Goal: Task Accomplishment & Management: Use online tool/utility

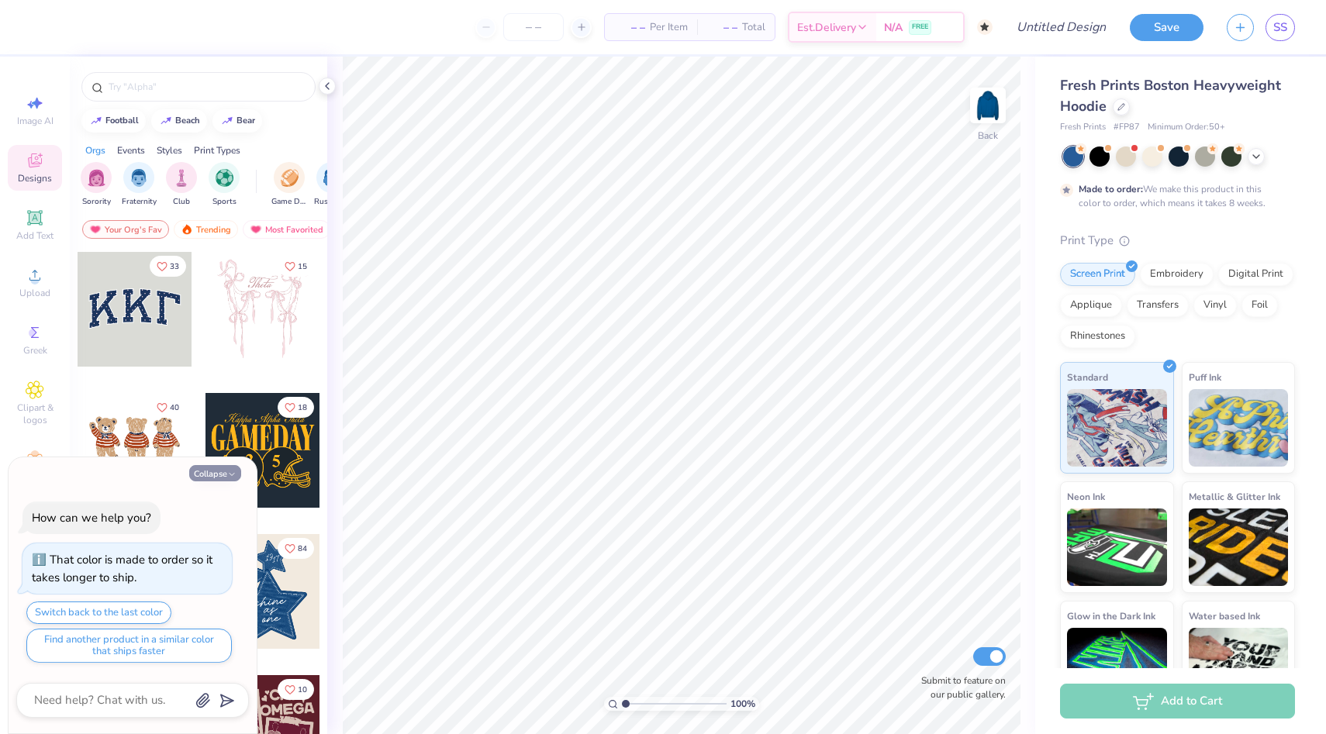
click at [223, 478] on button "Collapse" at bounding box center [215, 473] width 52 height 16
type textarea "x"
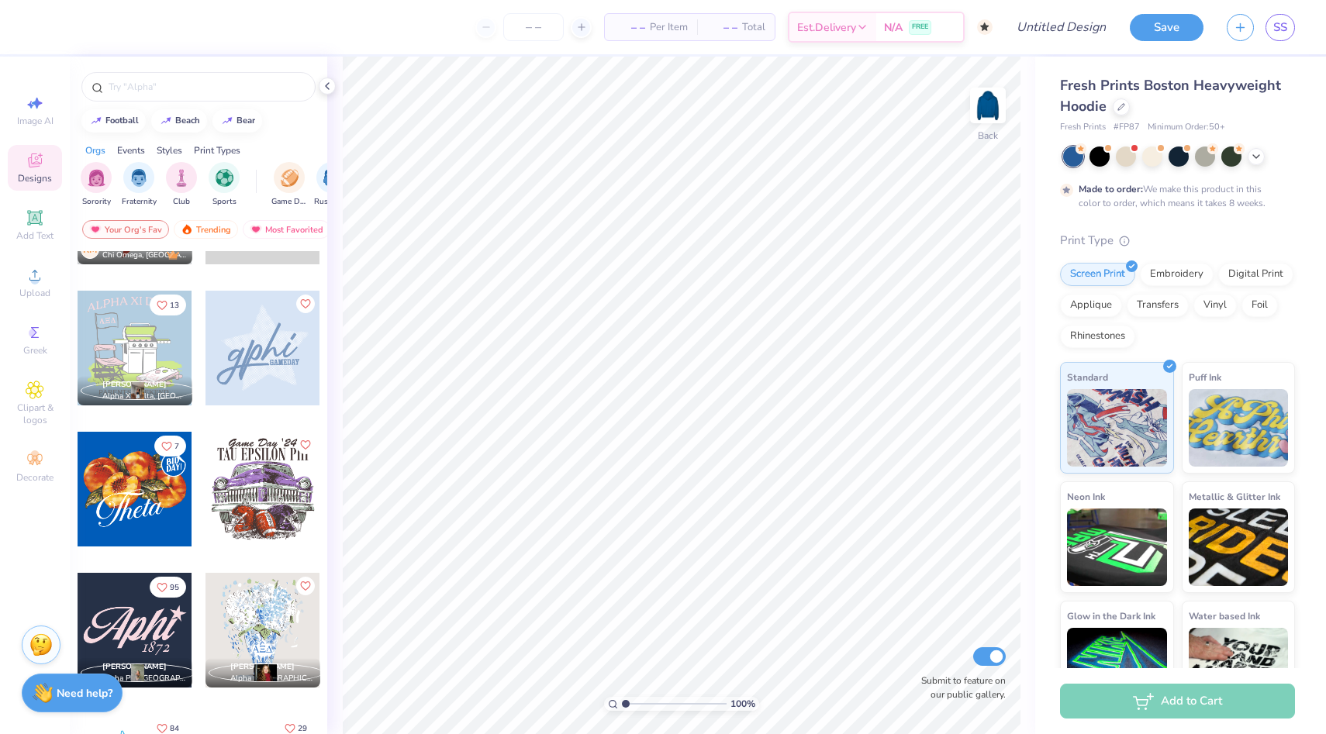
scroll to position [950, 0]
click at [279, 361] on div at bounding box center [262, 347] width 115 height 115
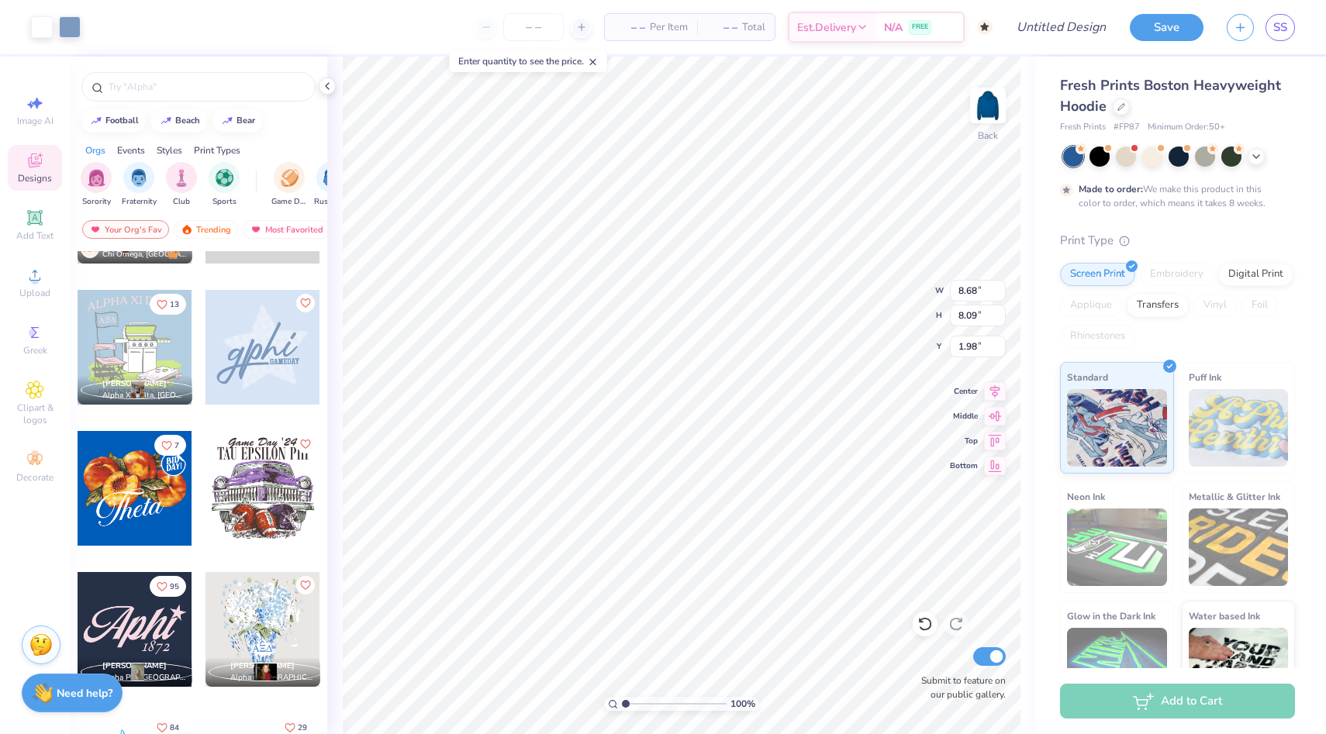
type input "1.98"
type input "10.64"
type input "9.92"
type input "2.25"
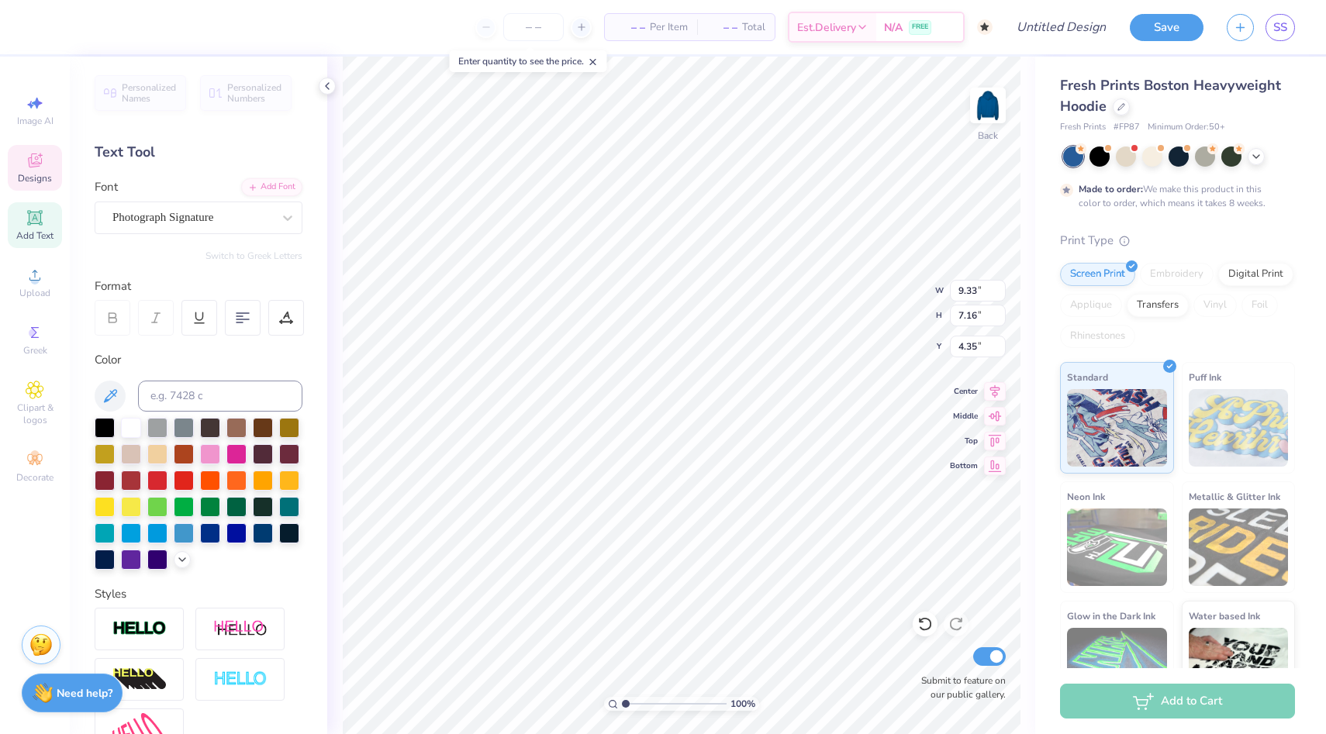
type textarea "piphi"
type textarea "E"
type textarea "EST 1867"
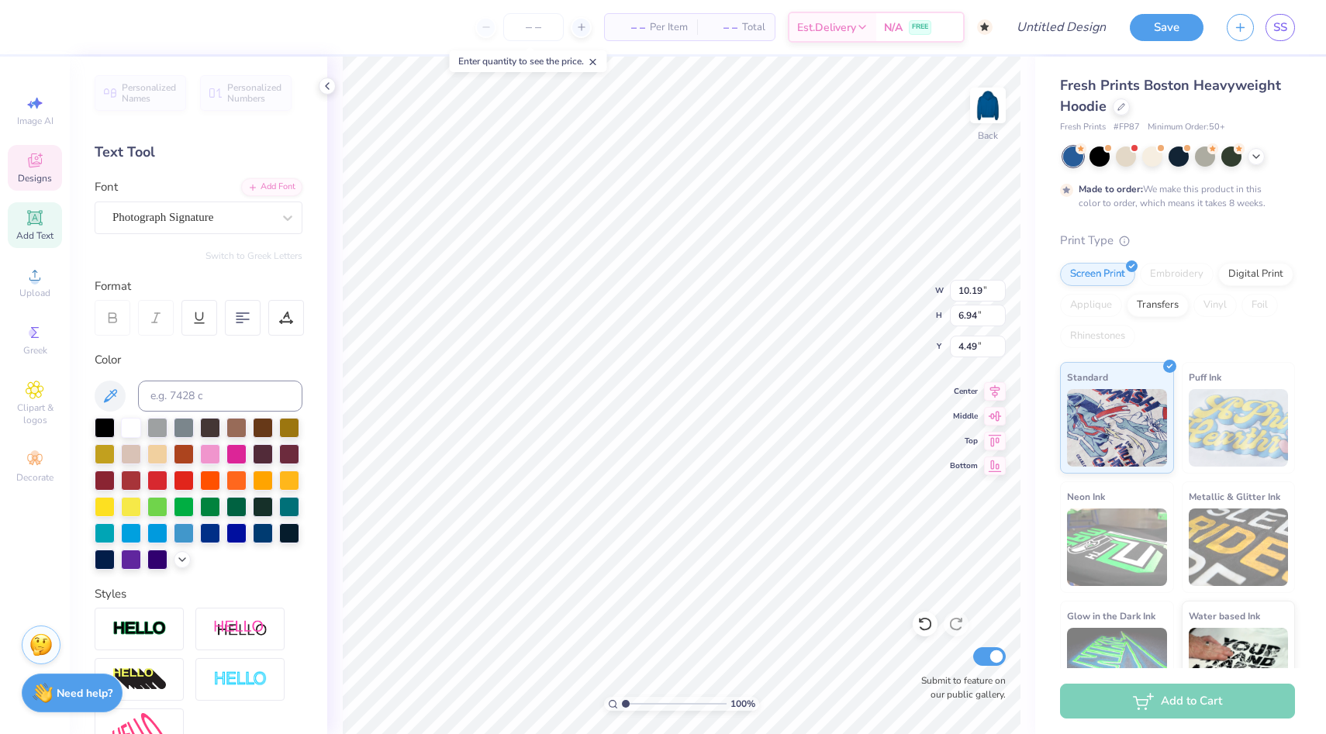
type input "10.12"
type input "9.92"
type input "2.25"
type input "10.19"
type input "6.94"
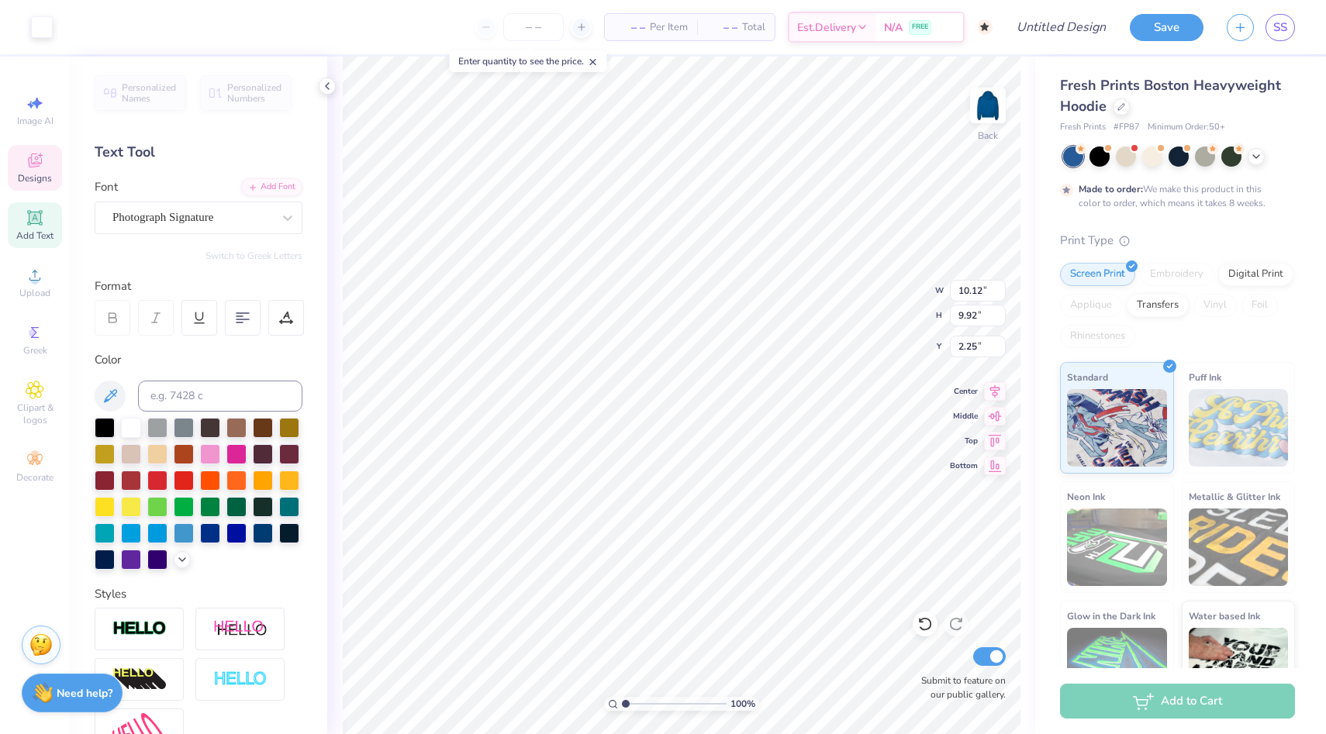
type input "4.49"
click at [178, 557] on icon at bounding box center [182, 558] width 12 height 12
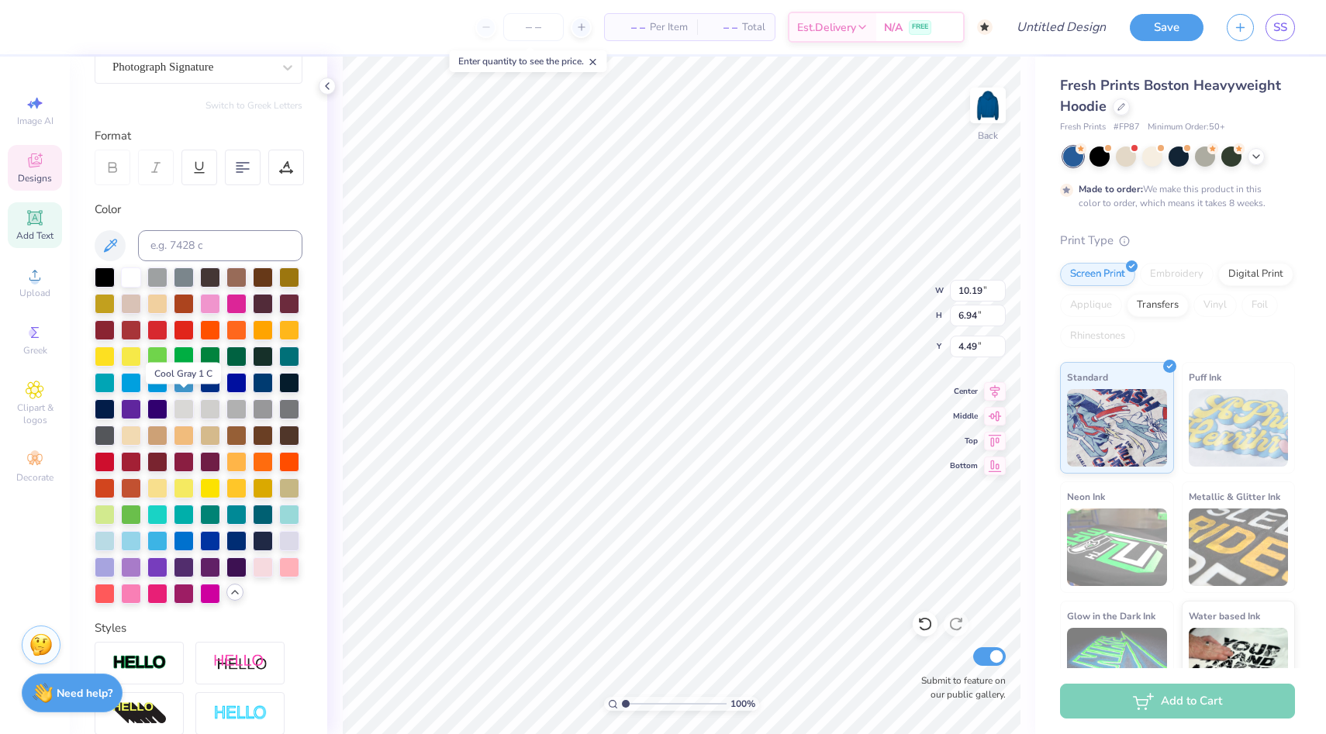
scroll to position [154, 0]
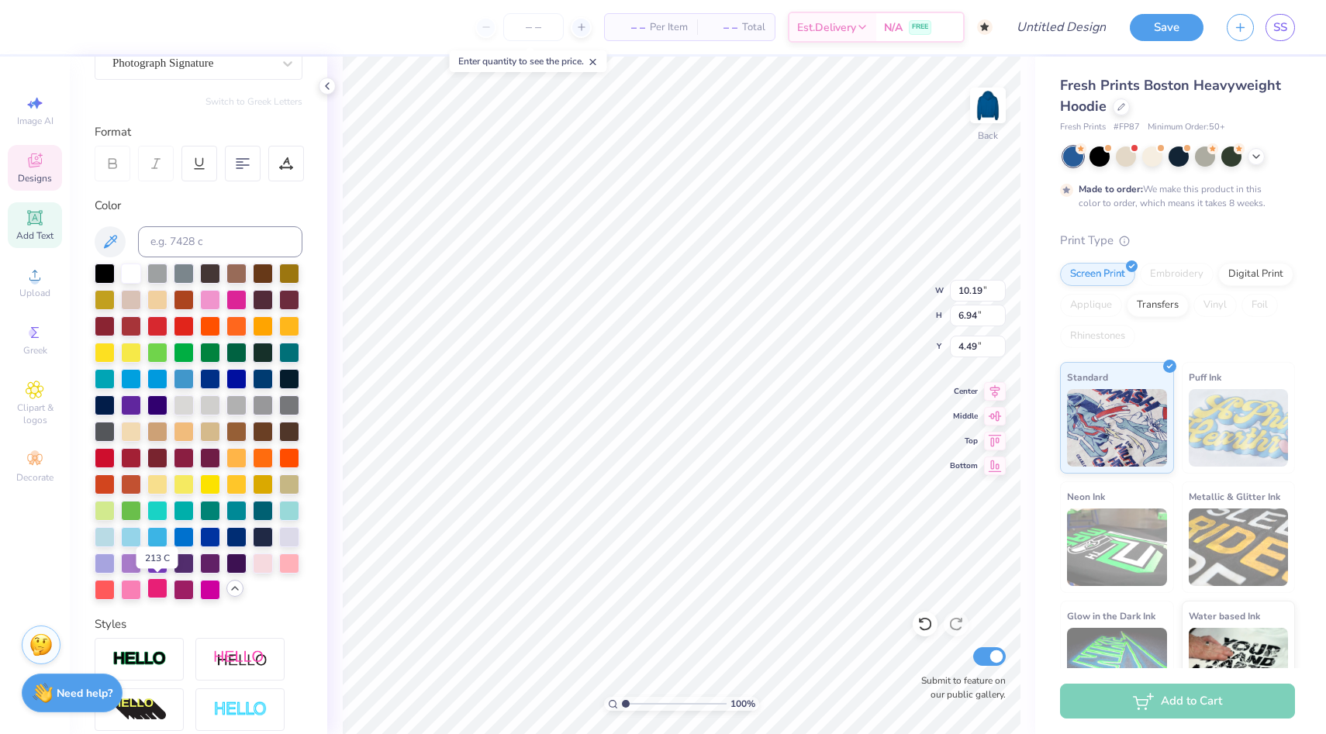
click at [161, 584] on div at bounding box center [157, 588] width 20 height 20
click at [205, 583] on div at bounding box center [210, 588] width 20 height 20
click at [131, 590] on div at bounding box center [131, 588] width 20 height 20
click at [186, 591] on div at bounding box center [184, 588] width 20 height 20
click at [240, 302] on div at bounding box center [236, 298] width 20 height 20
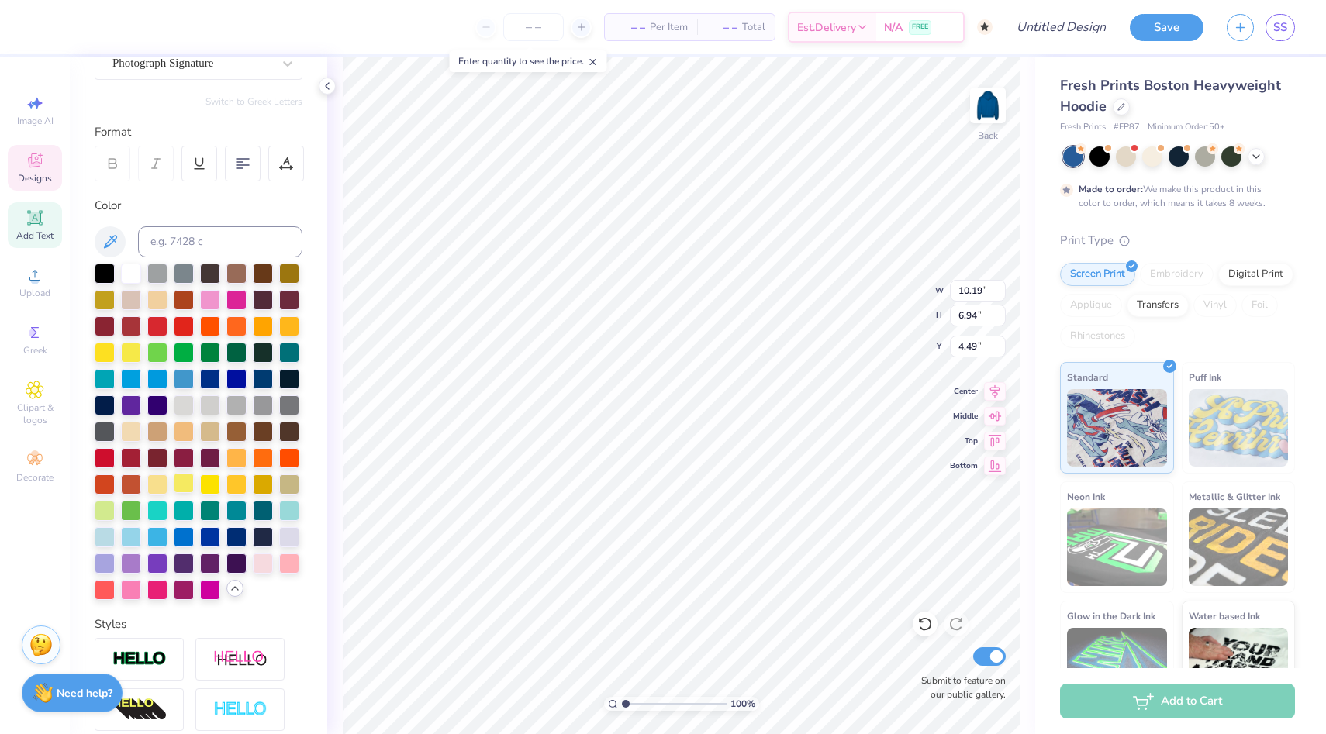
click at [189, 482] on div at bounding box center [184, 483] width 20 height 20
click at [213, 588] on div at bounding box center [210, 588] width 20 height 20
type input "3.16"
type input "0.73"
type input "8.54"
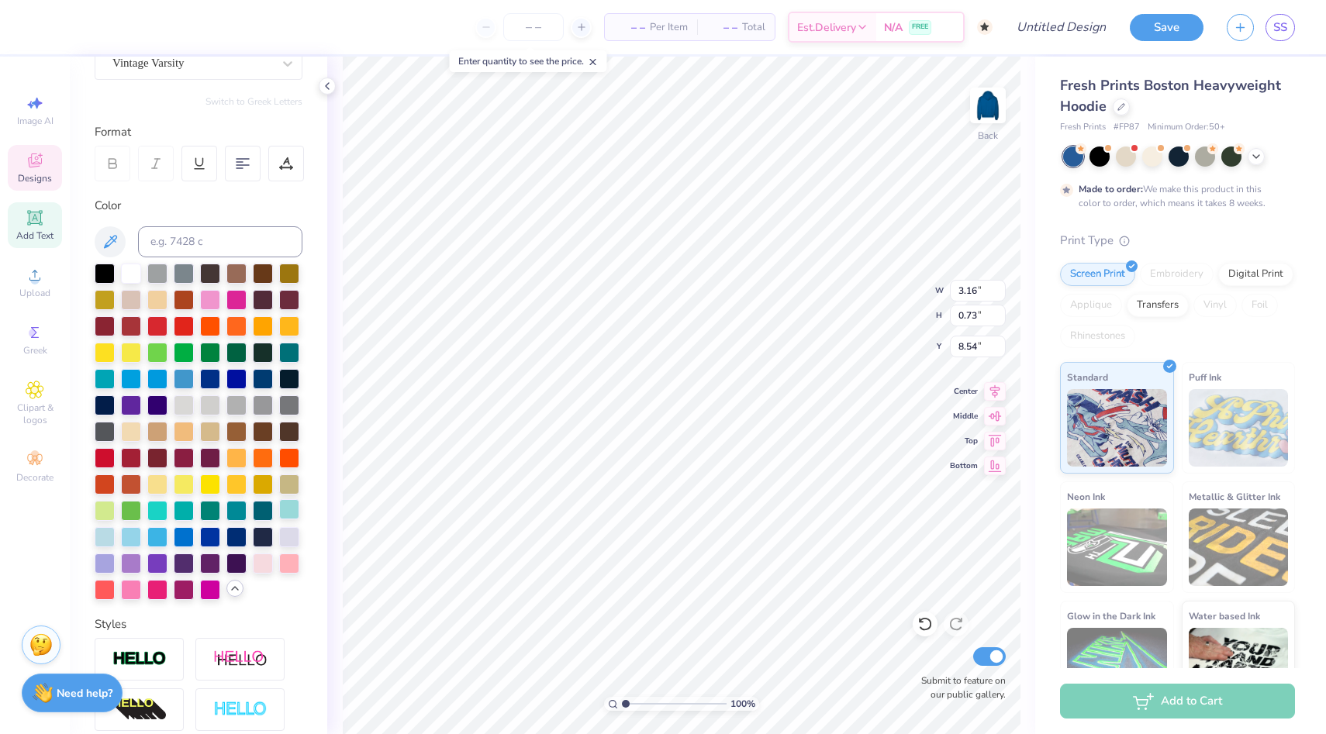
scroll to position [159, 0]
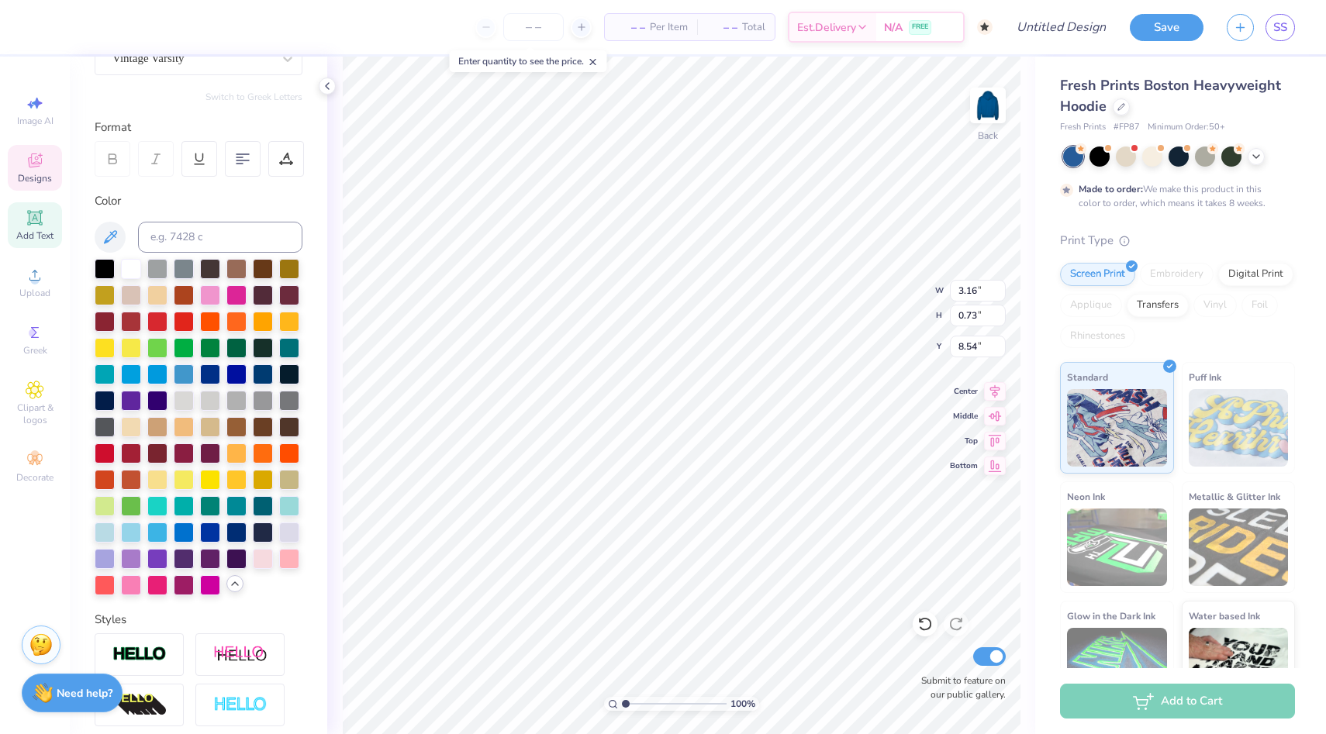
drag, startPoint x: 209, startPoint y: 588, endPoint x: 235, endPoint y: 578, distance: 28.0
click at [209, 588] on div at bounding box center [210, 585] width 20 height 20
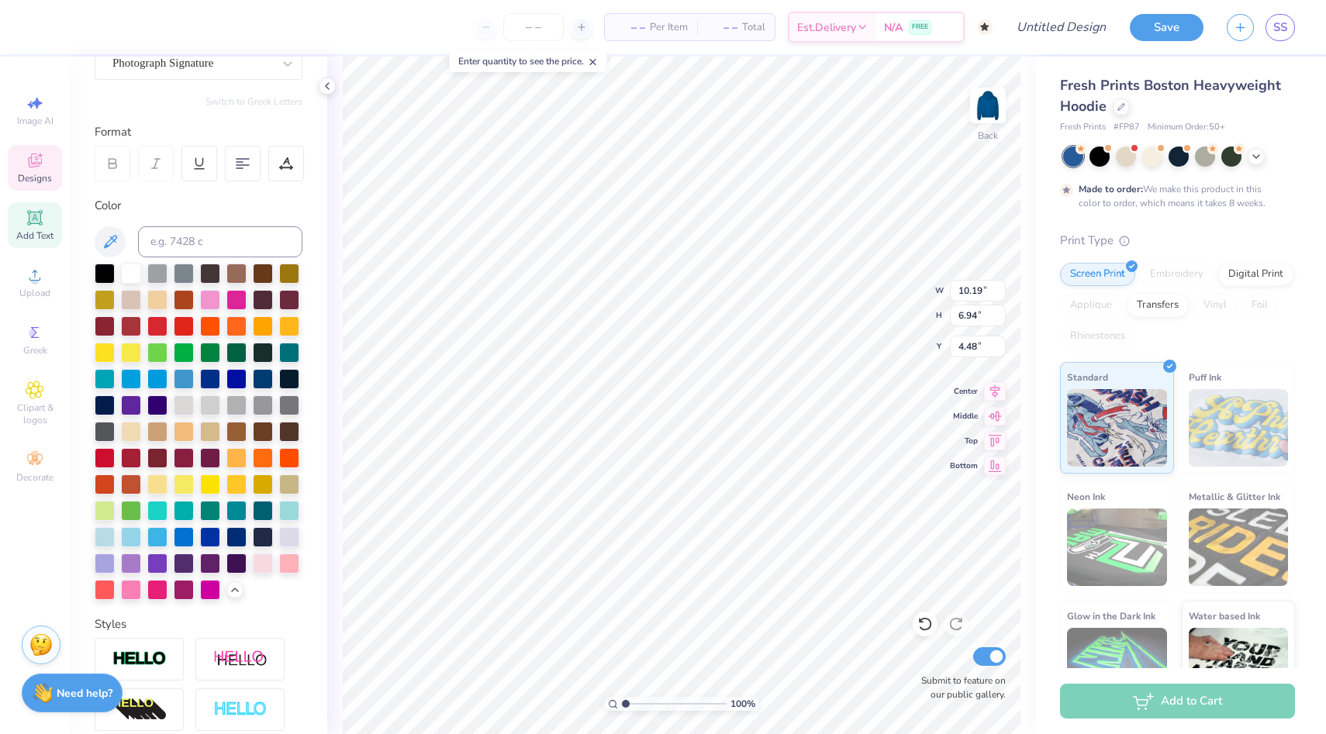
type input "10.12"
type input "9.92"
type input "2.25"
click at [154, 274] on div at bounding box center [157, 272] width 20 height 20
click at [208, 303] on div at bounding box center [210, 298] width 20 height 20
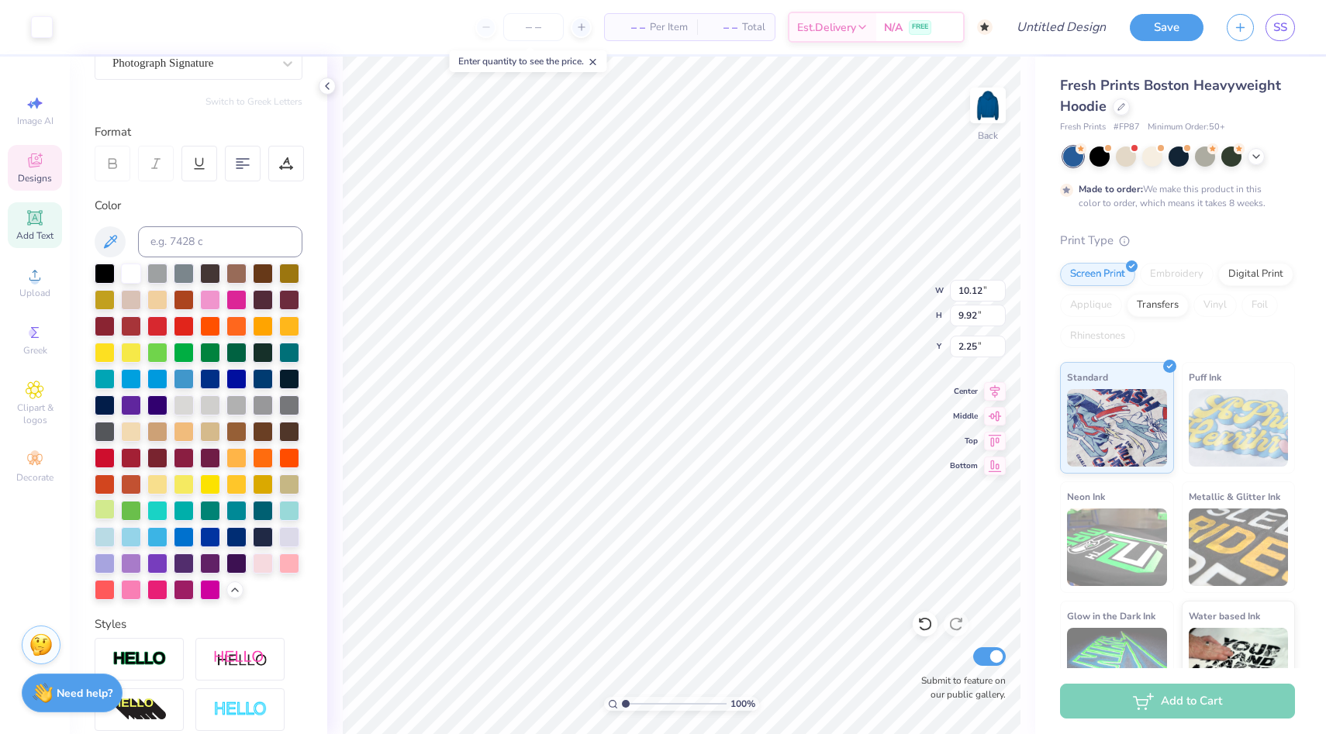
click at [110, 502] on div at bounding box center [105, 509] width 20 height 20
click at [132, 505] on div at bounding box center [131, 509] width 20 height 20
click at [105, 510] on div at bounding box center [105, 509] width 20 height 20
type input "3.16"
type input "0.73"
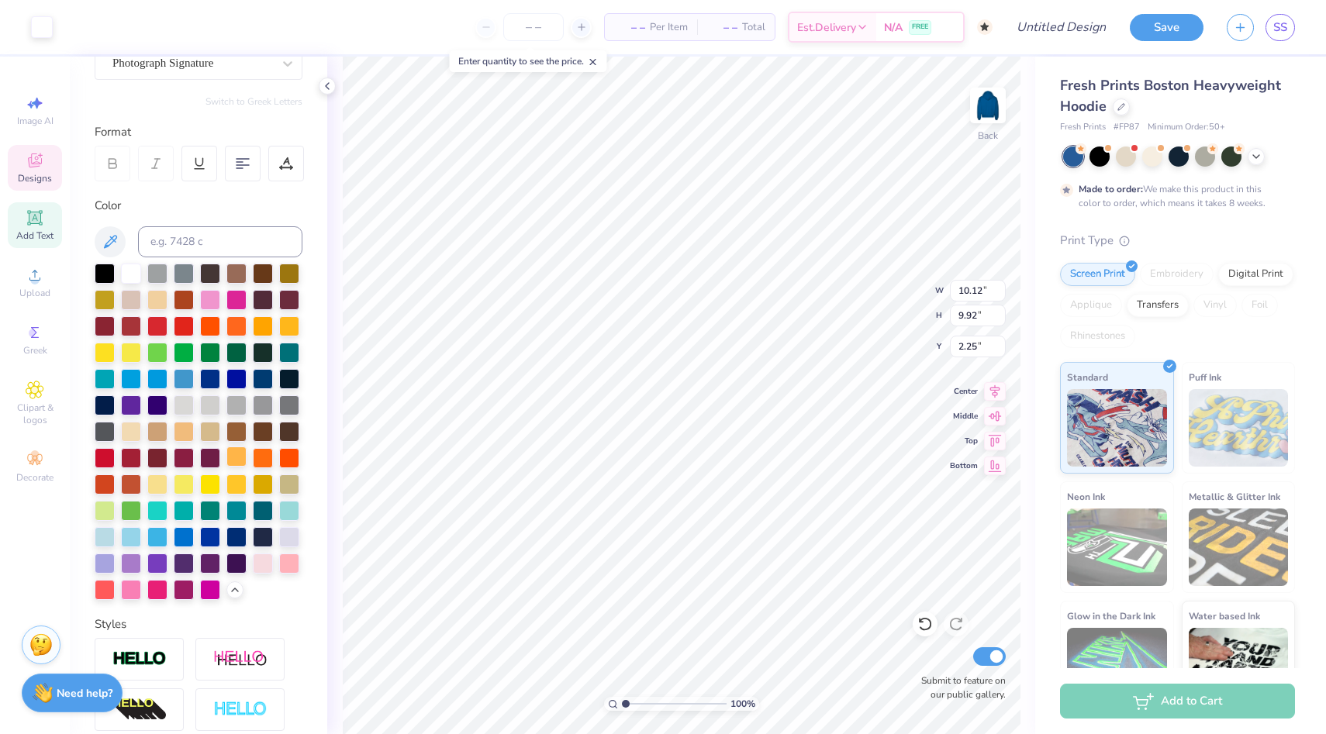
type input "8.54"
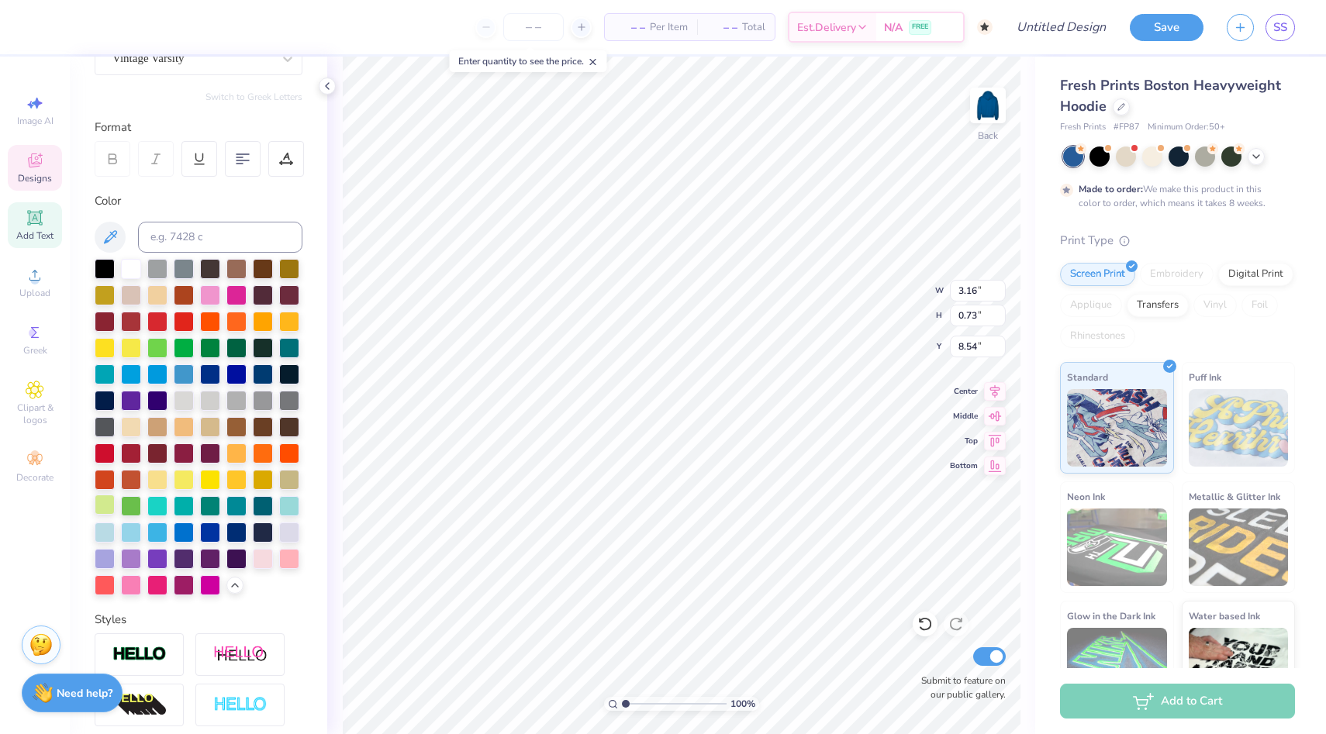
click at [98, 499] on div at bounding box center [105, 505] width 20 height 20
type textarea "[GEOGRAPHIC_DATA]"
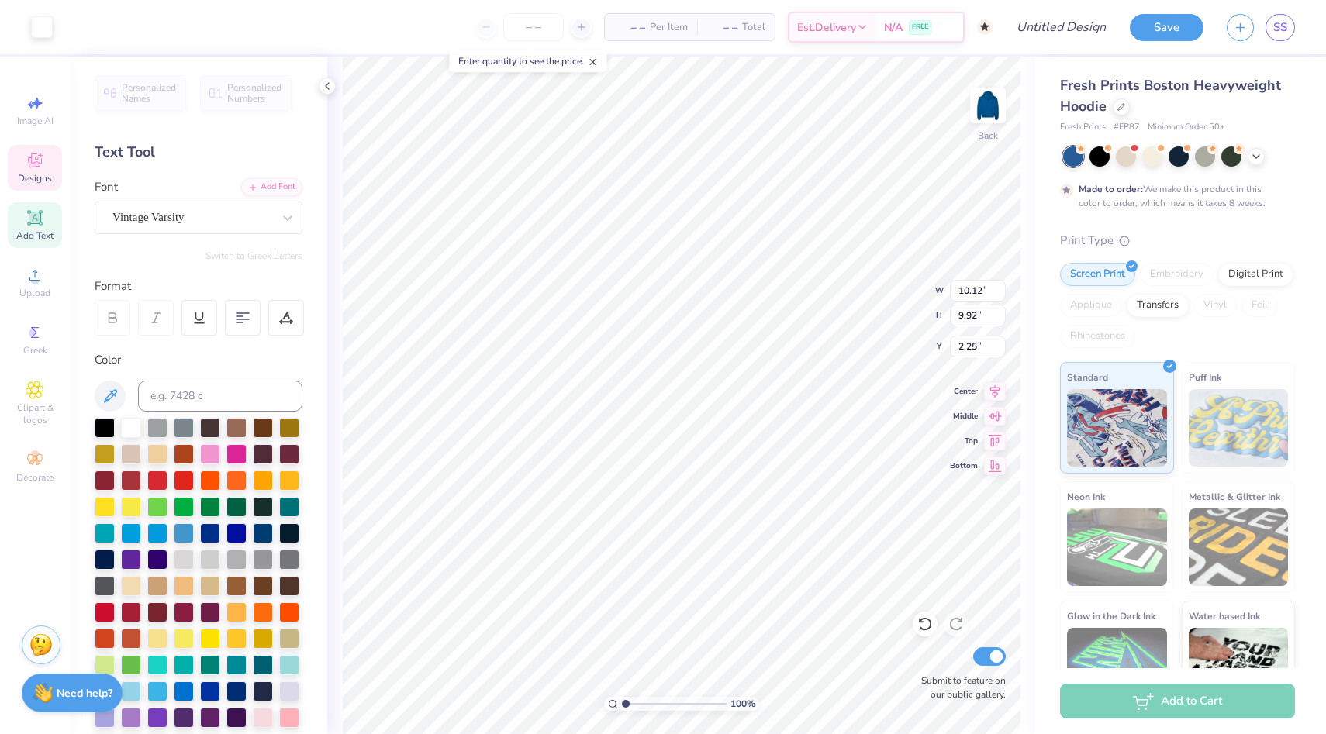
type input "9.48"
type input "9.29"
type input "2.87"
type input "10.12"
type input "9.92"
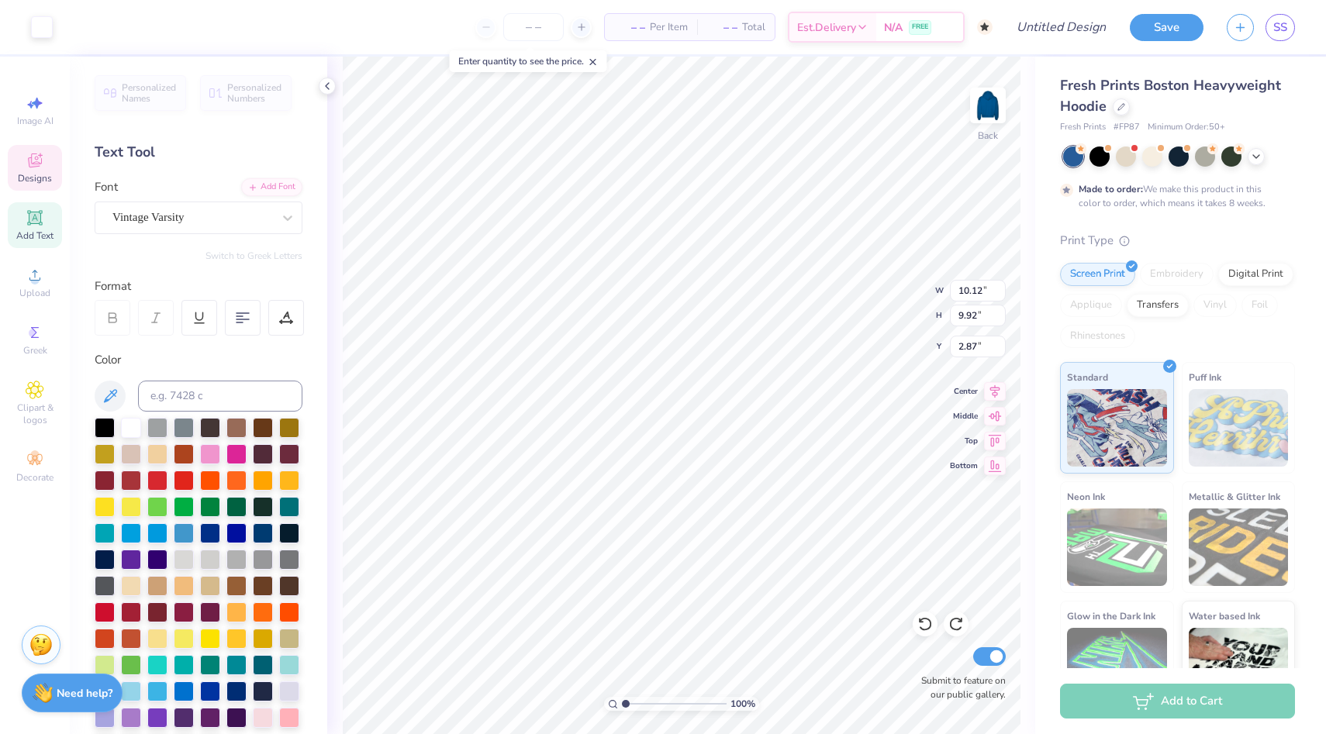
type input "2.25"
click at [233, 451] on div at bounding box center [236, 453] width 20 height 20
click at [215, 458] on div at bounding box center [210, 453] width 20 height 20
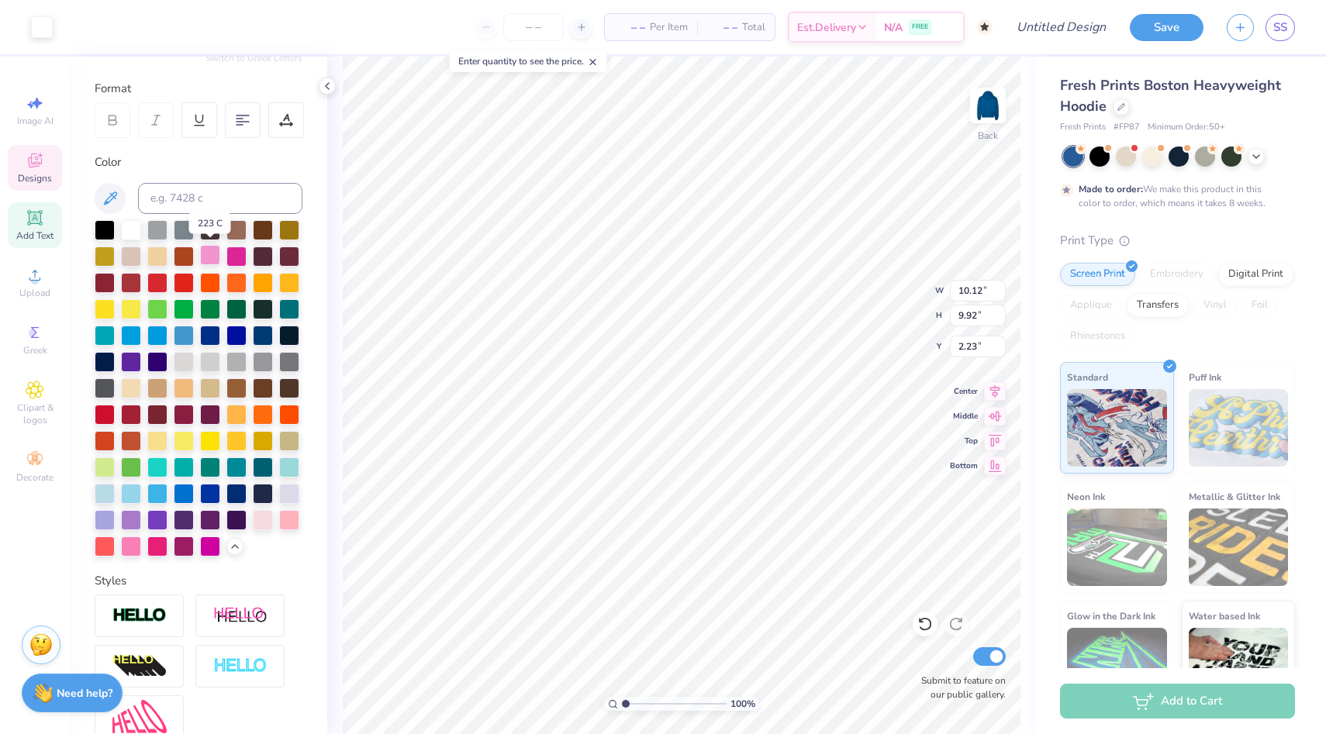
scroll to position [199, 0]
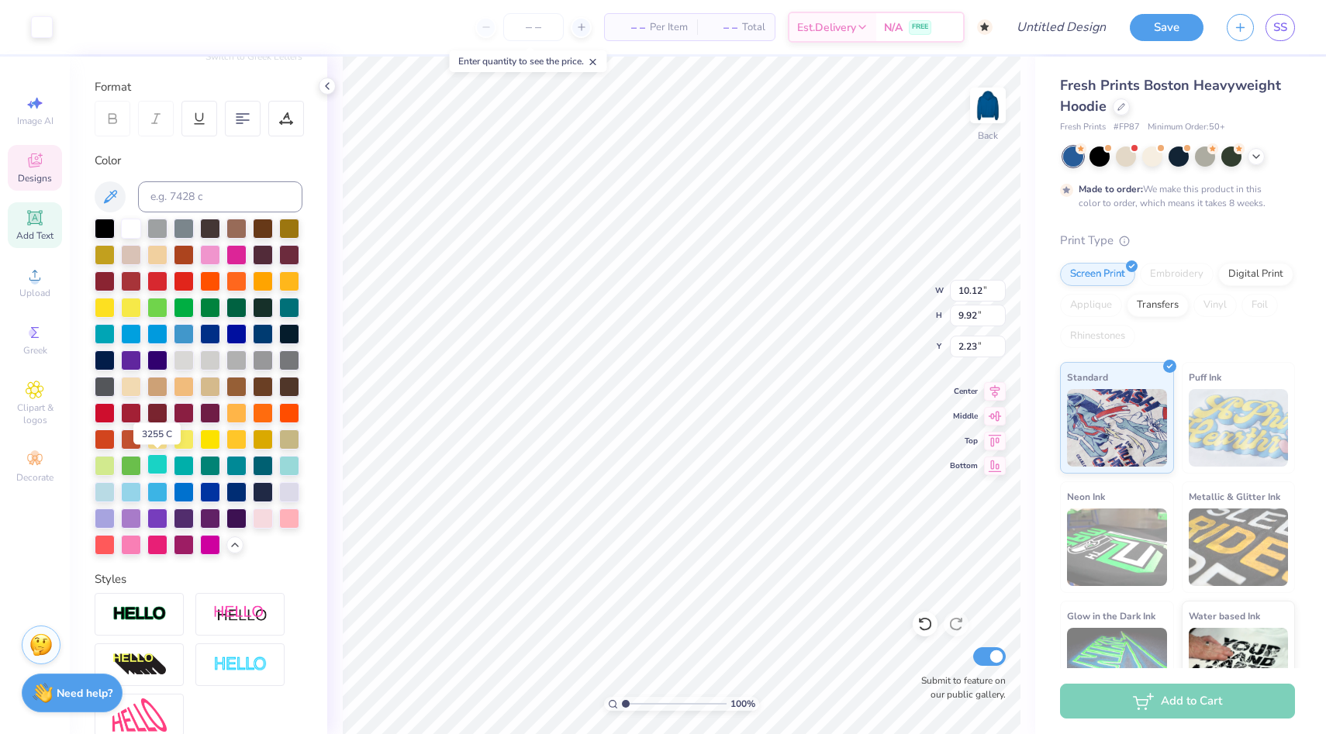
click at [157, 465] on div at bounding box center [157, 464] width 20 height 20
click at [133, 491] on div at bounding box center [131, 491] width 20 height 20
click at [161, 447] on div at bounding box center [157, 438] width 20 height 20
click at [188, 437] on div at bounding box center [184, 438] width 20 height 20
click at [212, 467] on div at bounding box center [210, 464] width 20 height 20
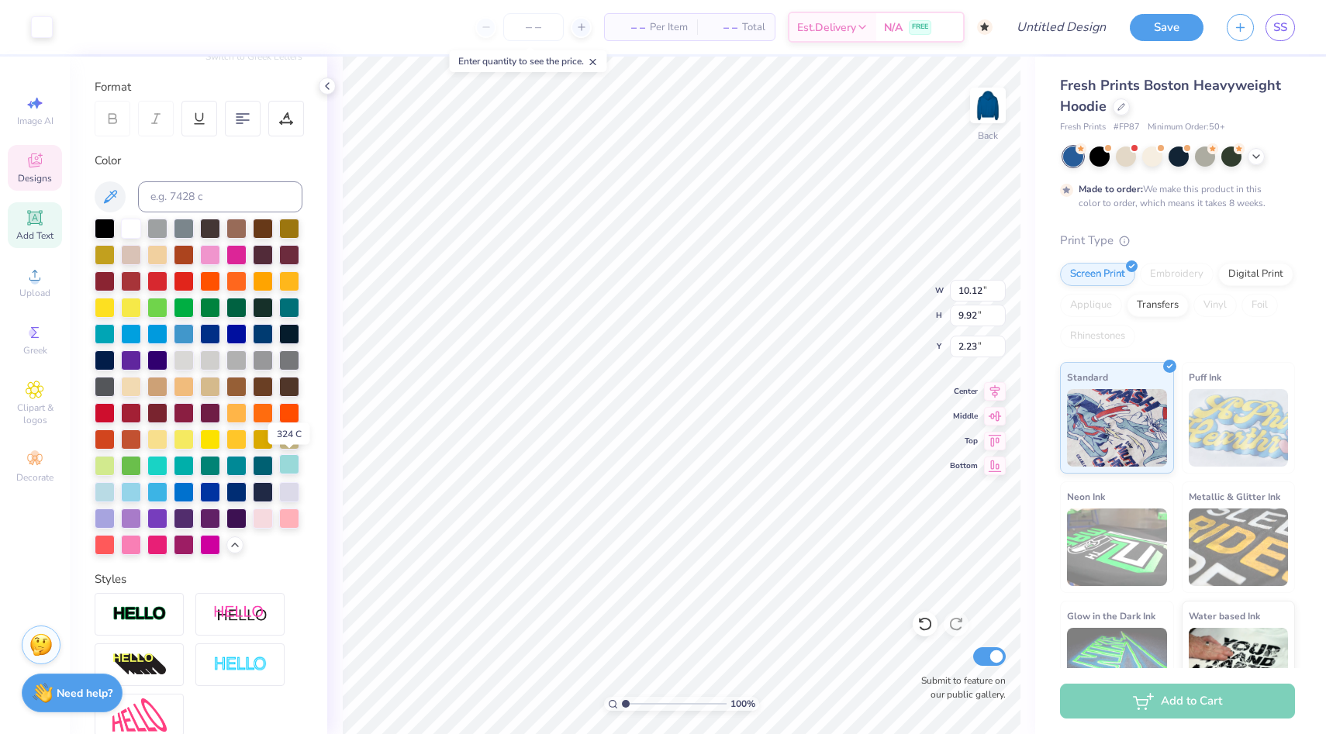
click at [293, 464] on div at bounding box center [289, 464] width 20 height 20
click at [100, 484] on div at bounding box center [105, 491] width 20 height 20
click at [189, 440] on div at bounding box center [184, 438] width 20 height 20
click at [209, 437] on div at bounding box center [210, 438] width 20 height 20
click at [212, 440] on div at bounding box center [210, 438] width 20 height 20
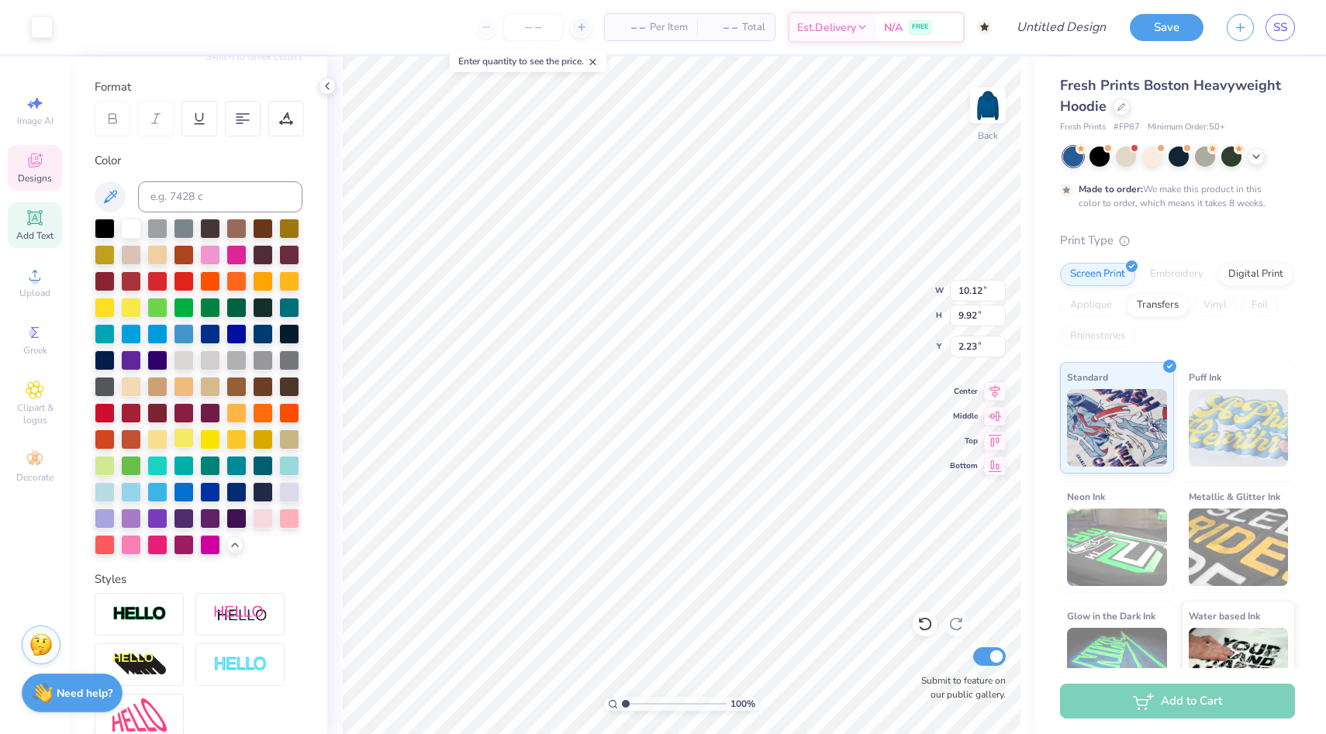
click at [183, 444] on div at bounding box center [184, 438] width 20 height 20
type input "10.19"
type input "6.94"
type input "4.48"
click at [188, 436] on div at bounding box center [184, 438] width 20 height 20
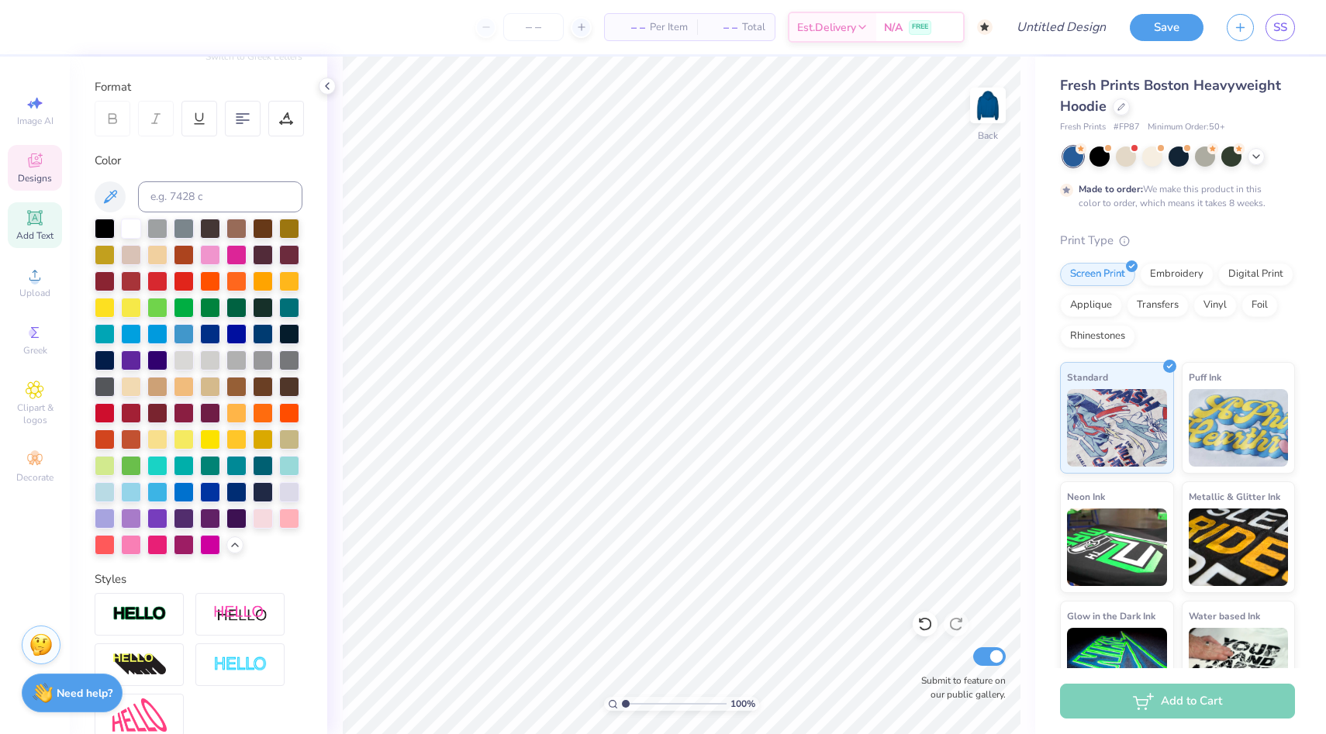
click at [47, 172] on span "Designs" at bounding box center [35, 178] width 34 height 12
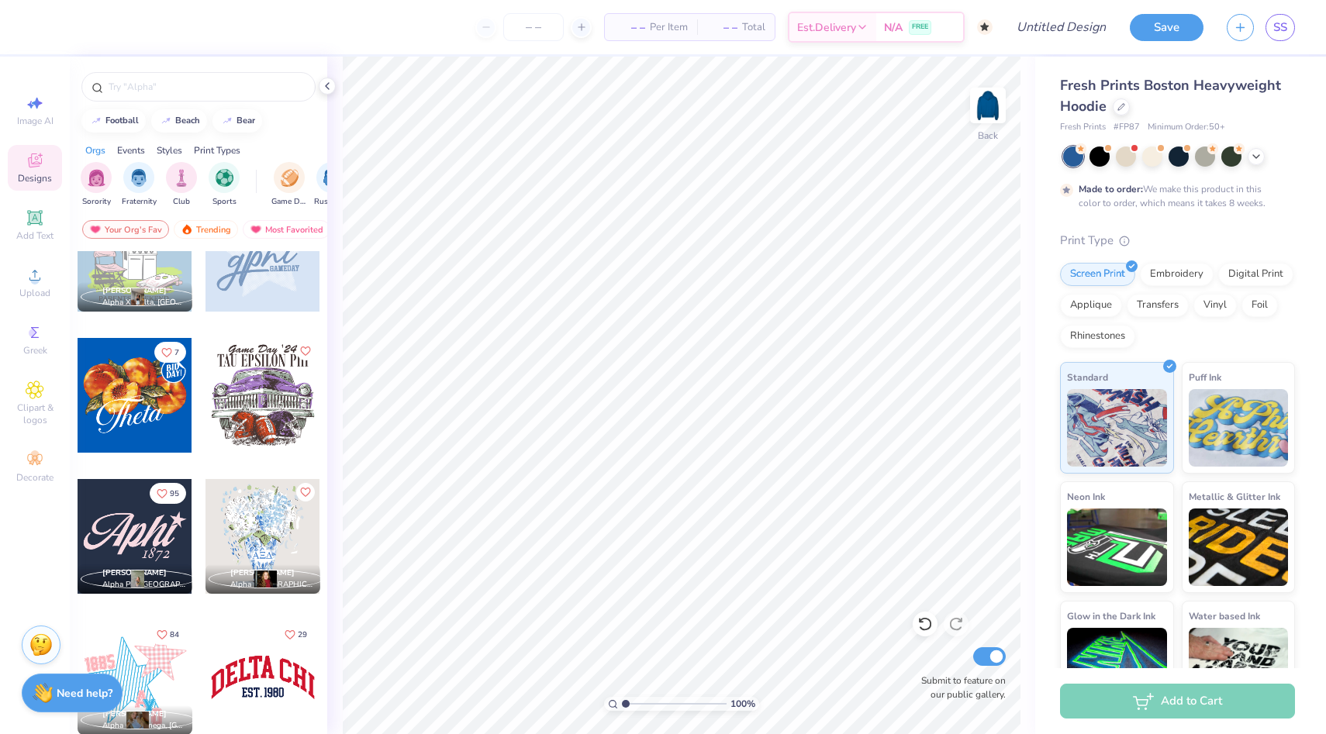
scroll to position [1044, 0]
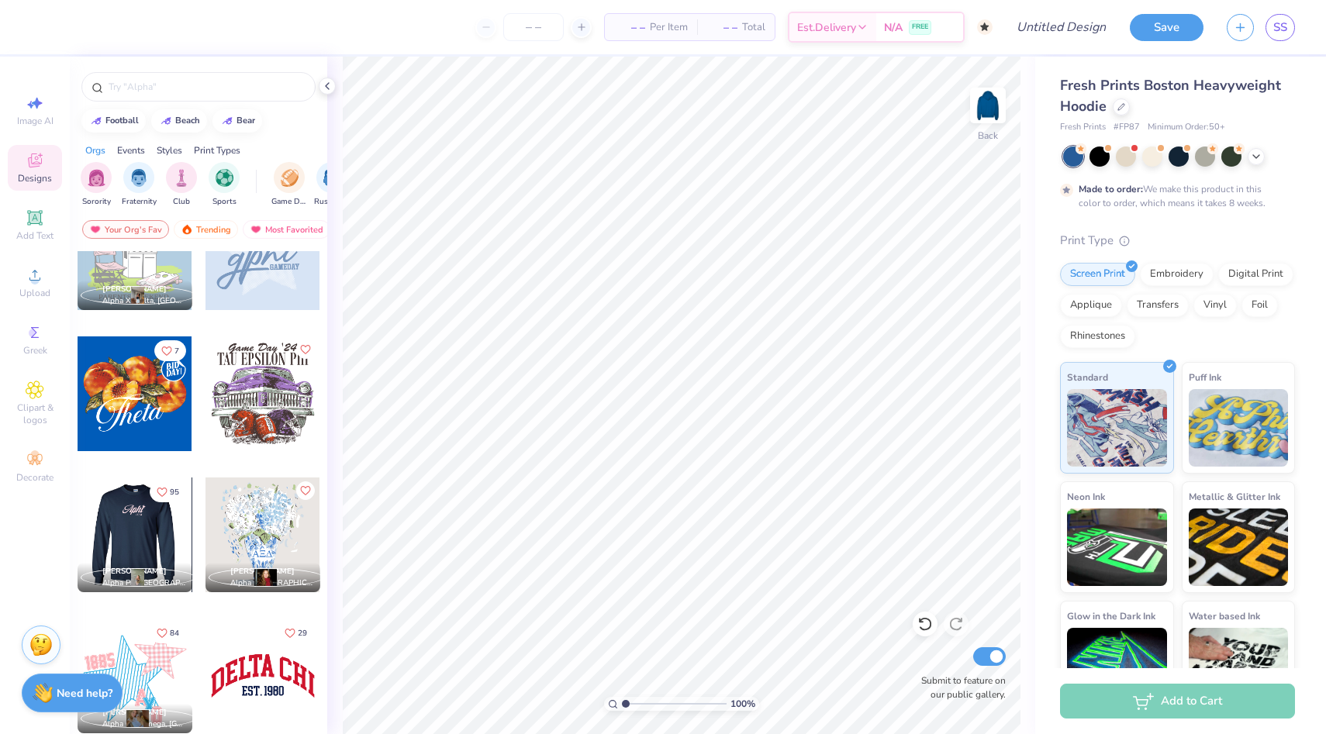
click at [139, 531] on div at bounding box center [134, 535] width 115 height 115
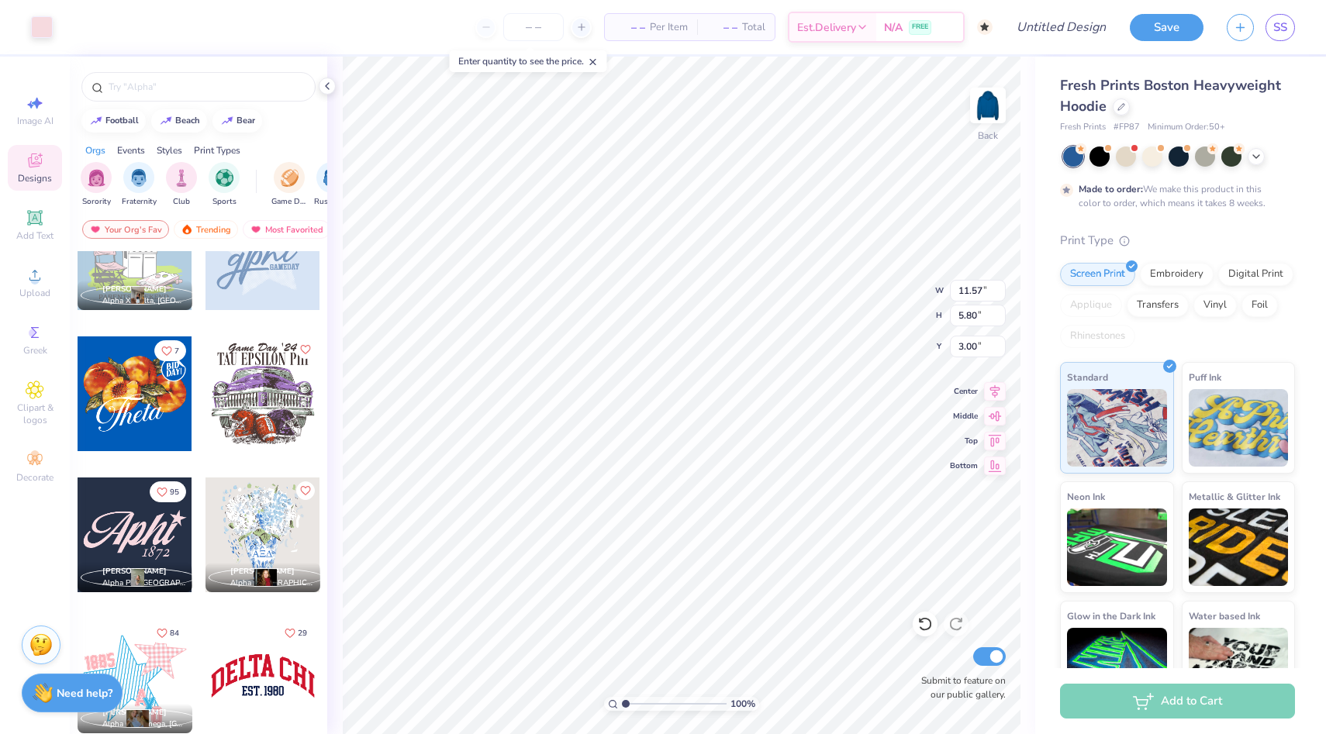
type input "11.57"
type input "5.80"
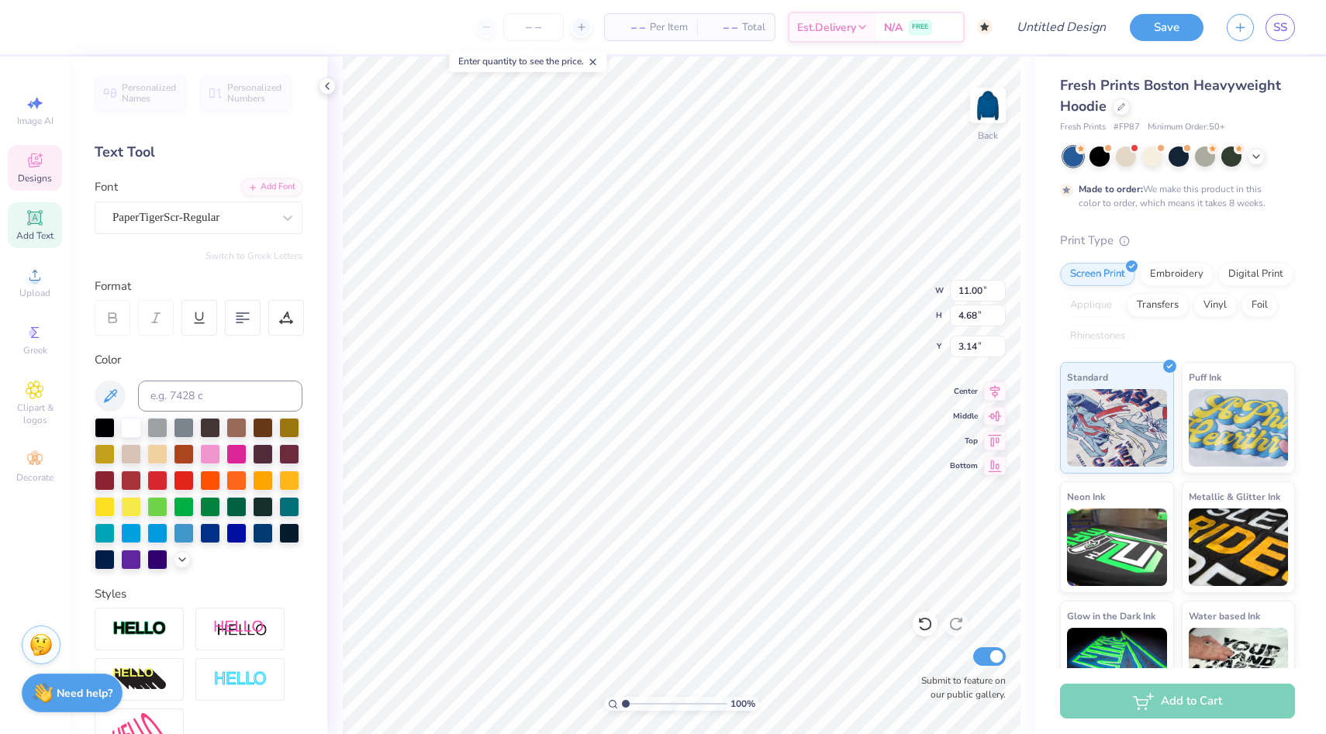
scroll to position [0, 0]
type textarea "Piphi"
type textarea "1867"
click at [212, 457] on div at bounding box center [210, 453] width 20 height 20
click at [186, 559] on icon at bounding box center [182, 558] width 12 height 12
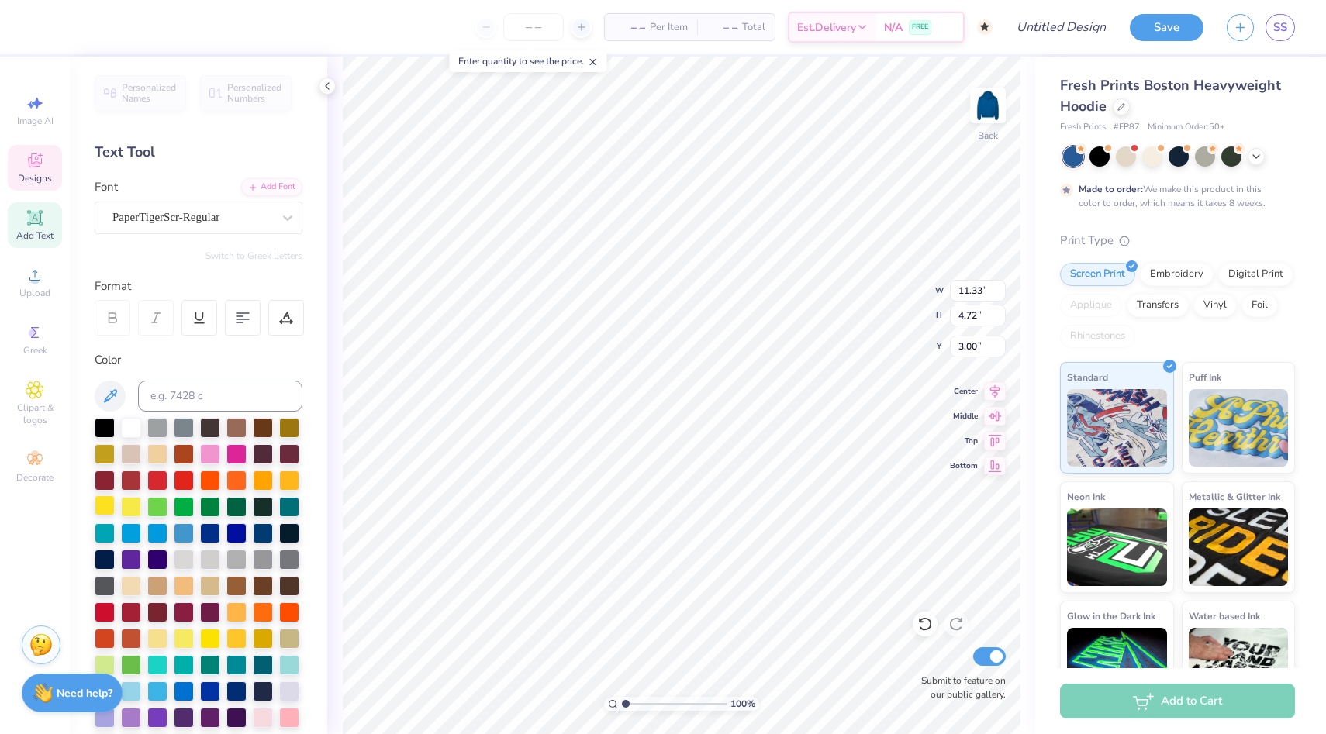
click at [100, 506] on div at bounding box center [105, 505] width 20 height 20
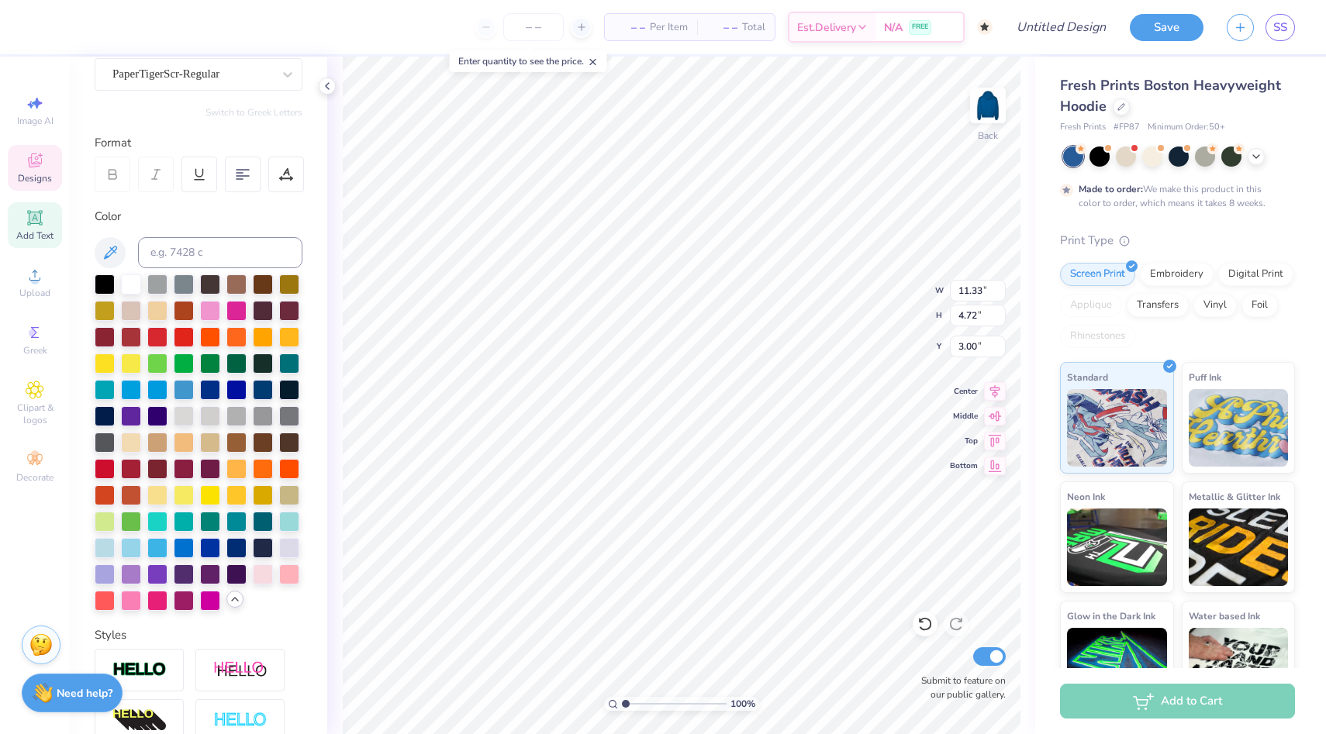
scroll to position [147, 0]
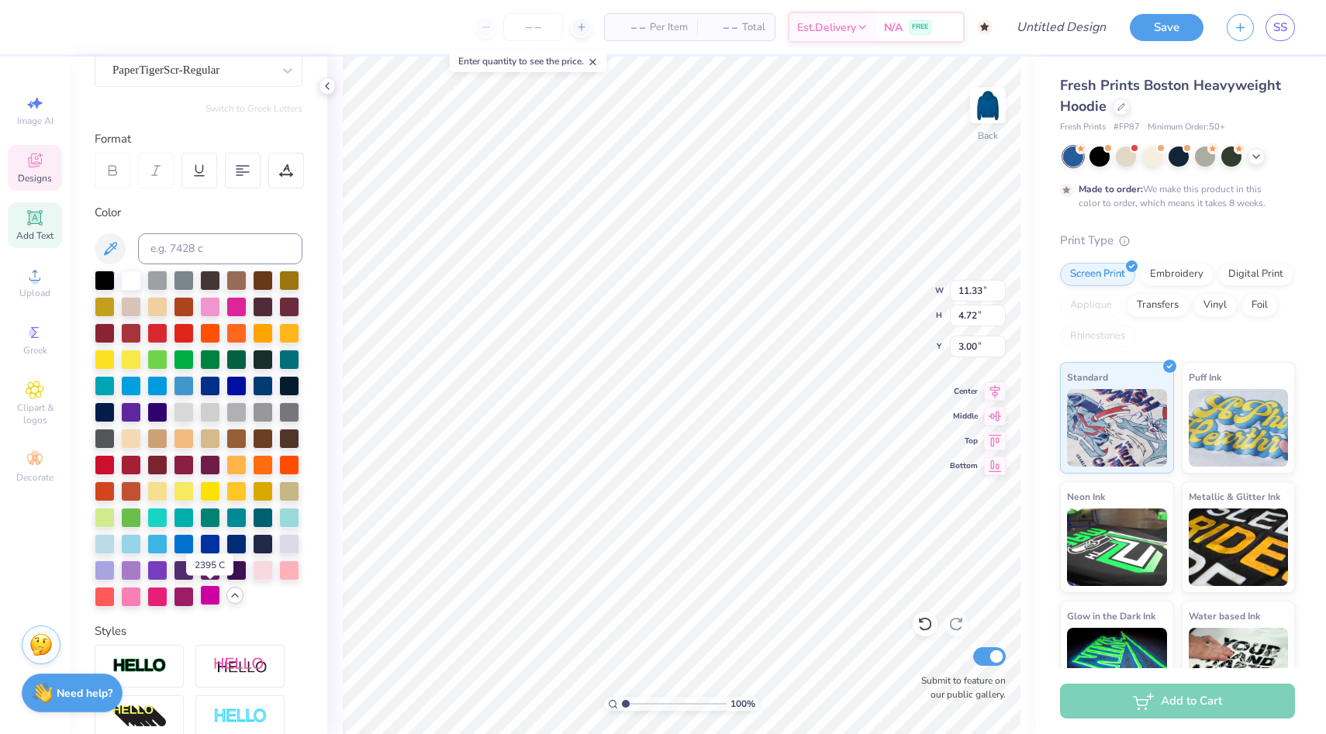
click at [214, 603] on div at bounding box center [210, 595] width 20 height 20
click at [133, 599] on div at bounding box center [131, 595] width 20 height 20
click at [159, 598] on div at bounding box center [157, 595] width 20 height 20
click at [203, 596] on div at bounding box center [210, 595] width 20 height 20
click at [210, 592] on div at bounding box center [210, 595] width 20 height 20
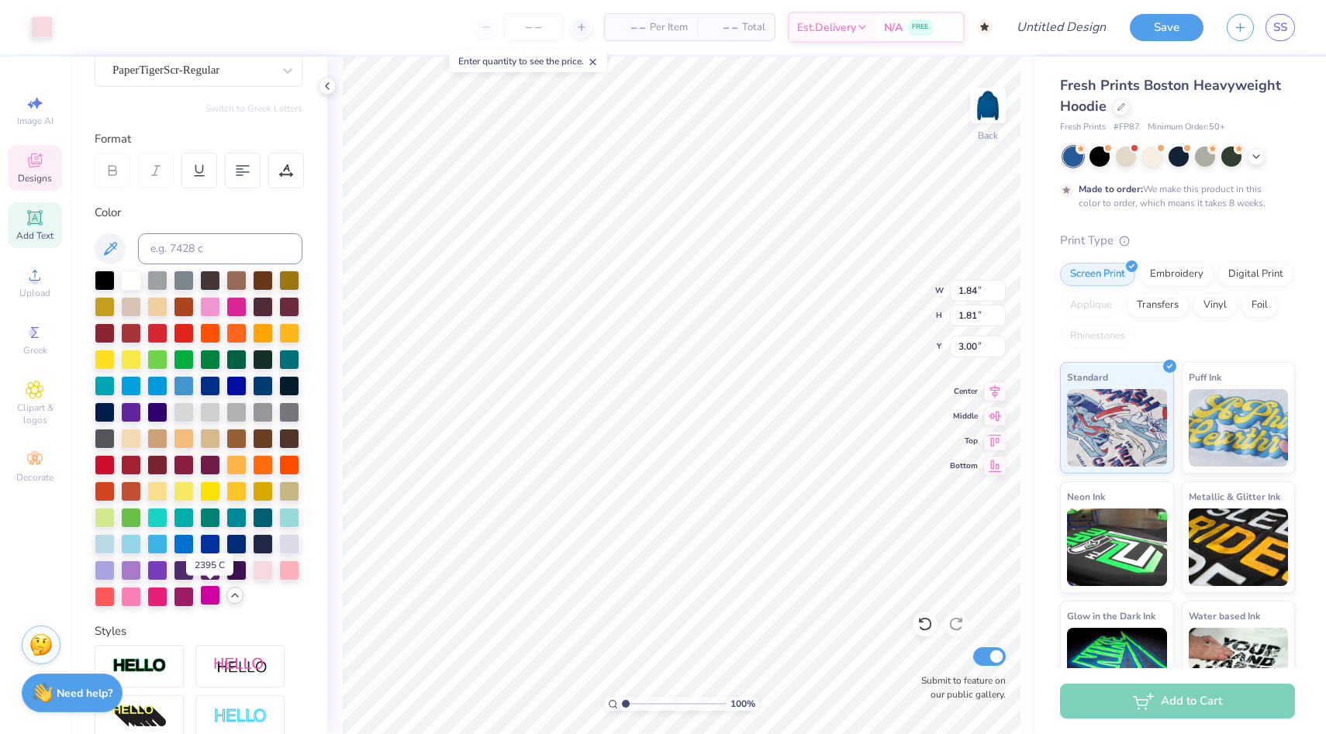
click at [204, 593] on div at bounding box center [210, 595] width 20 height 20
click at [208, 596] on div at bounding box center [210, 595] width 20 height 20
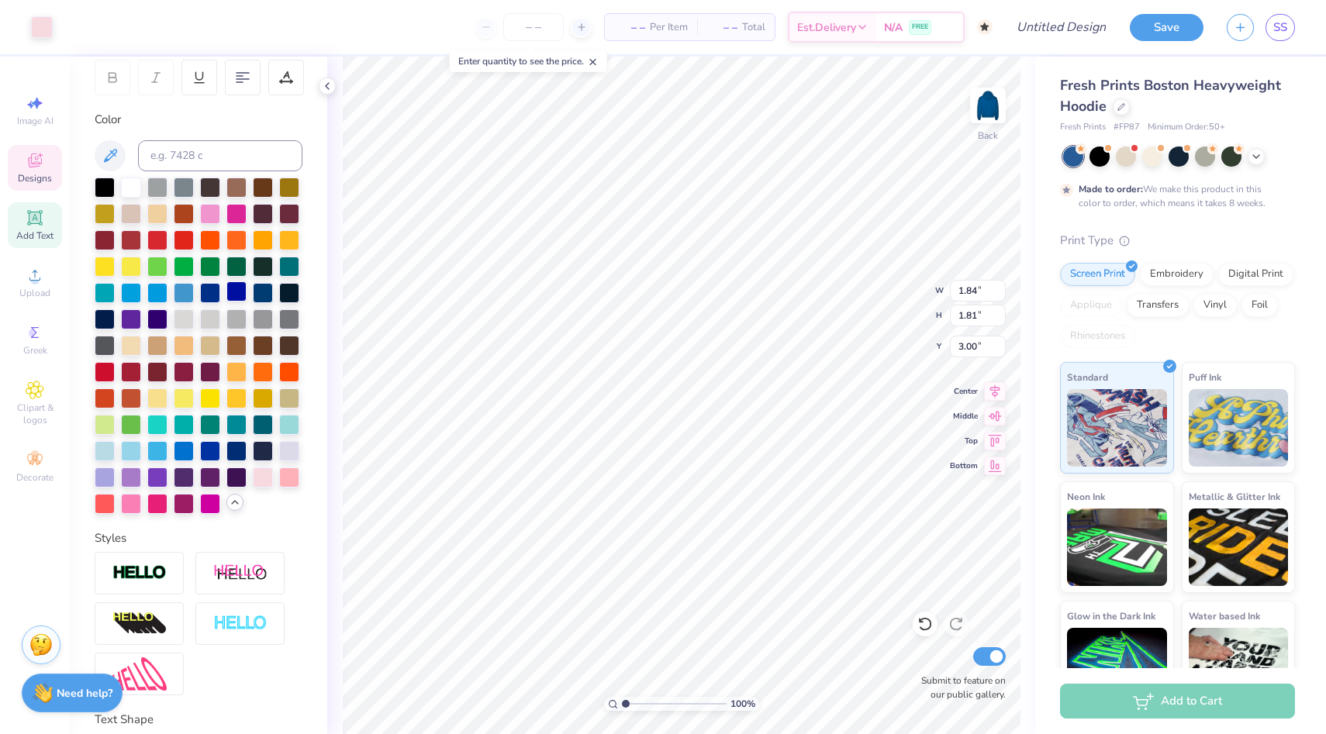
scroll to position [317, 0]
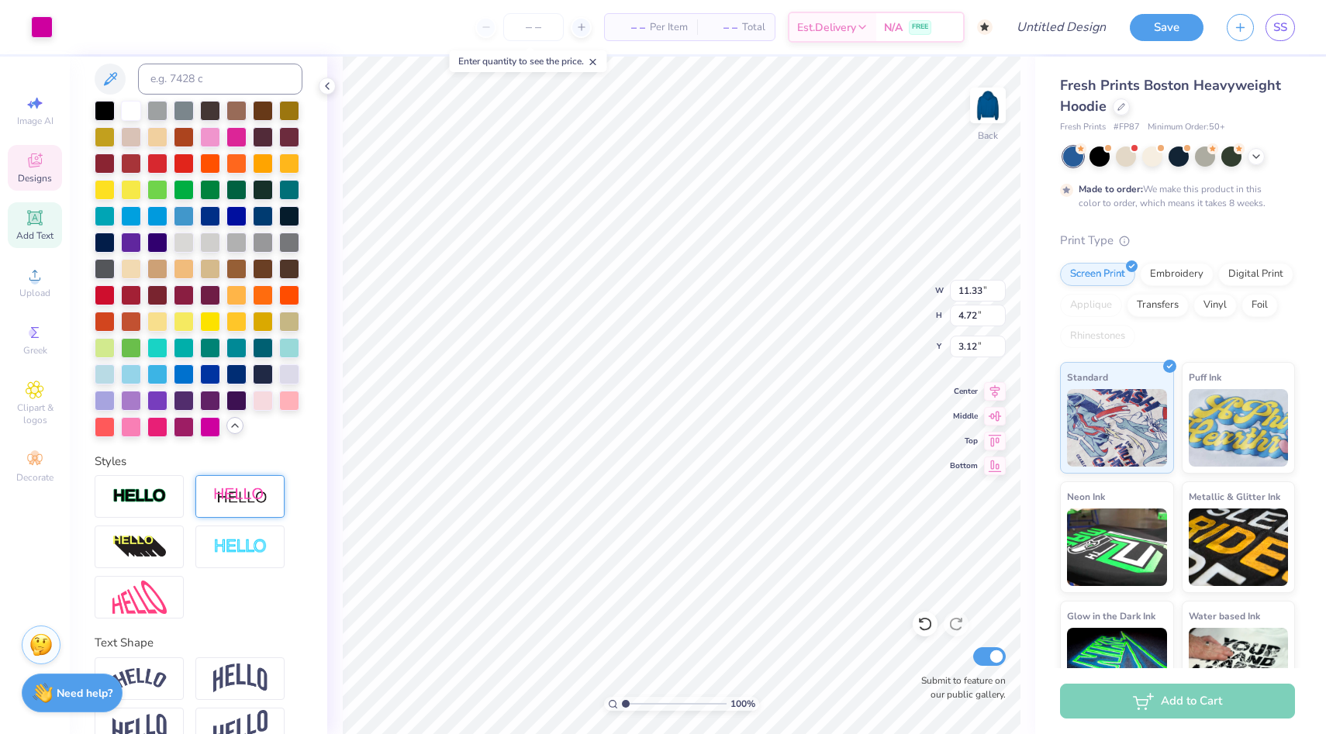
type input "11.33"
type input "4.72"
type input "3.12"
click at [35, 159] on icon at bounding box center [35, 161] width 14 height 14
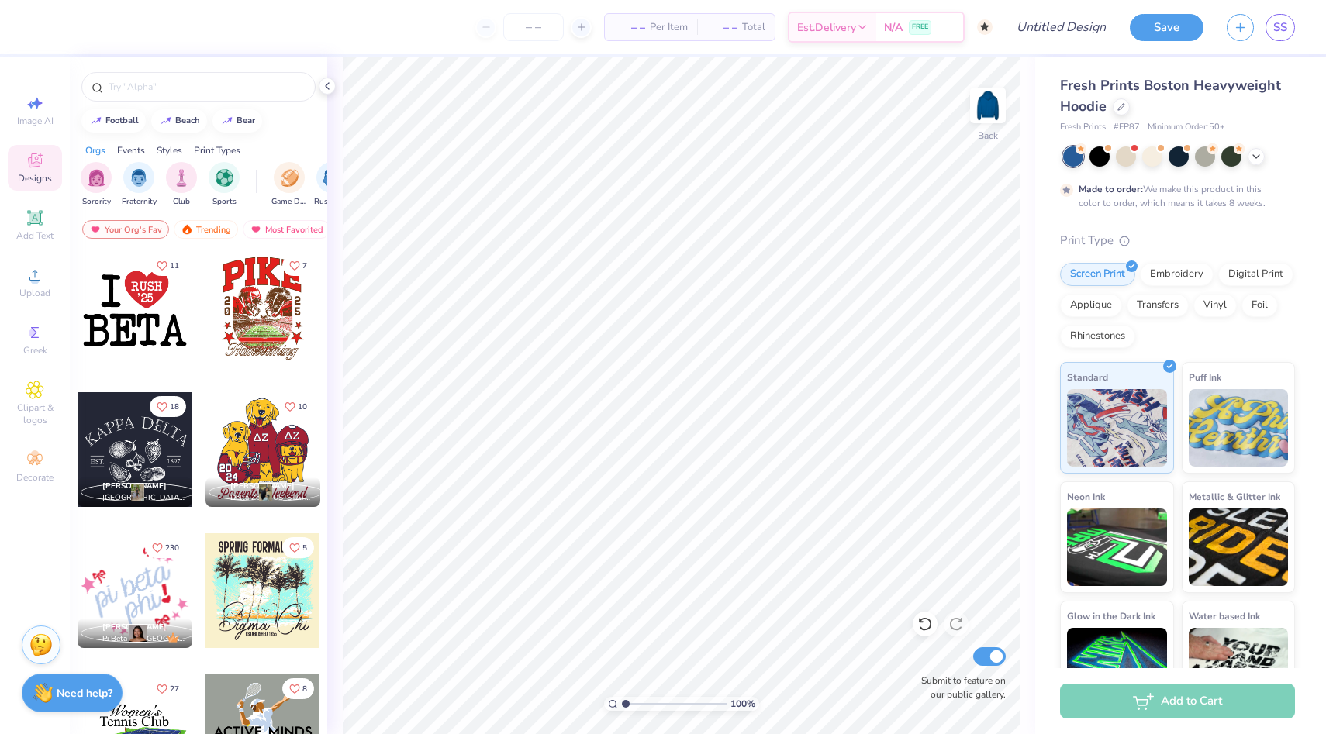
scroll to position [5937, 0]
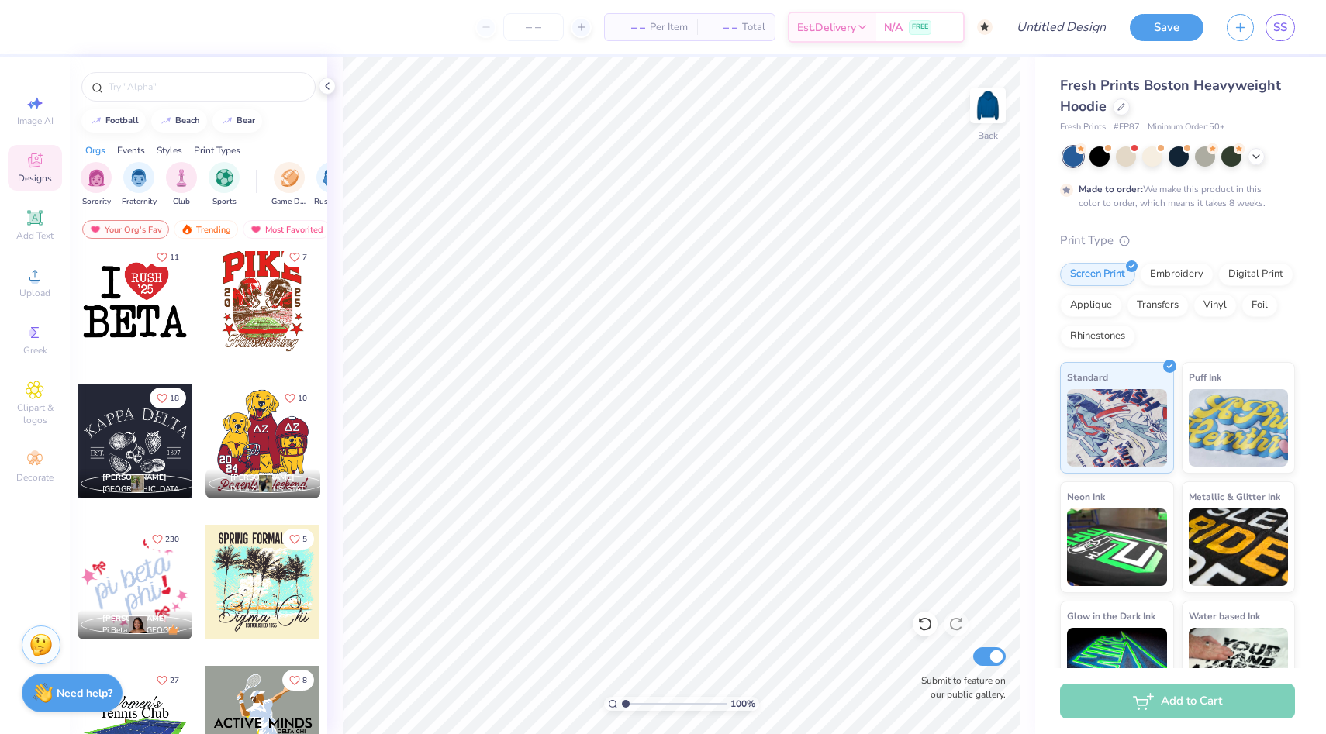
click at [271, 306] on div at bounding box center [262, 300] width 115 height 115
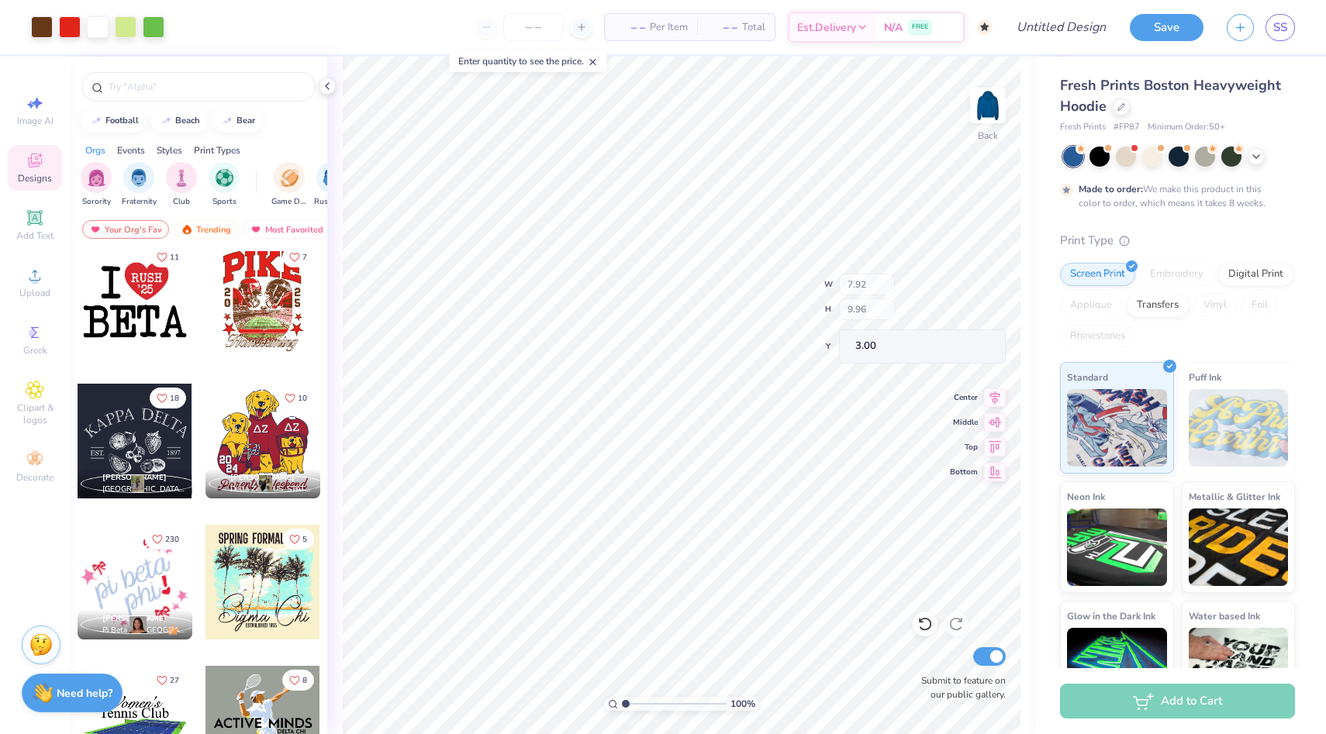
type input "5.76"
type input "3.86"
type input "8.26"
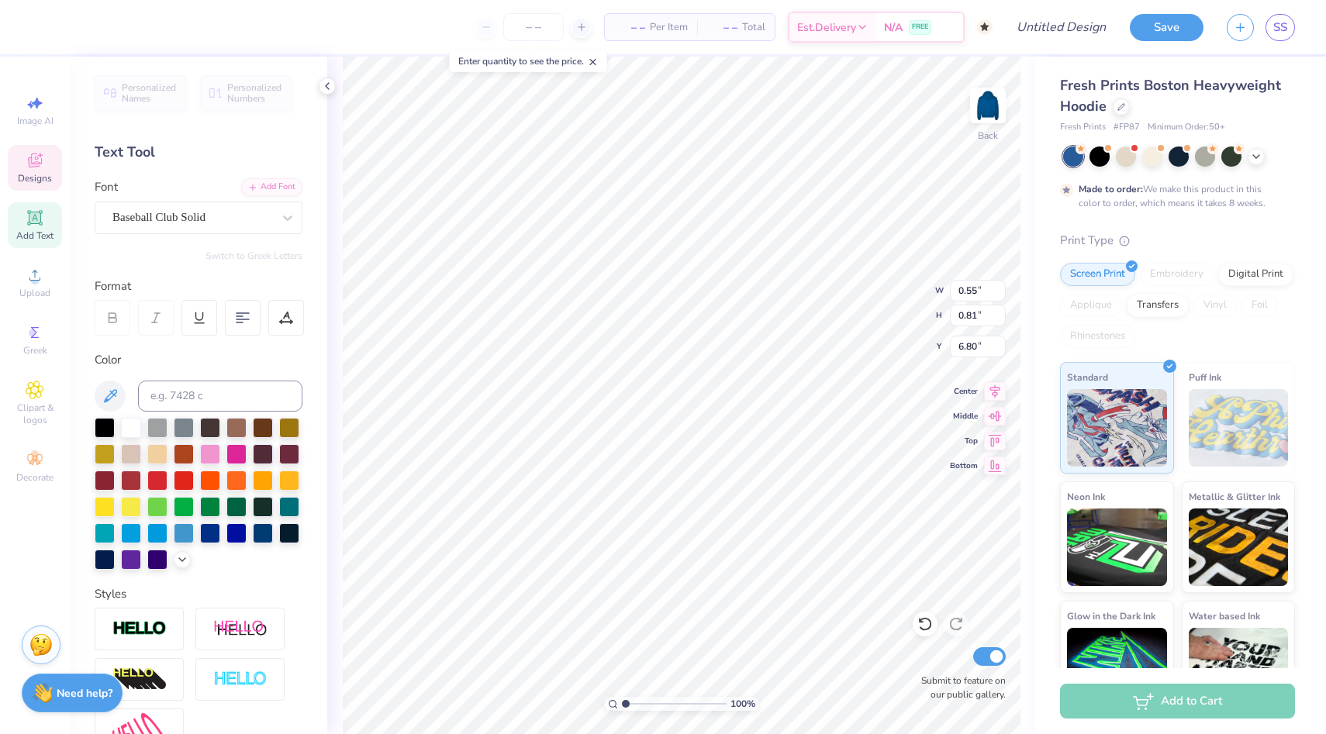
type textarea "18"
type textarea "67"
type input "4.30"
type input "3.90"
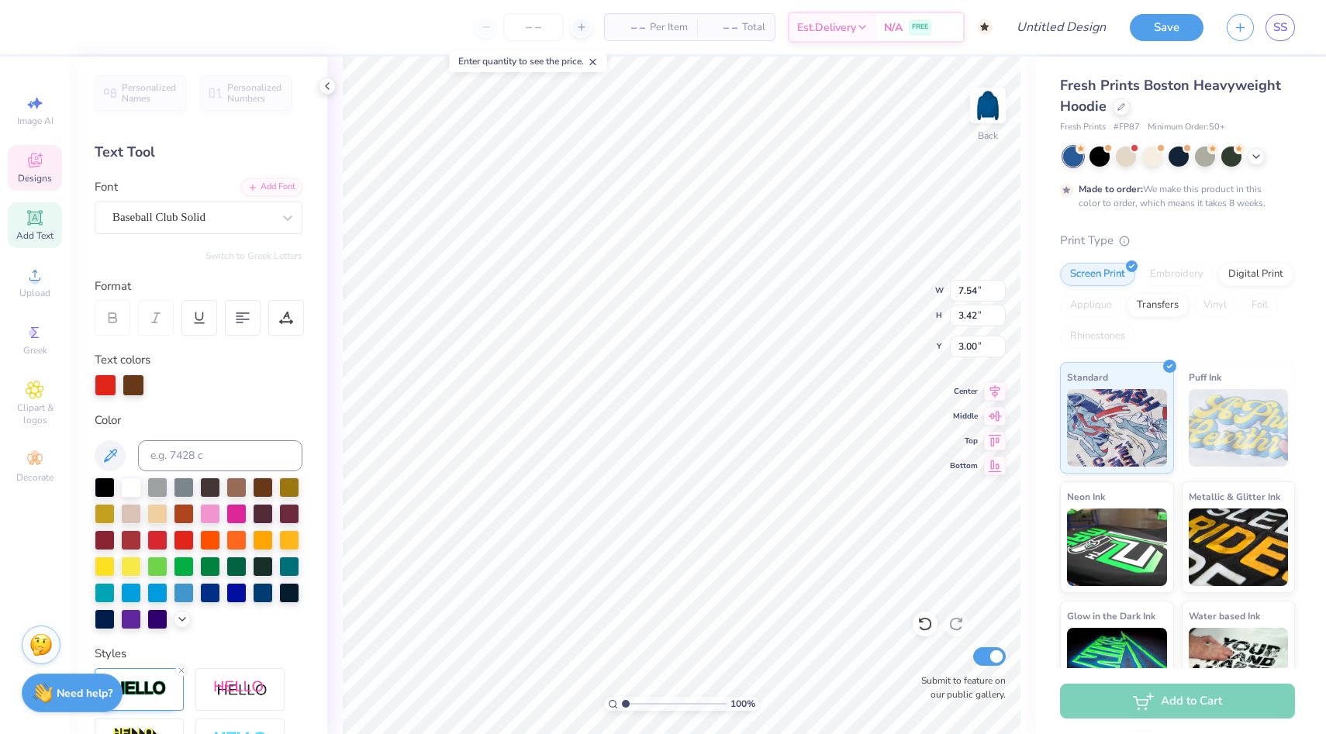
type input "4.47"
type textarea "PIPHI"
click at [179, 620] on icon at bounding box center [182, 618] width 12 height 12
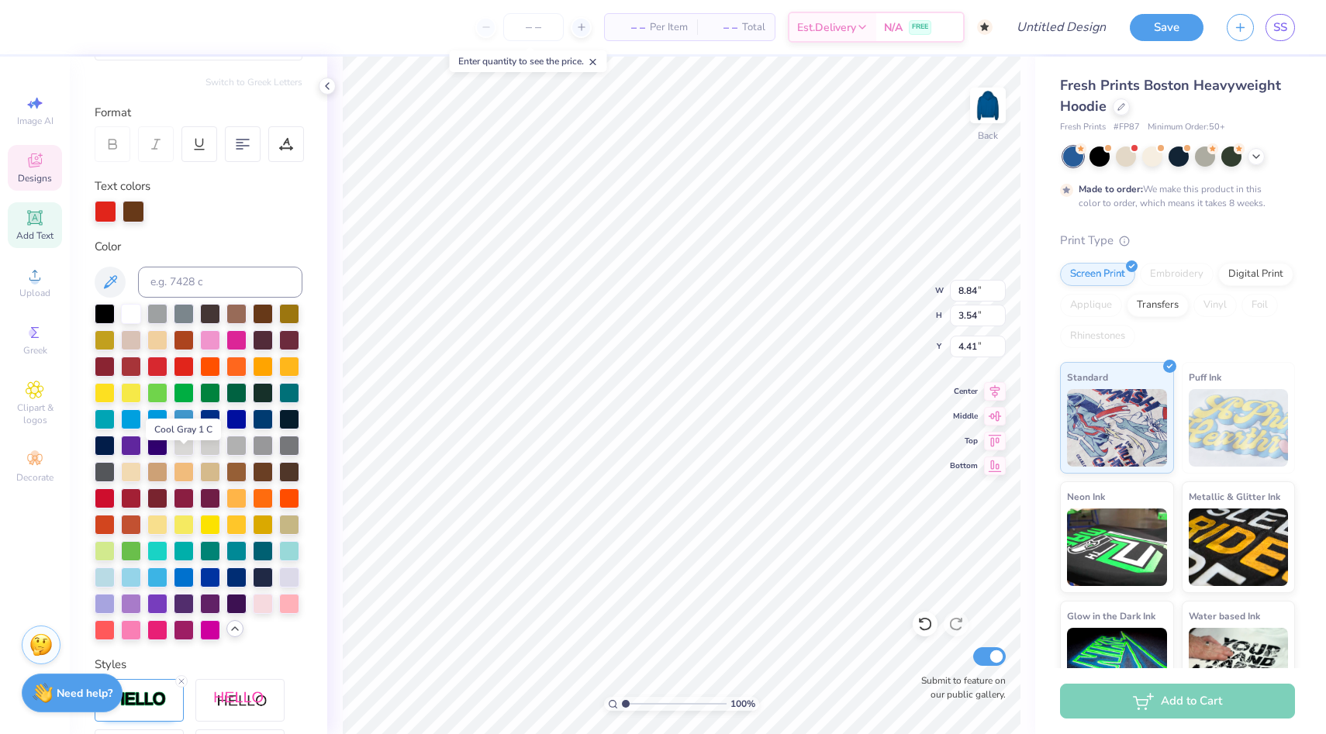
scroll to position [180, 0]
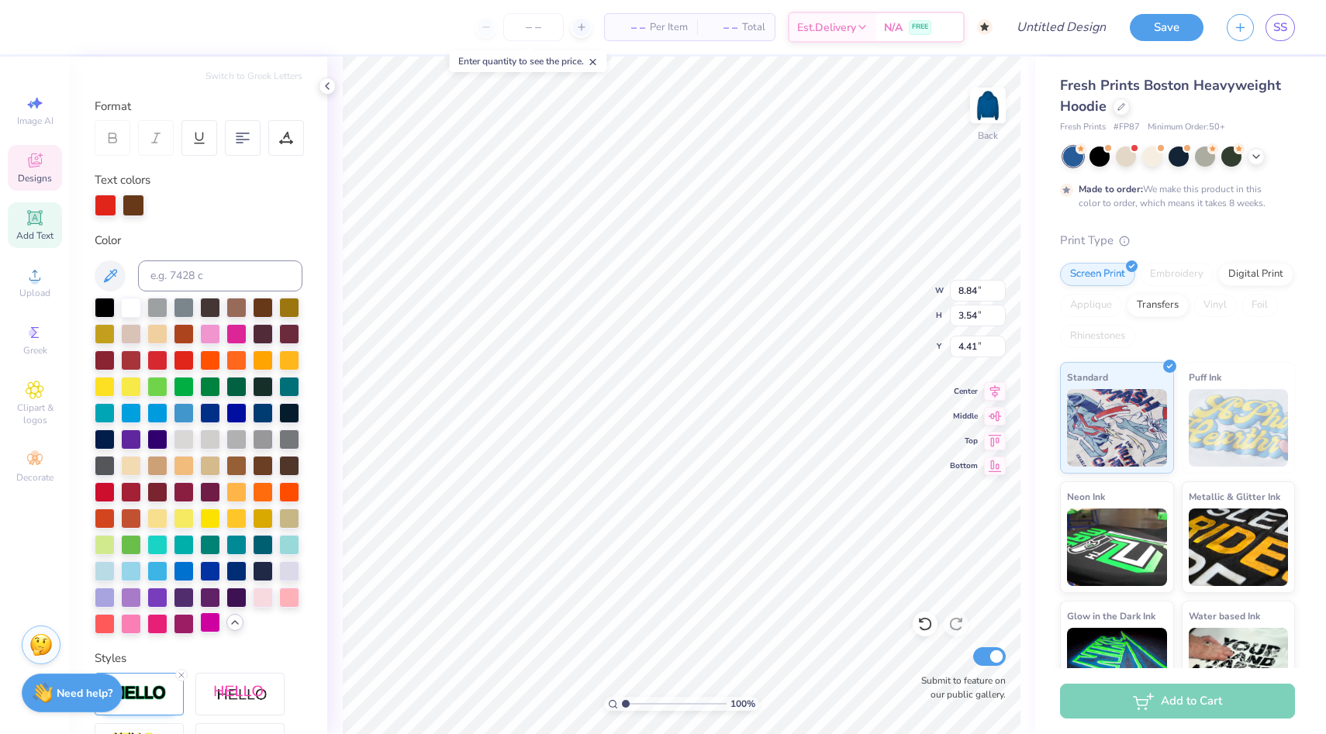
click at [205, 621] on div at bounding box center [210, 623] width 20 height 20
click at [149, 543] on div at bounding box center [157, 543] width 20 height 20
click at [136, 627] on div at bounding box center [131, 623] width 20 height 20
click at [217, 629] on div at bounding box center [210, 623] width 20 height 20
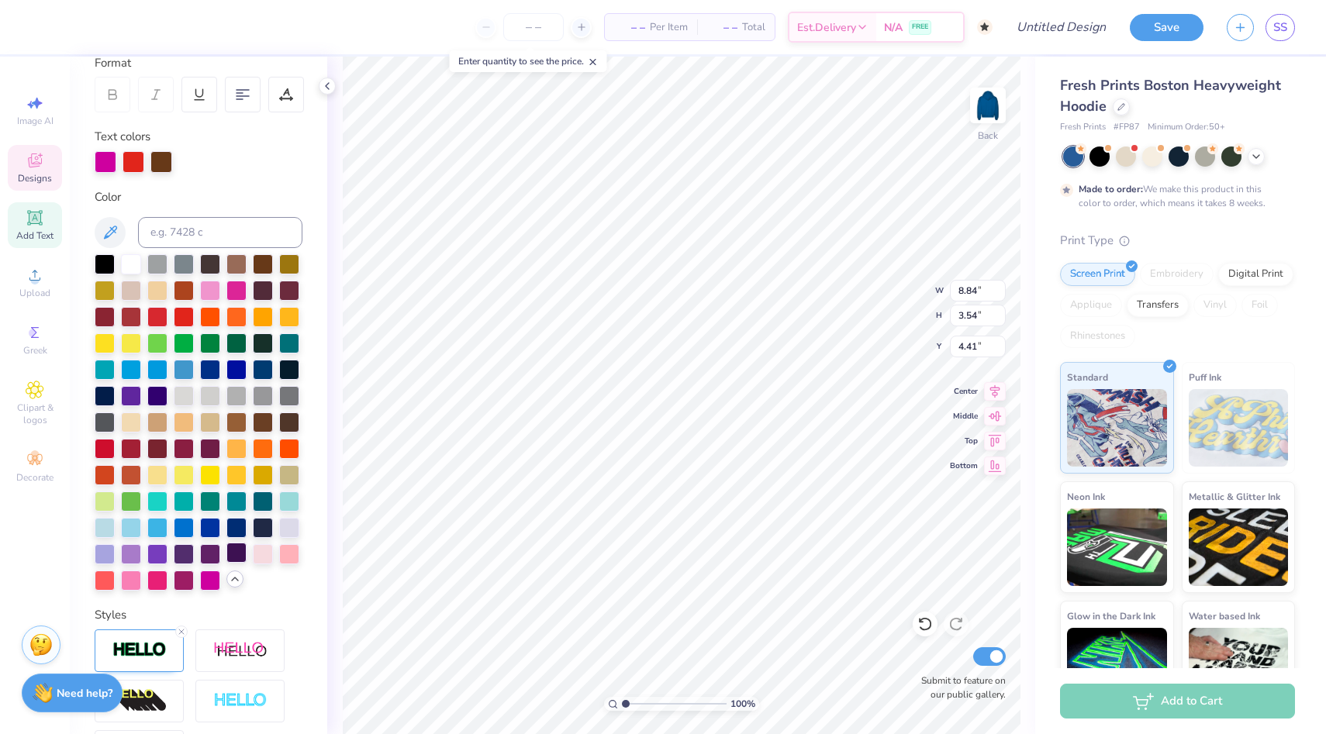
scroll to position [235, 0]
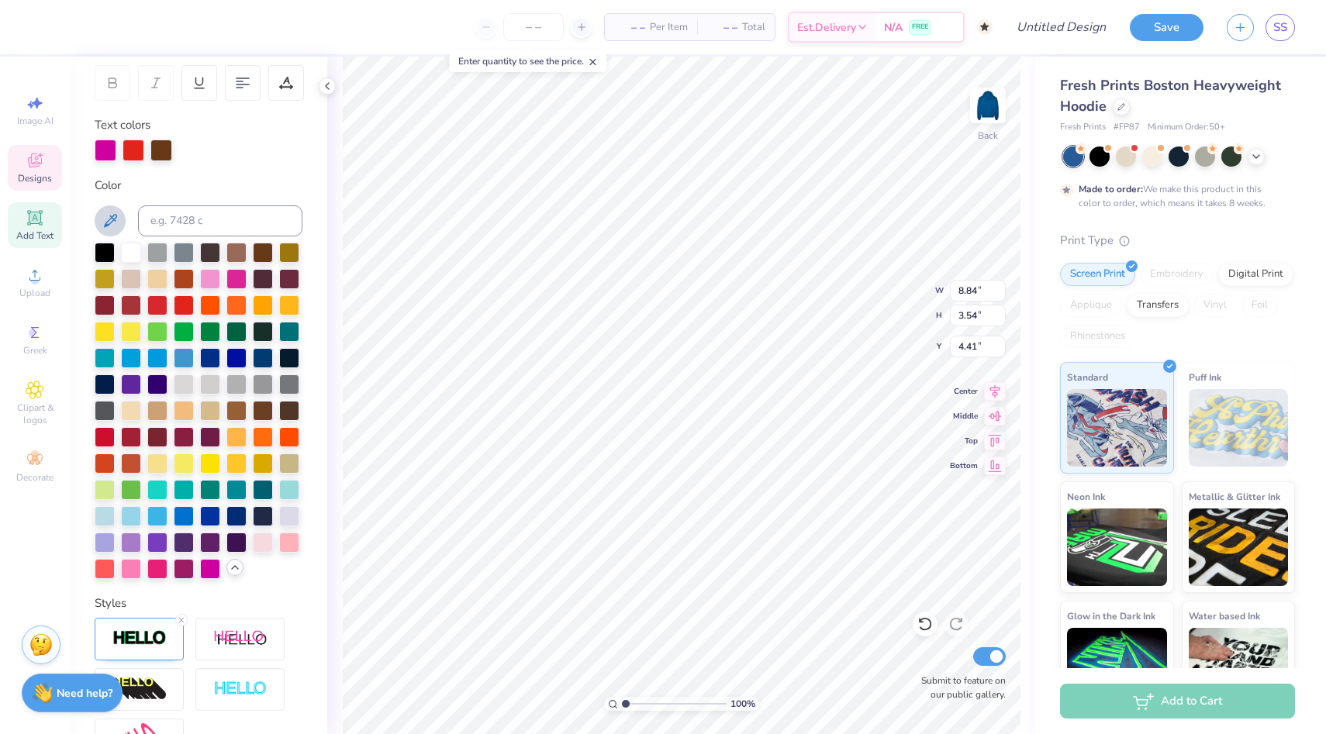
click at [108, 215] on icon at bounding box center [110, 221] width 19 height 19
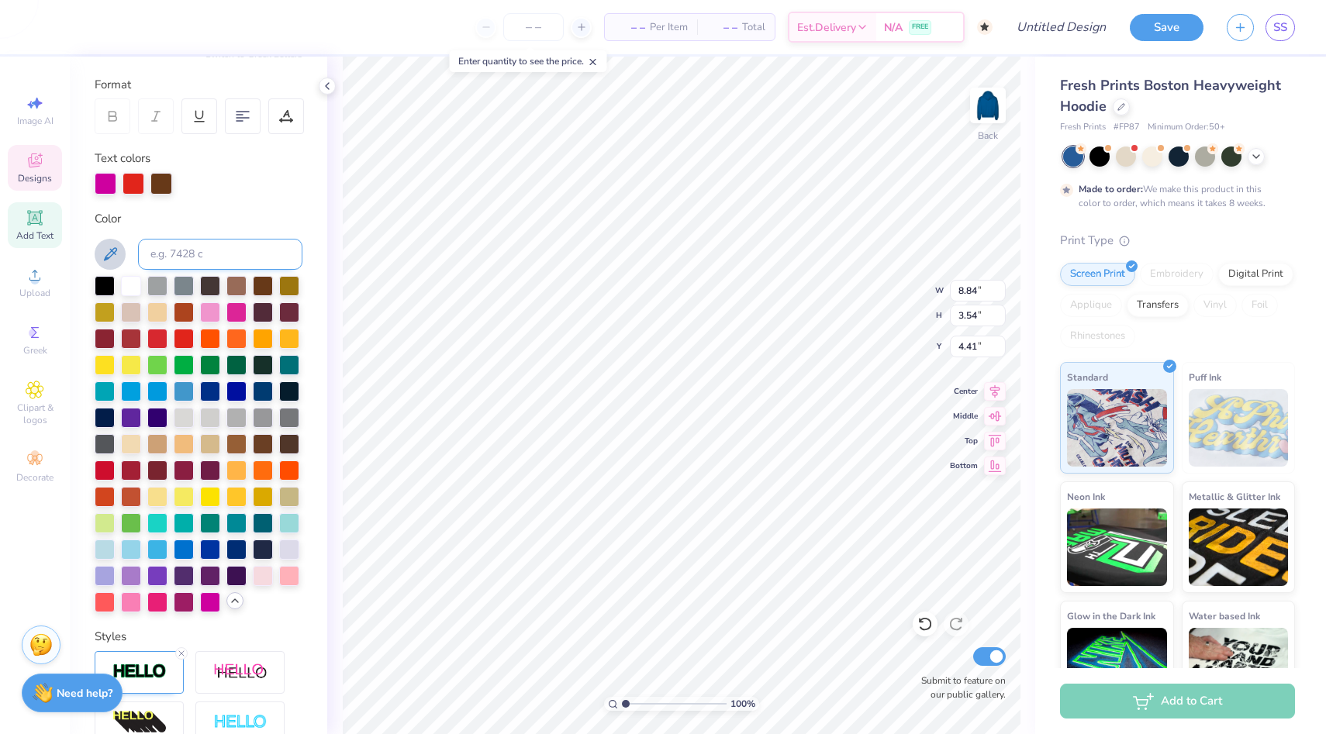
scroll to position [183, 0]
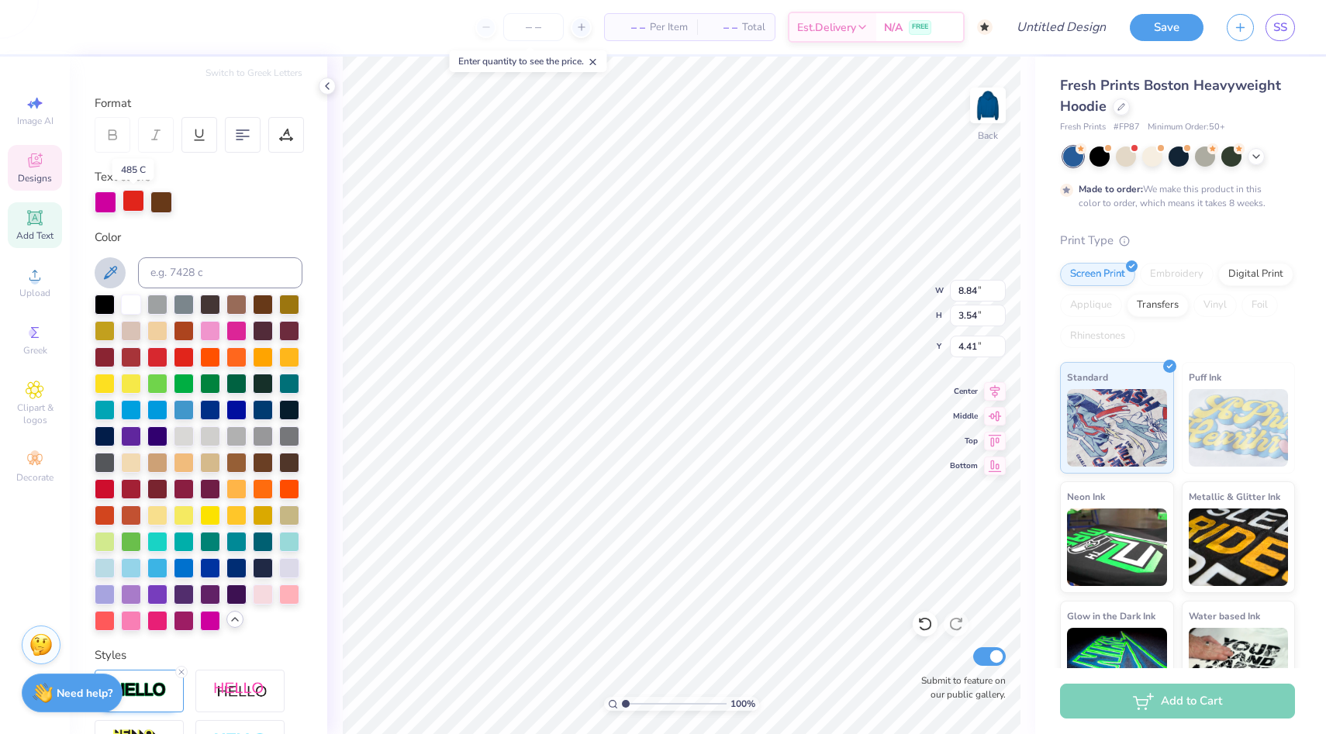
click at [133, 202] on div at bounding box center [134, 201] width 22 height 22
click at [291, 349] on div at bounding box center [289, 356] width 20 height 20
click at [209, 620] on div at bounding box center [210, 619] width 20 height 20
click at [134, 197] on div at bounding box center [134, 201] width 22 height 22
click at [212, 613] on div at bounding box center [210, 619] width 20 height 20
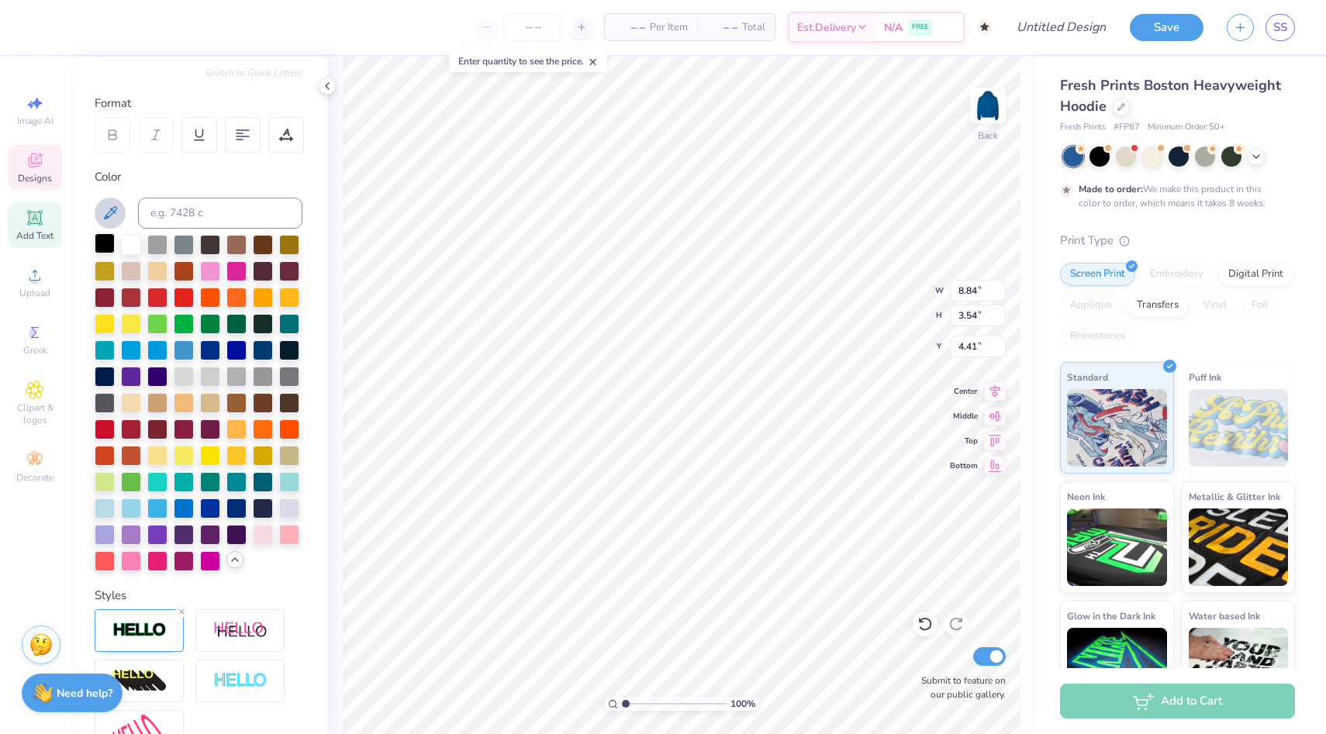
click at [112, 247] on div at bounding box center [105, 243] width 20 height 20
click at [214, 556] on div at bounding box center [210, 560] width 20 height 20
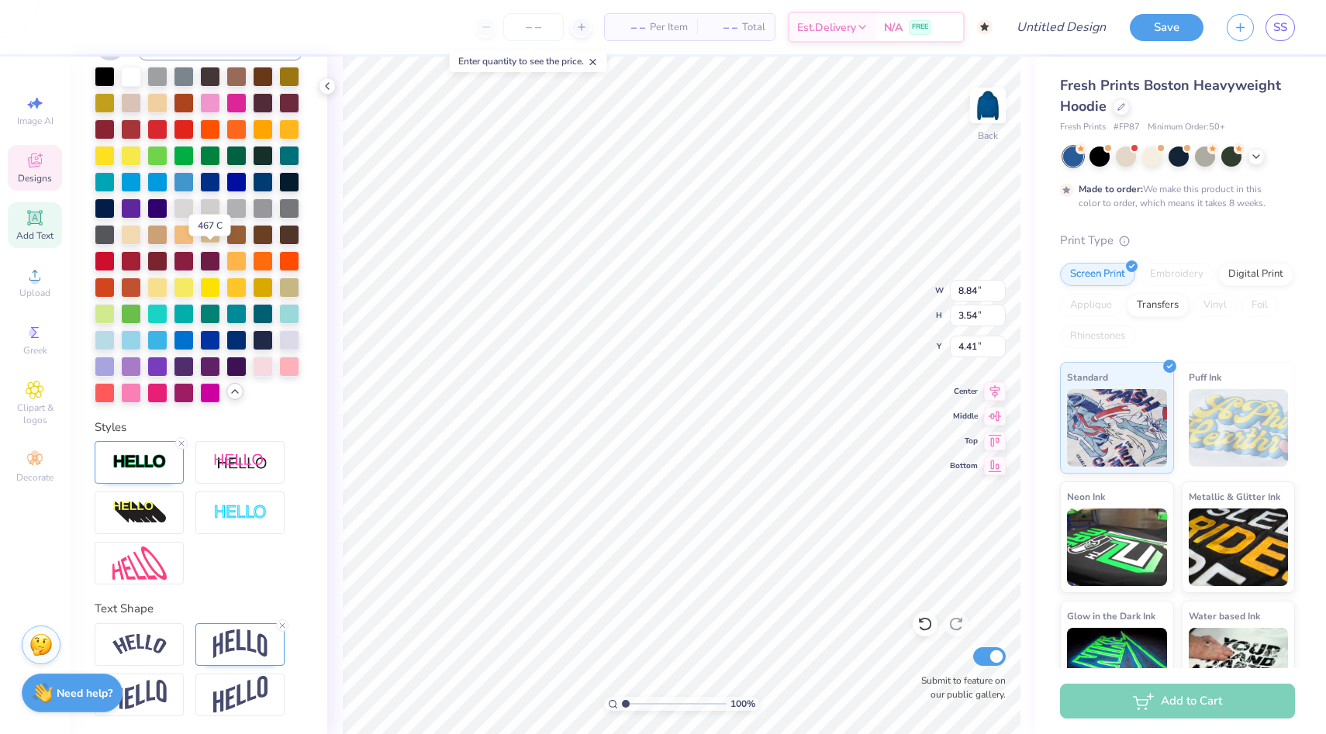
scroll to position [351, 0]
type input "8.83"
type input "3.52"
type input "4.42"
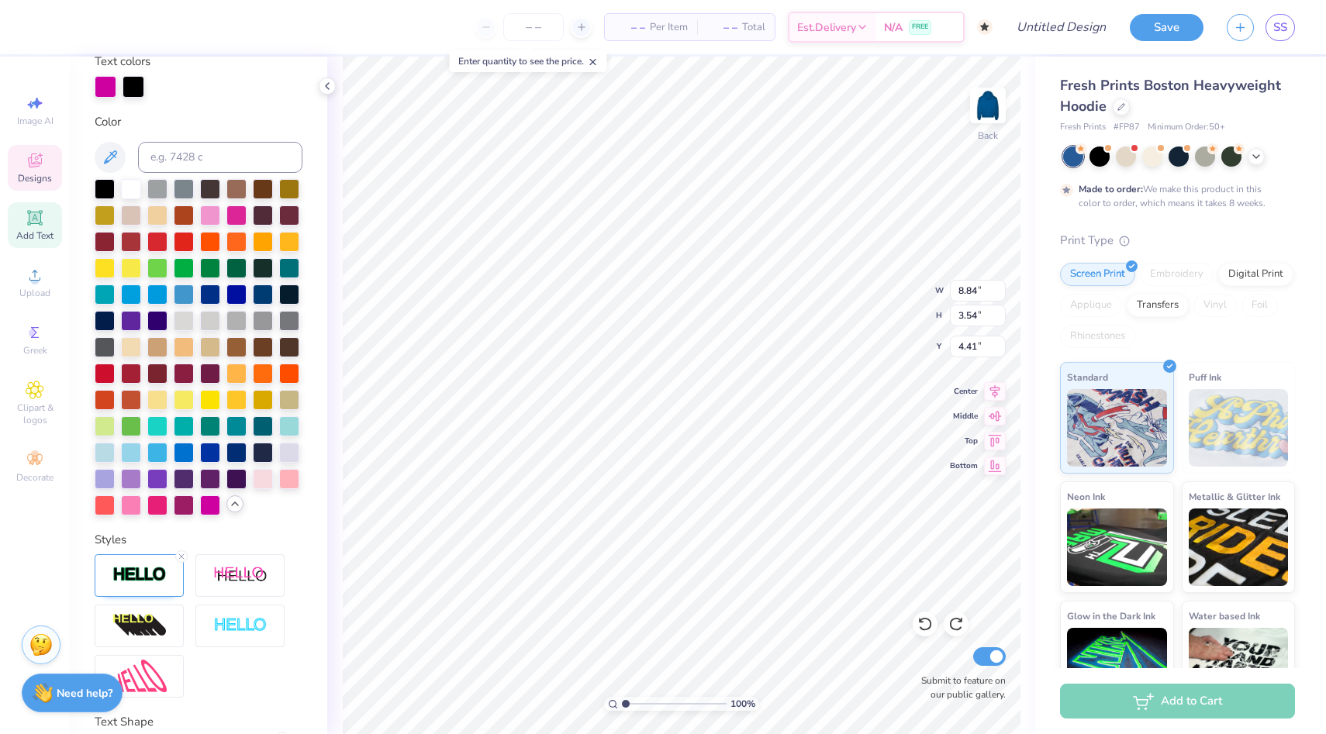
scroll to position [159, 0]
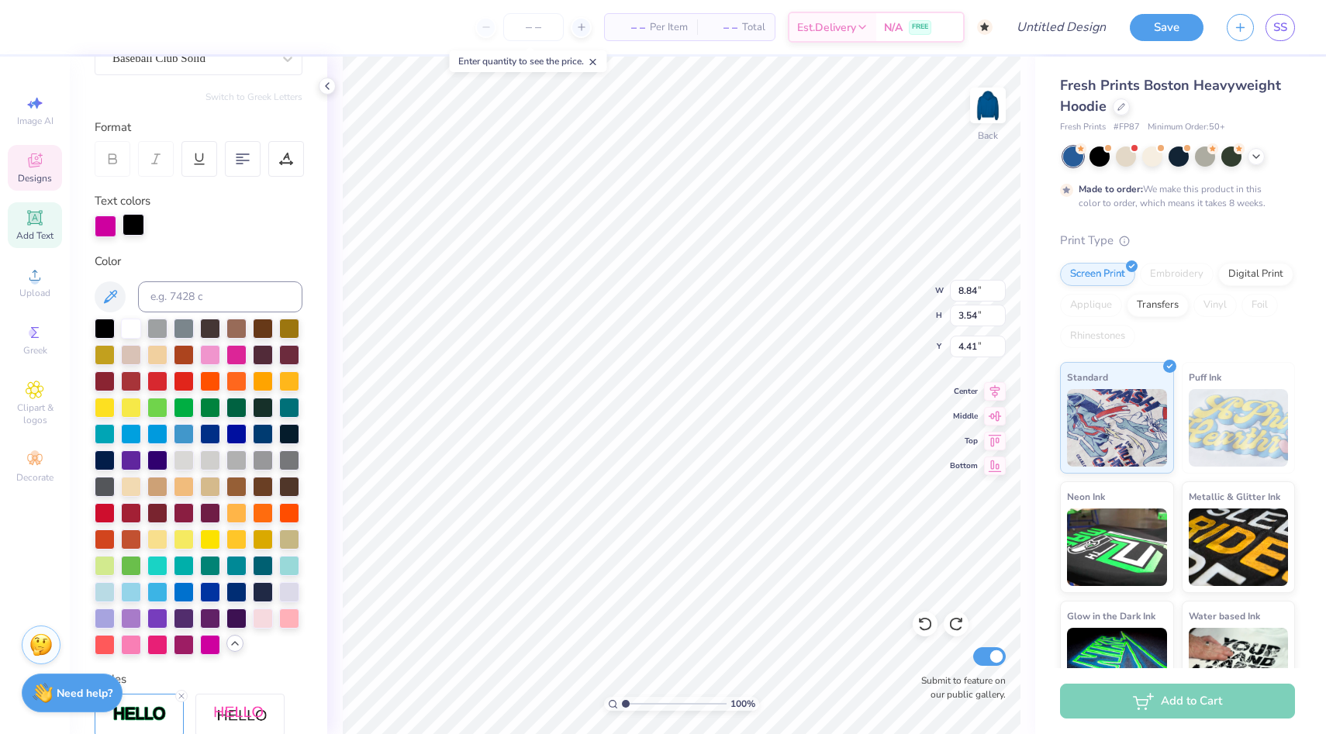
click at [139, 223] on div at bounding box center [134, 225] width 22 height 22
click at [102, 327] on div at bounding box center [105, 327] width 20 height 20
type input "10.16"
type input "4.07"
type input "3.90"
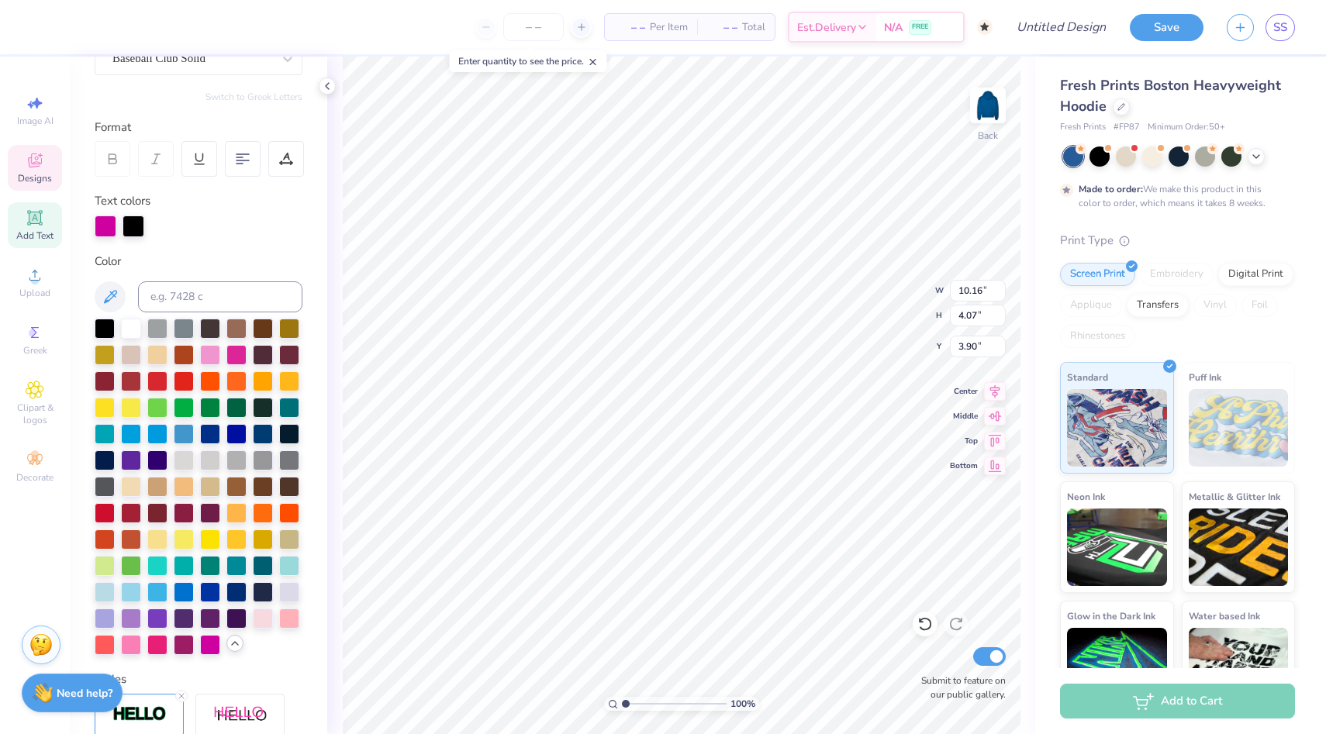
type input "3.84"
type input "10.43"
type input "4.18"
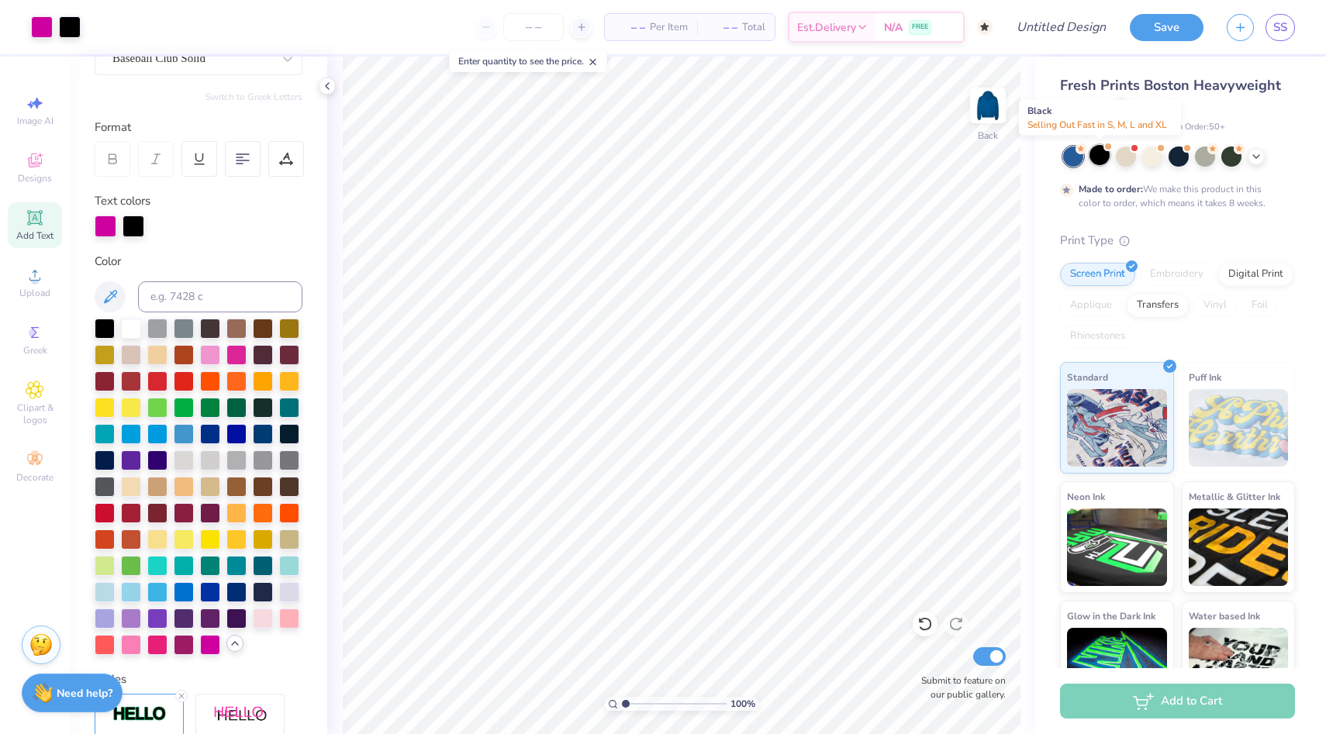
click at [1100, 148] on div at bounding box center [1099, 155] width 20 height 20
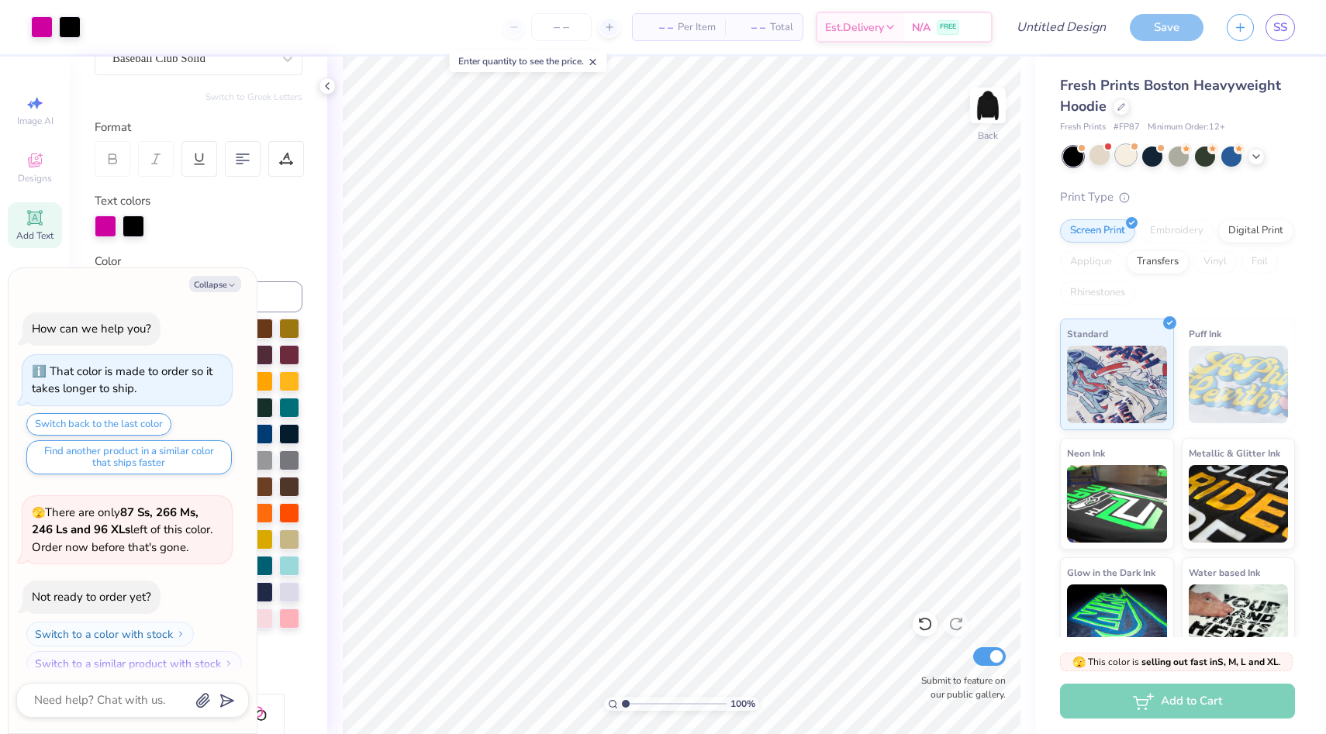
scroll to position [292, 0]
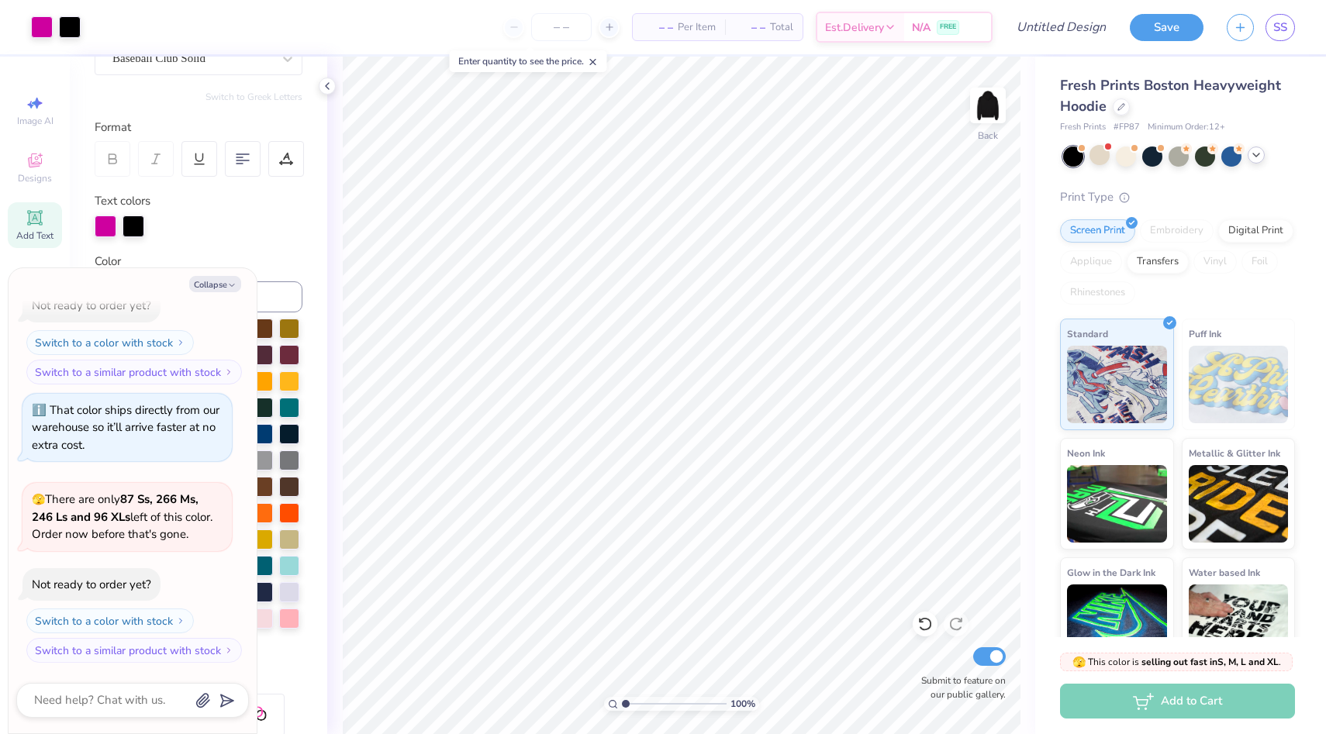
click at [1258, 153] on icon at bounding box center [1256, 155] width 12 height 12
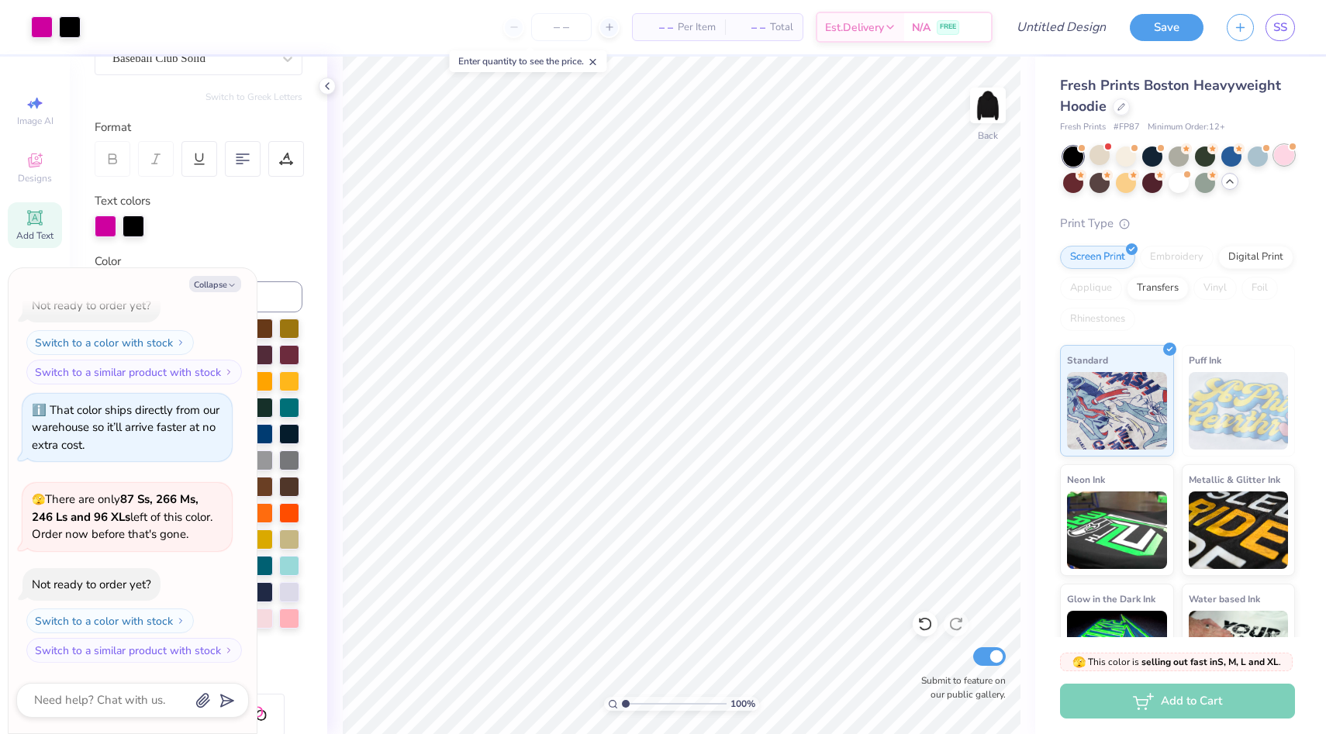
click at [1274, 155] on div at bounding box center [1284, 155] width 20 height 20
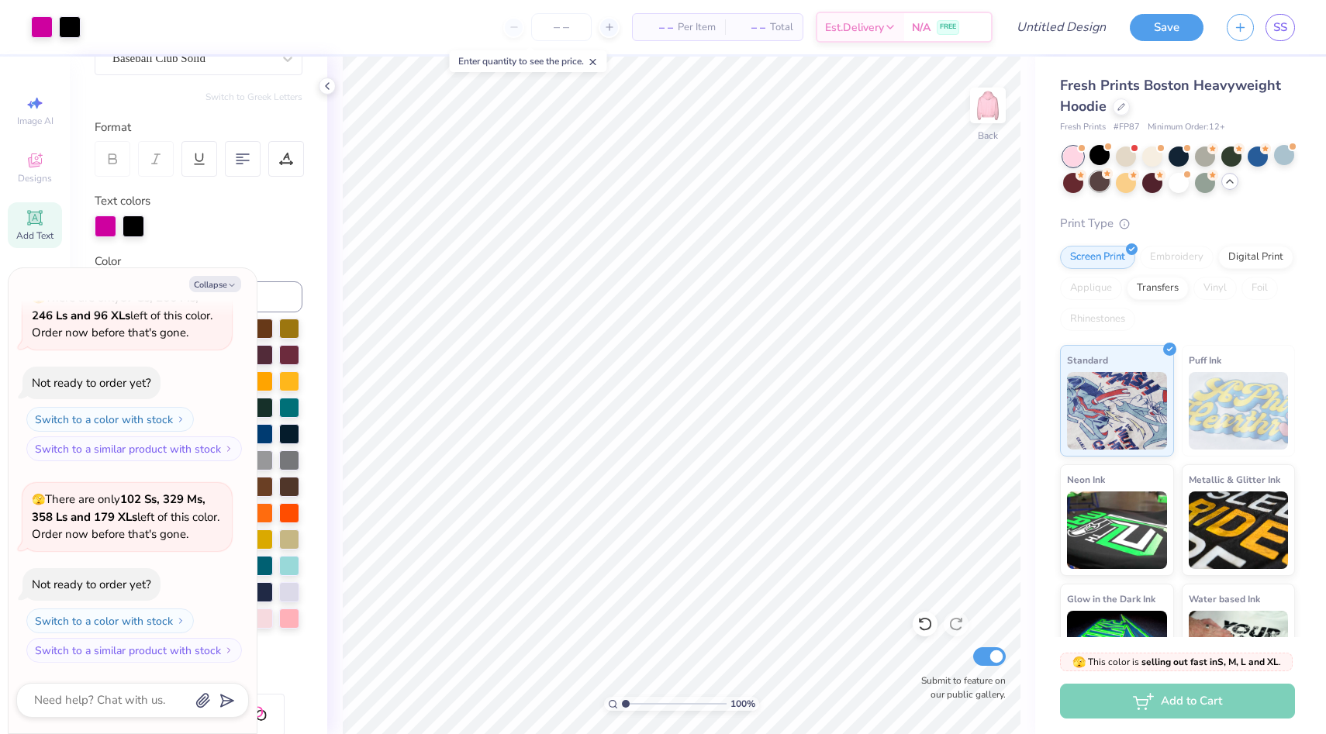
click at [1099, 174] on div at bounding box center [1099, 181] width 20 height 20
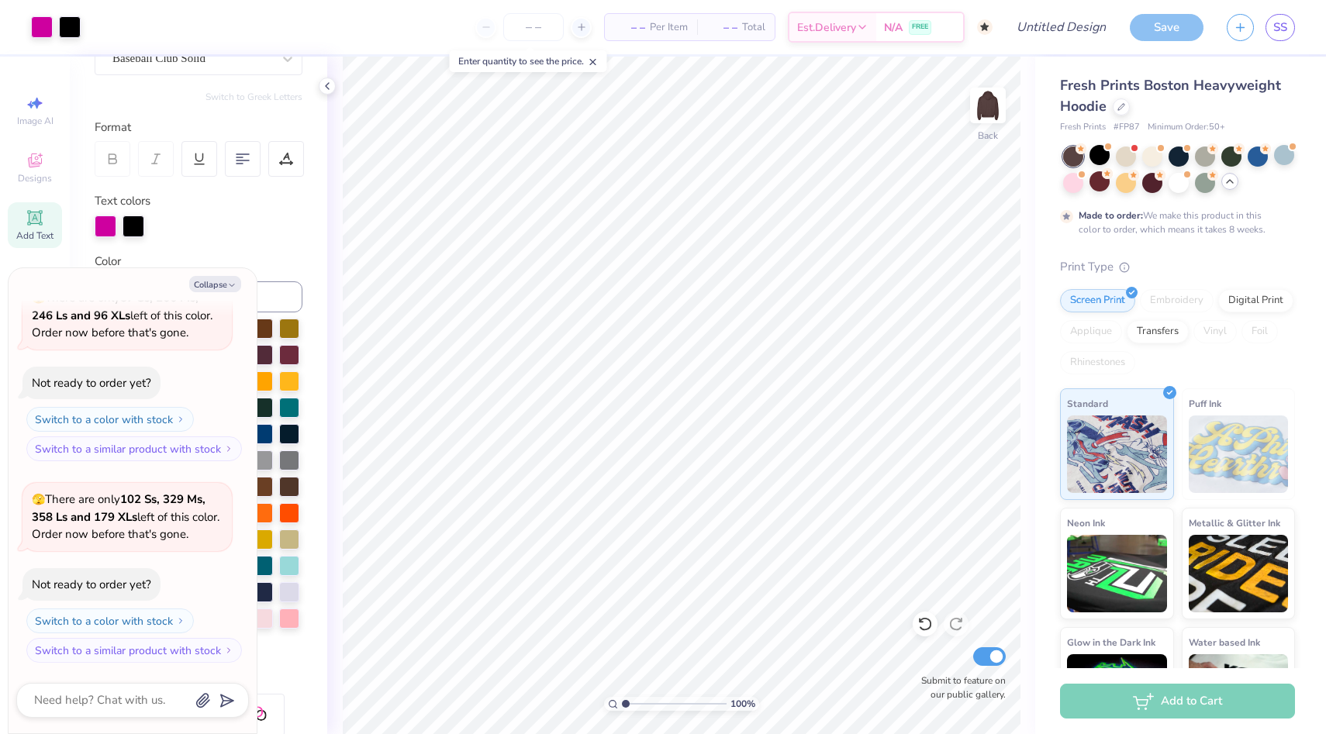
scroll to position [622, 0]
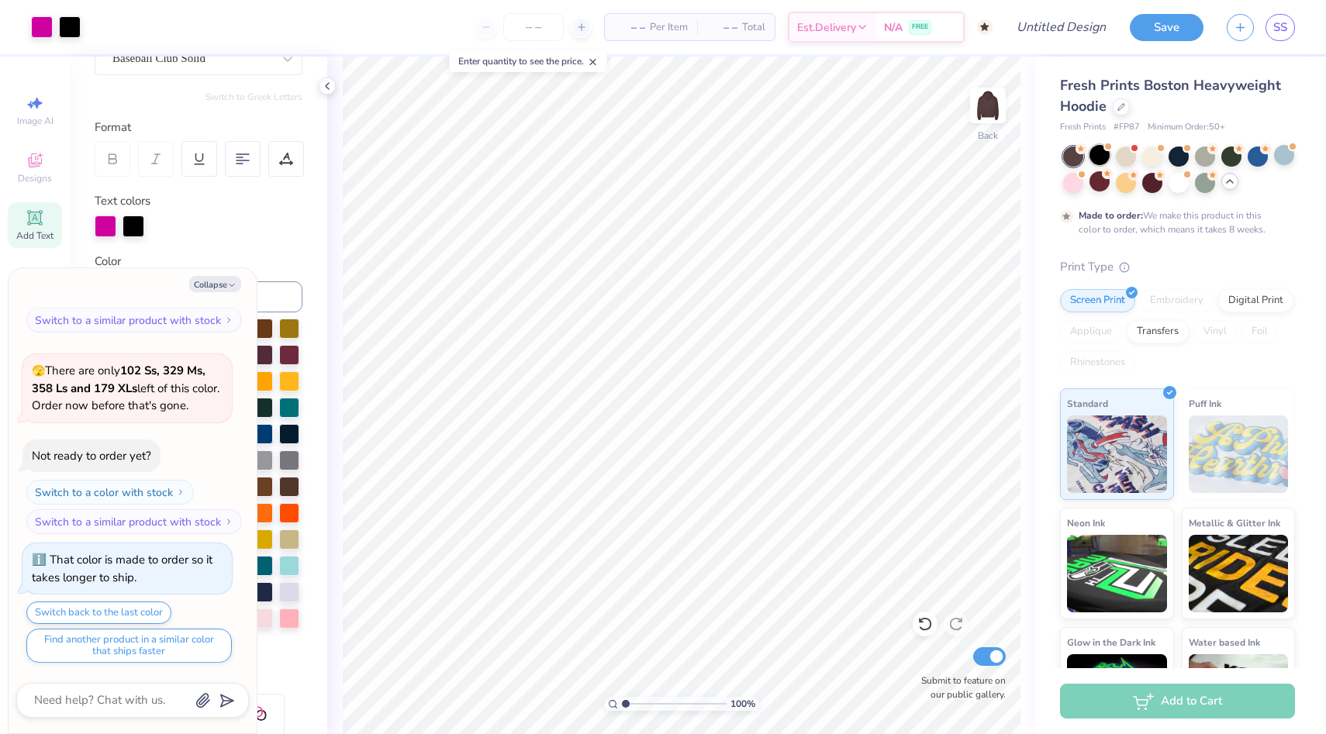
click at [1103, 161] on div at bounding box center [1099, 155] width 20 height 20
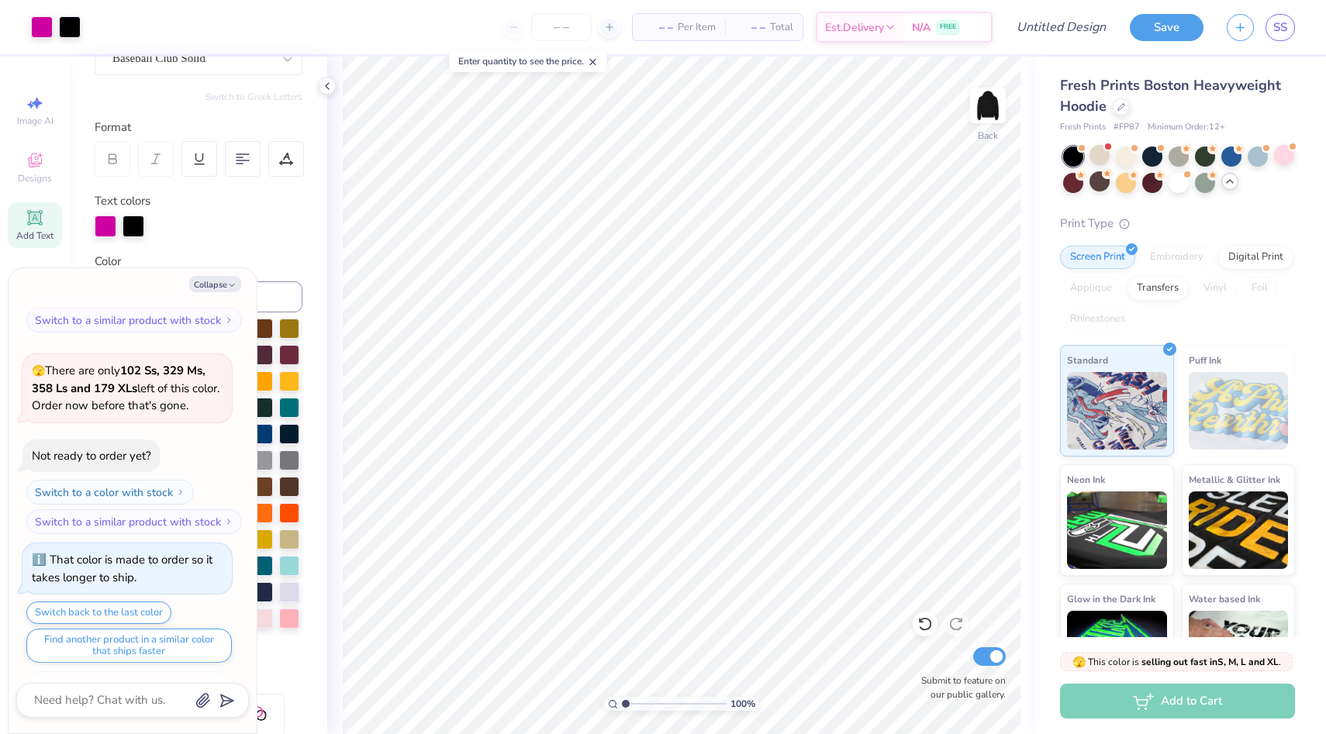
scroll to position [900, 0]
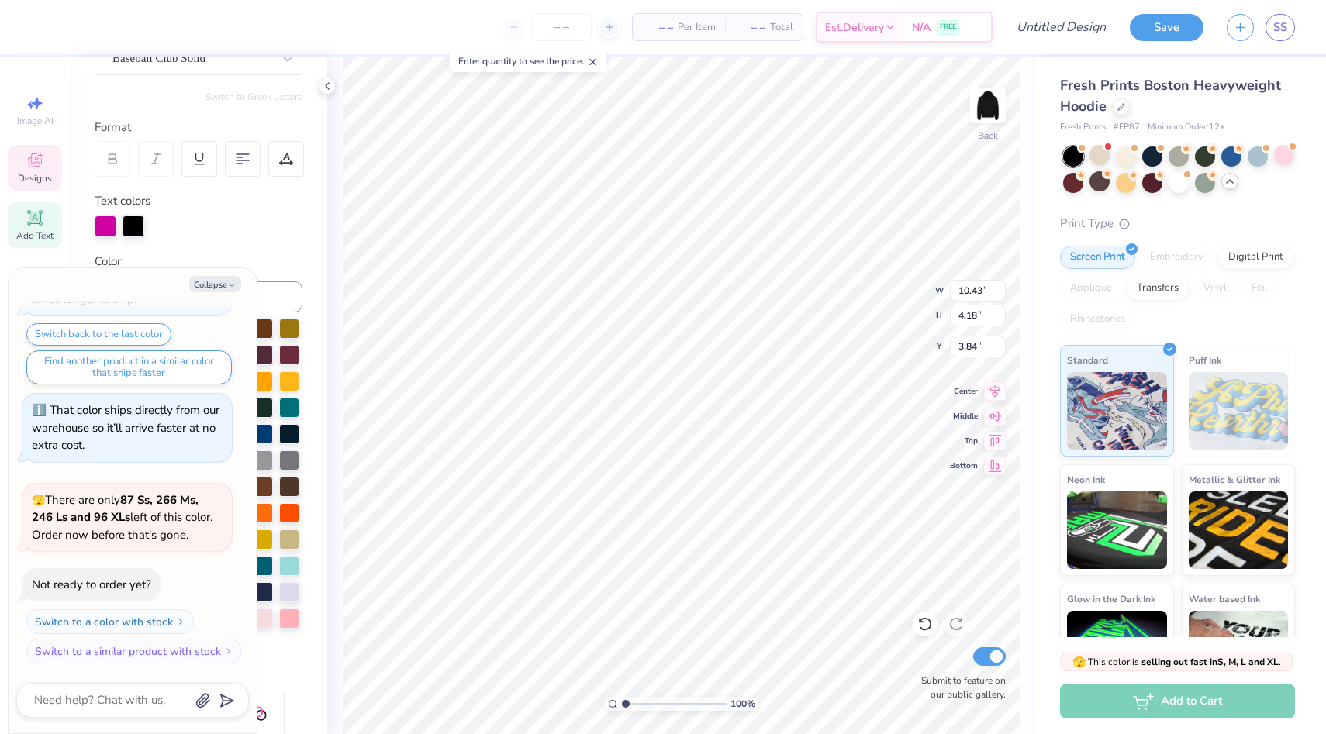
type textarea "x"
type input "10.51"
type input "4.21"
click at [102, 227] on div at bounding box center [106, 225] width 22 height 22
click at [216, 284] on button "Collapse" at bounding box center [215, 284] width 52 height 16
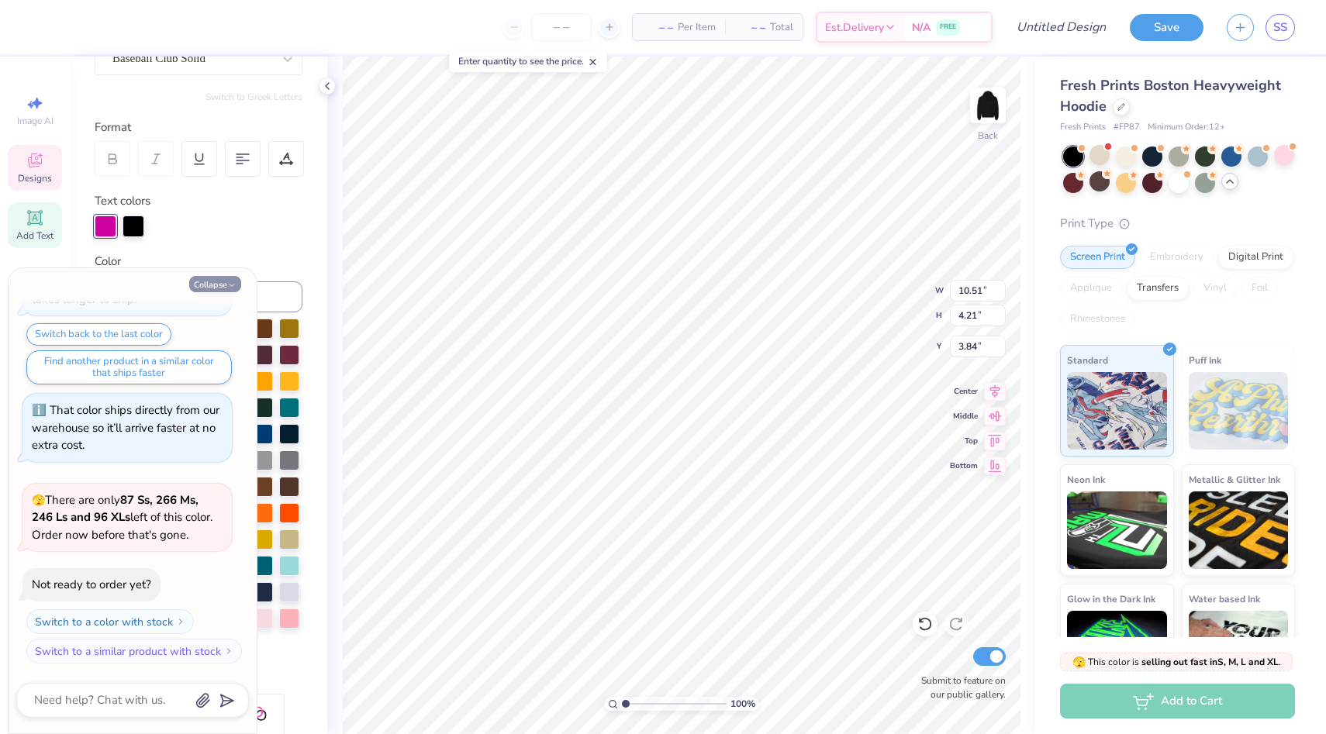
type textarea "x"
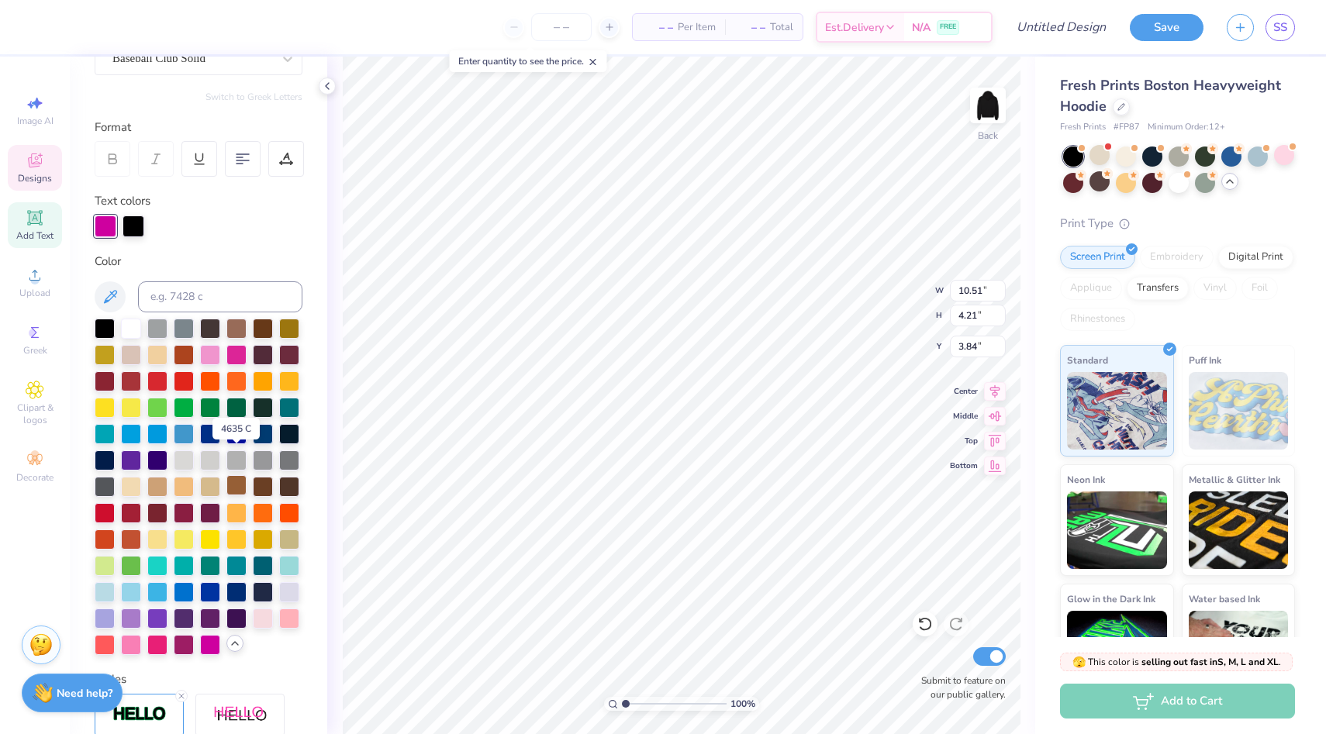
scroll to position [213, 0]
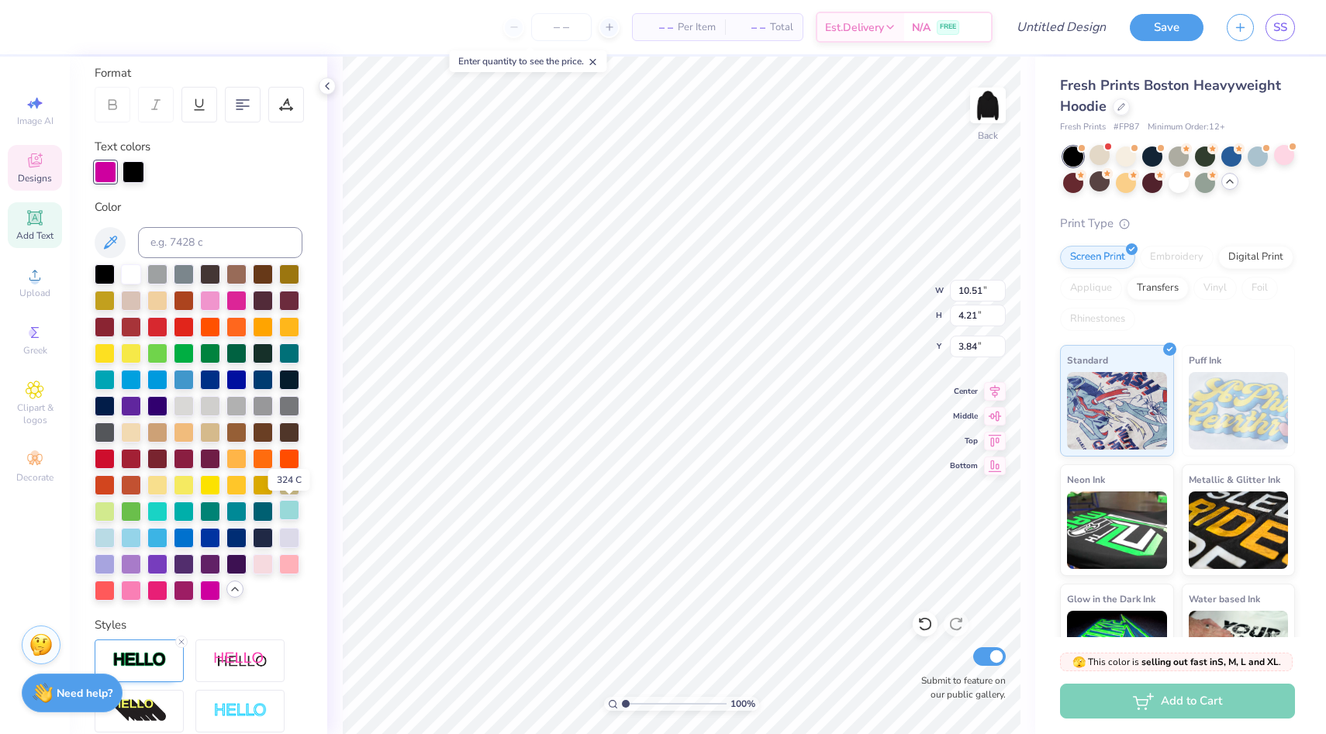
click at [292, 516] on div at bounding box center [289, 510] width 20 height 20
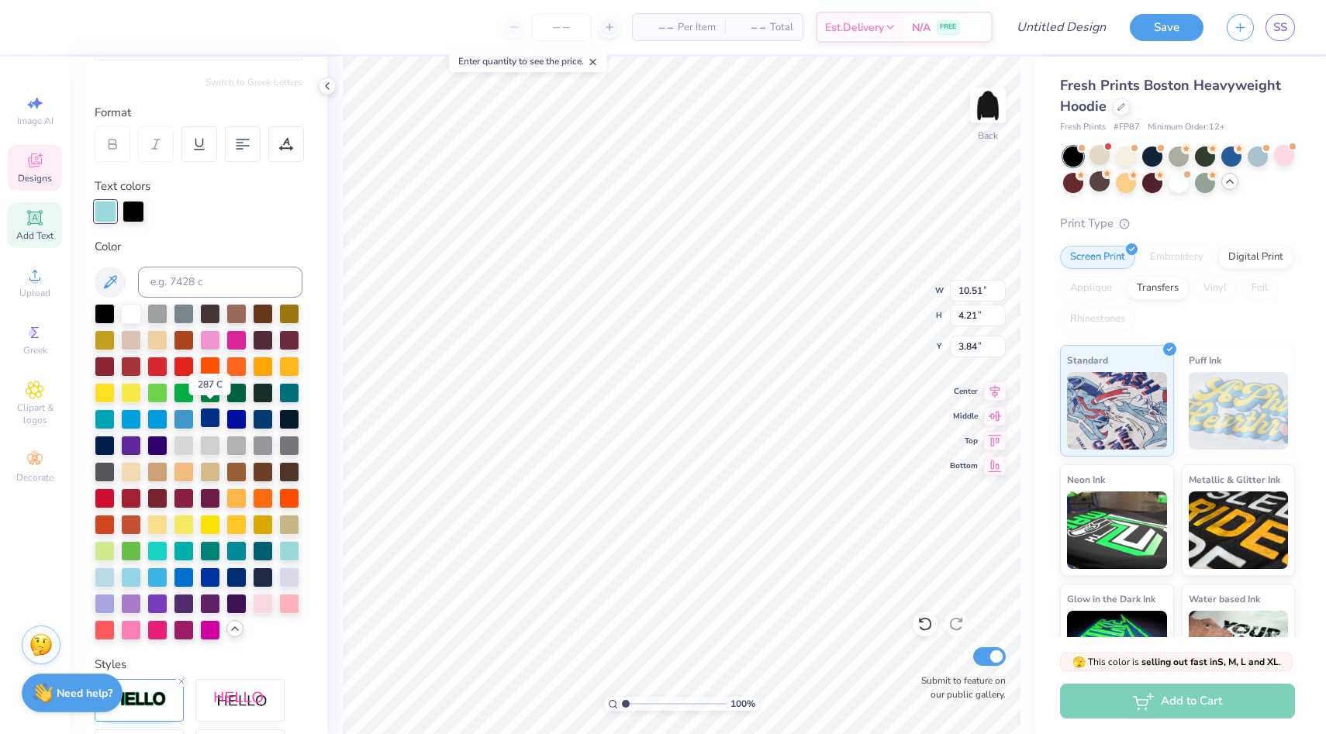
scroll to position [173, 0]
click at [110, 496] on div at bounding box center [105, 498] width 20 height 20
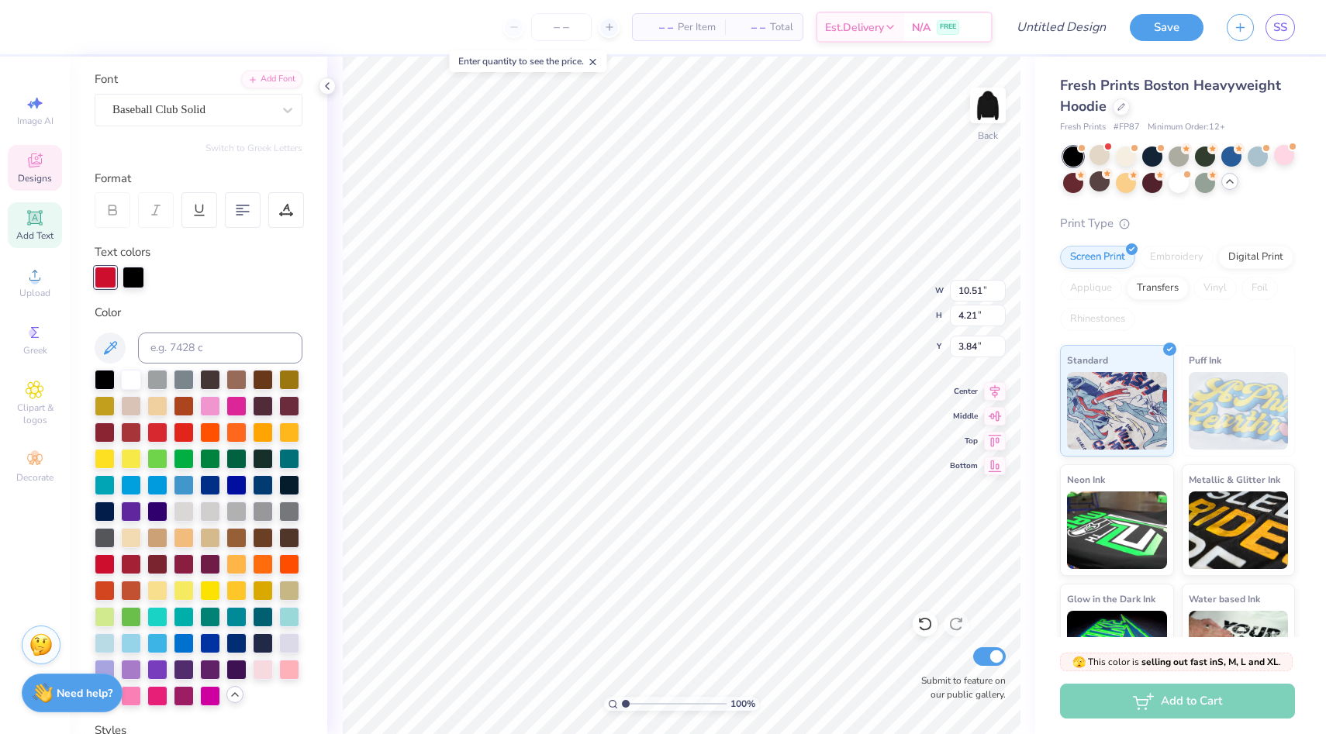
scroll to position [295, 0]
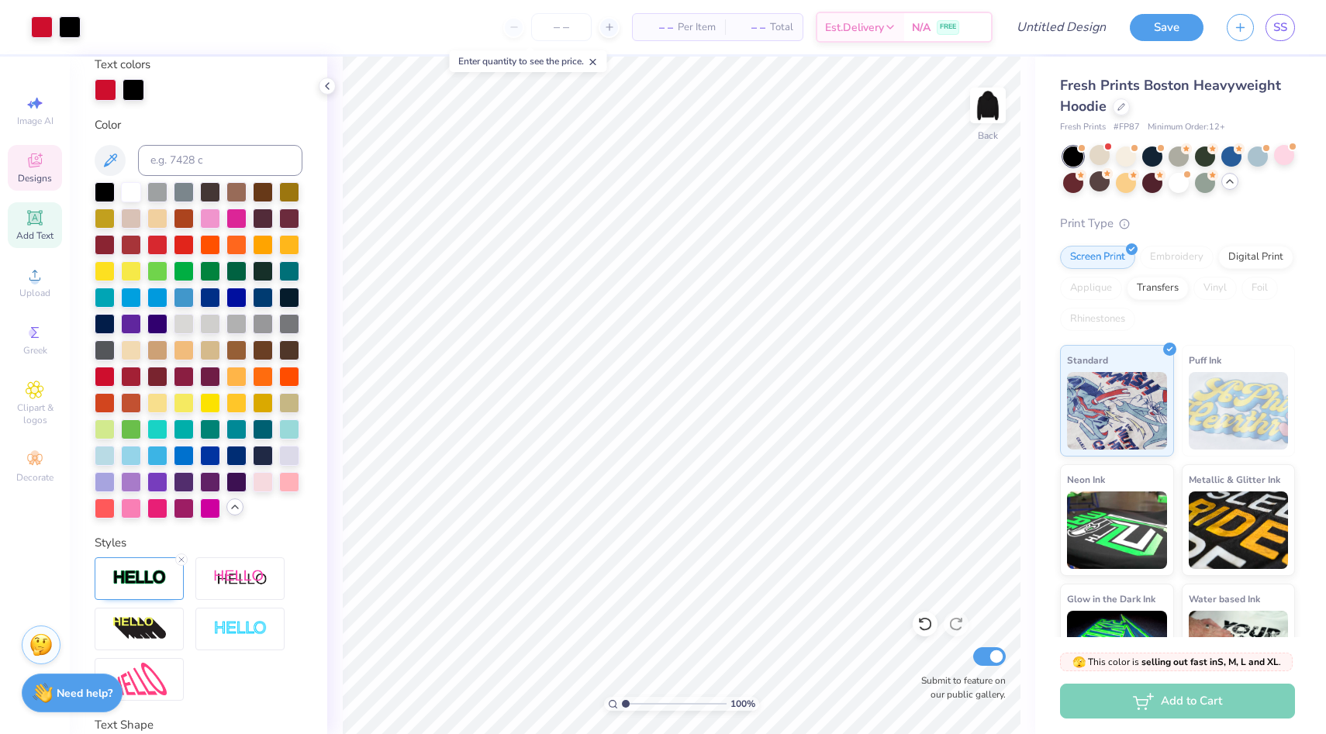
click at [43, 183] on span "Designs" at bounding box center [35, 178] width 34 height 12
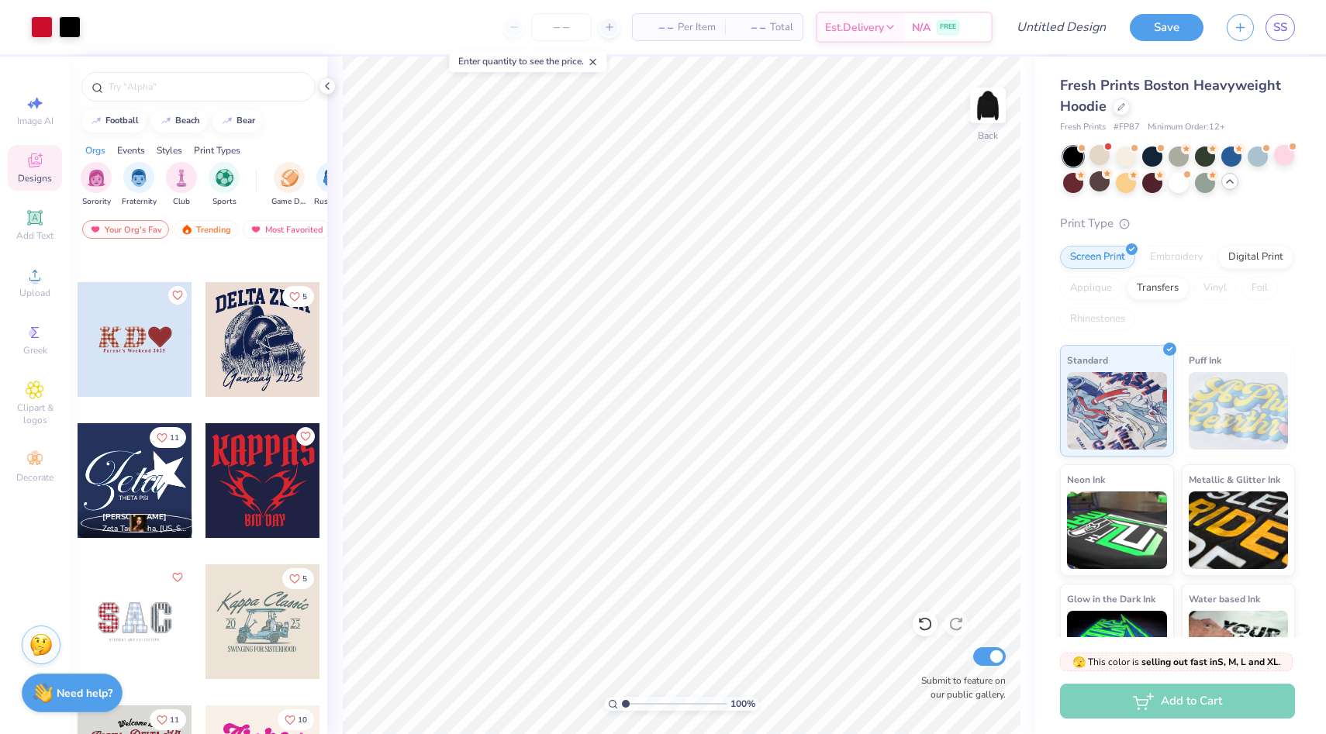
scroll to position [2387, 0]
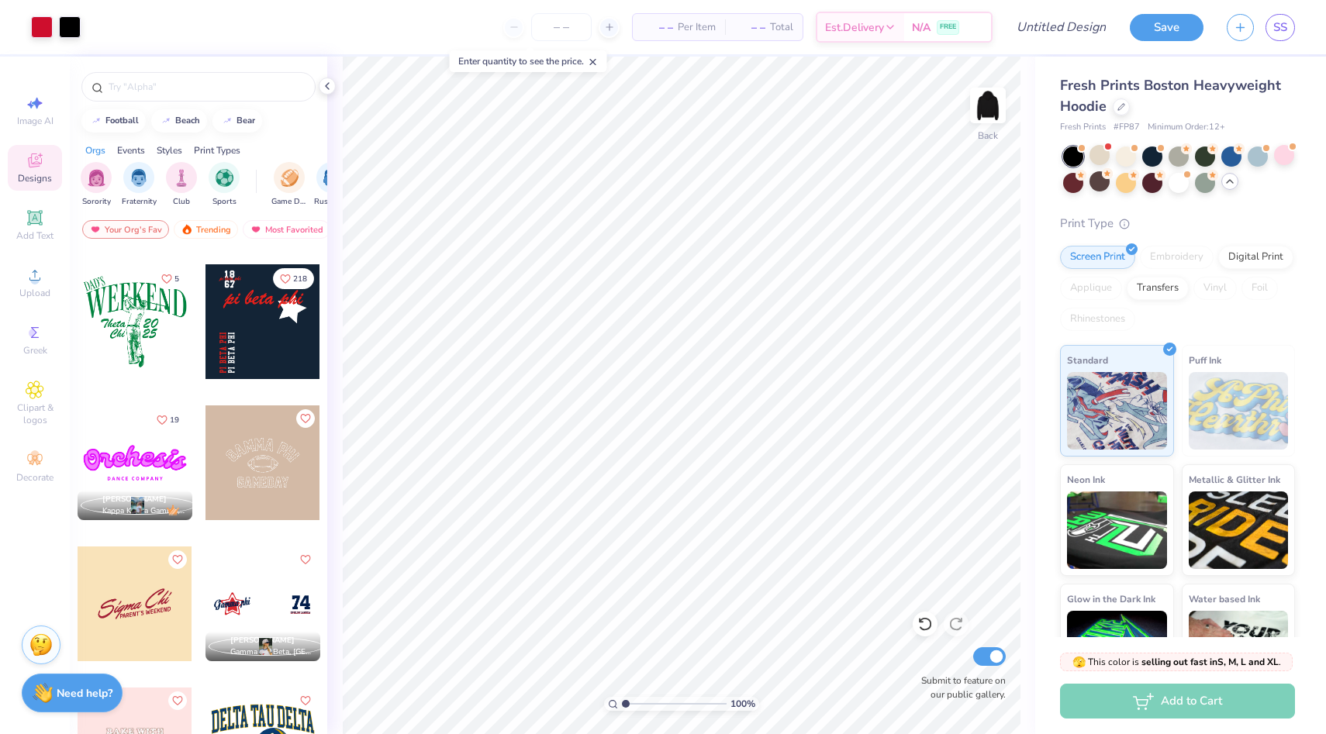
click at [144, 461] on div at bounding box center [135, 463] width 115 height 115
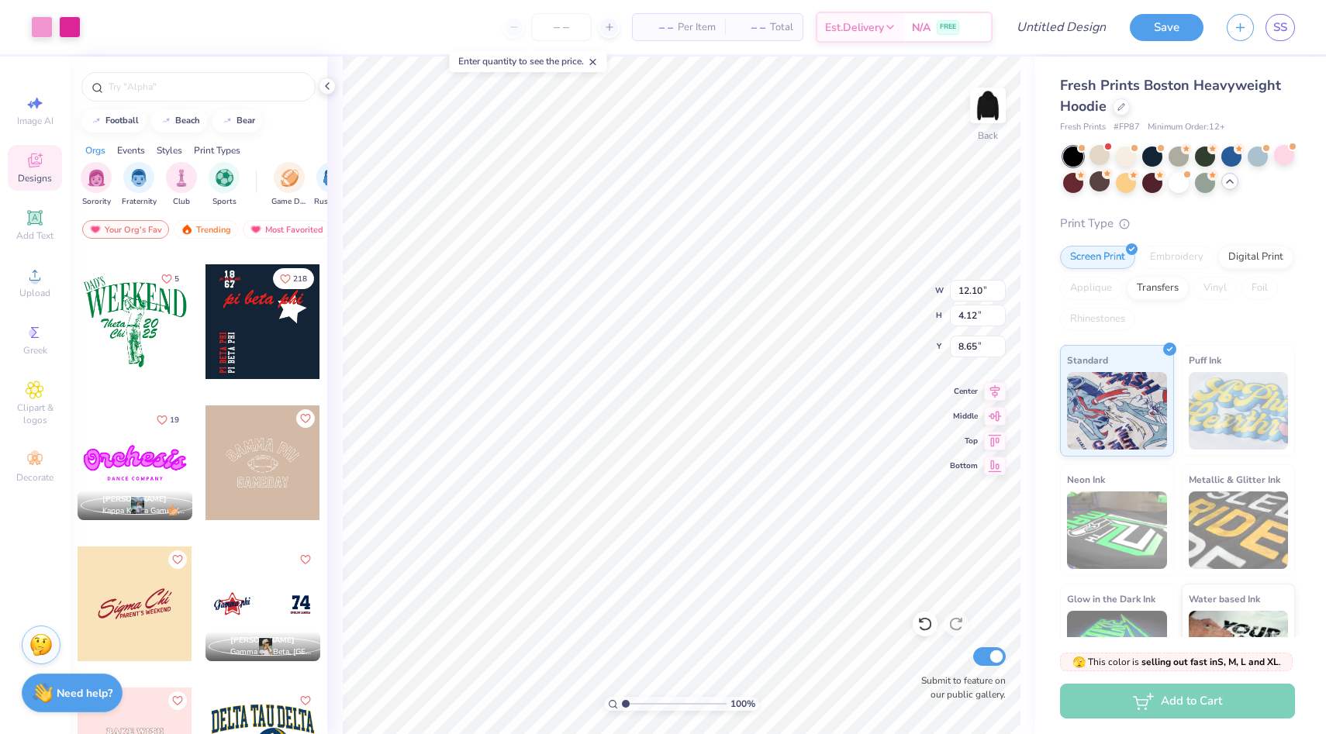
type input "8.65"
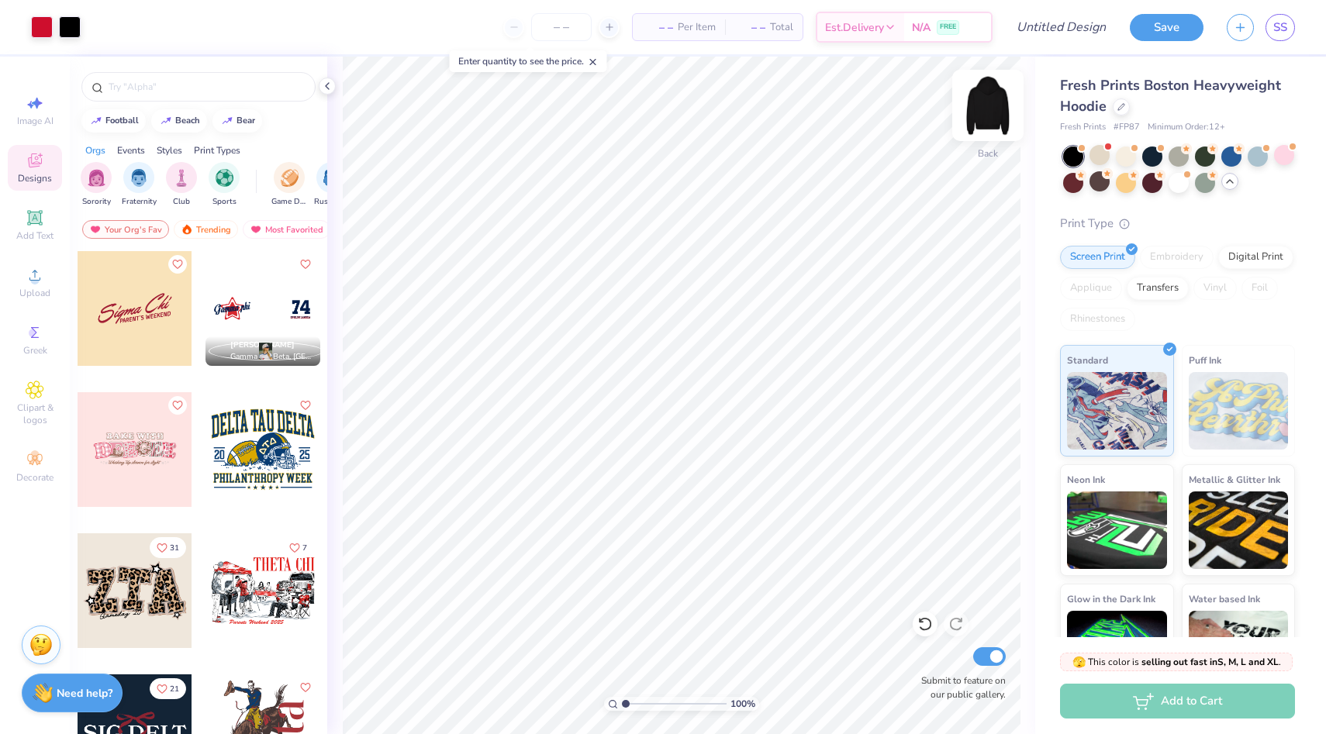
click at [995, 106] on img at bounding box center [988, 105] width 62 height 62
click at [226, 192] on div "Sports" at bounding box center [224, 184] width 31 height 46
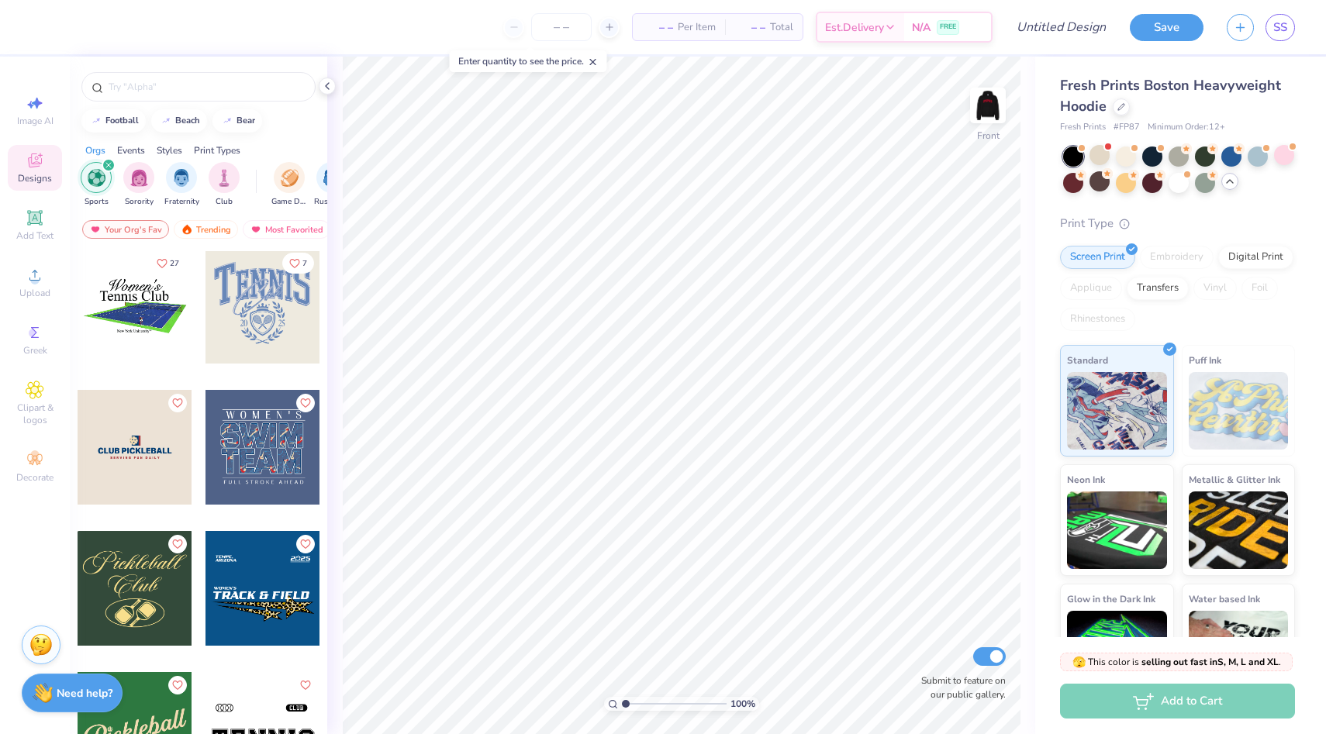
scroll to position [0, 0]
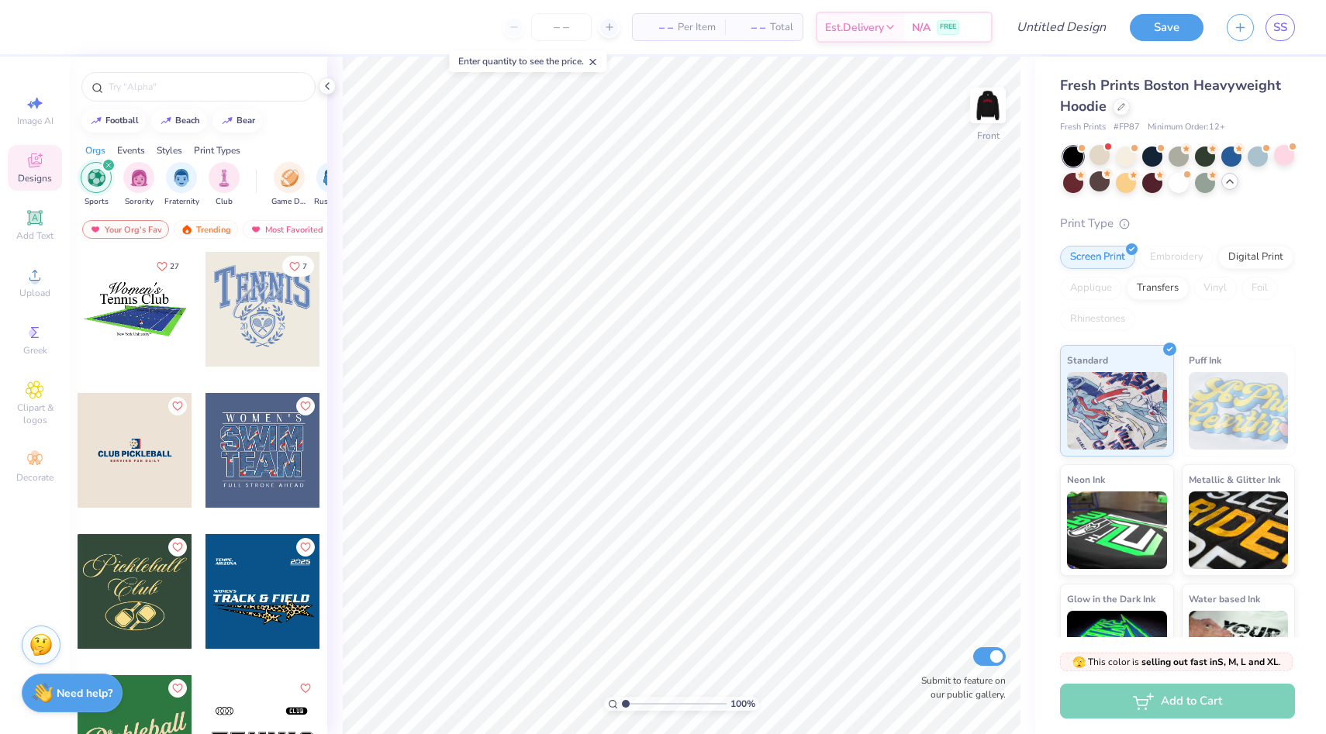
click at [106, 161] on div "filter for Sports" at bounding box center [109, 165] width 14 height 14
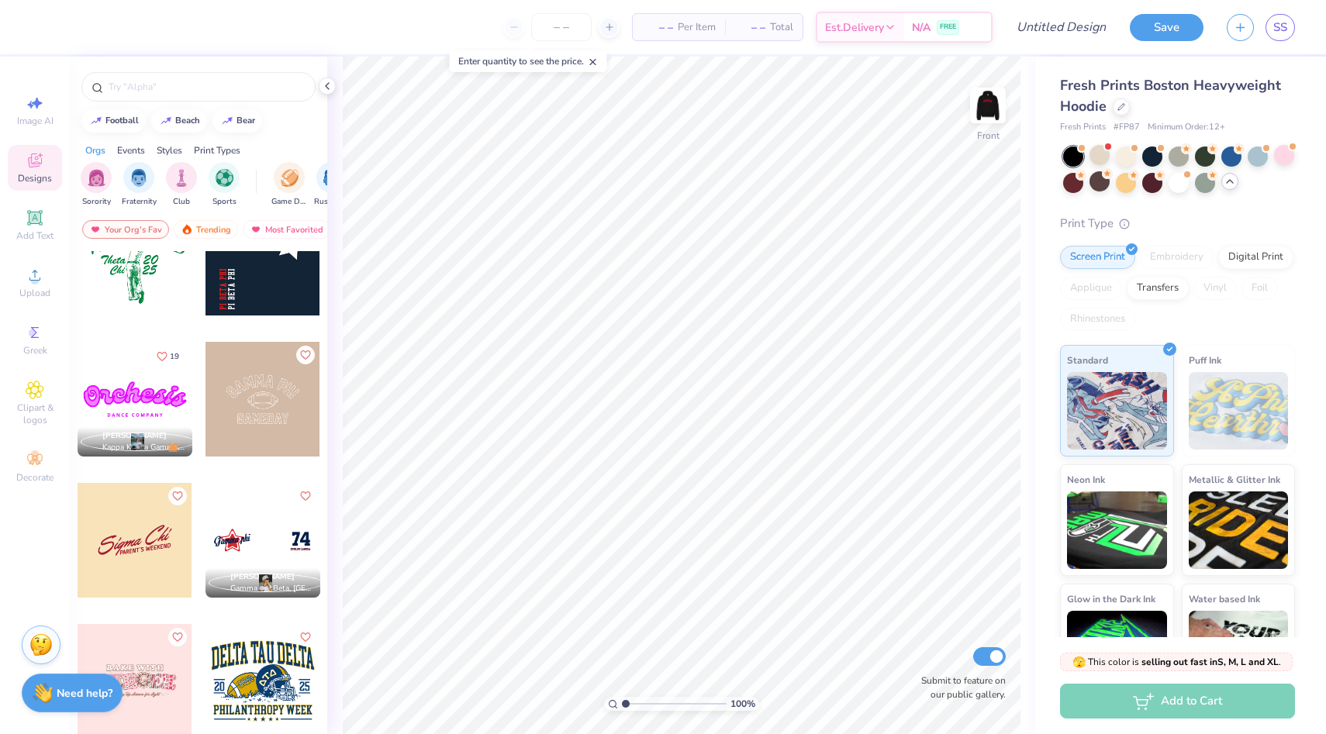
scroll to position [2574, 0]
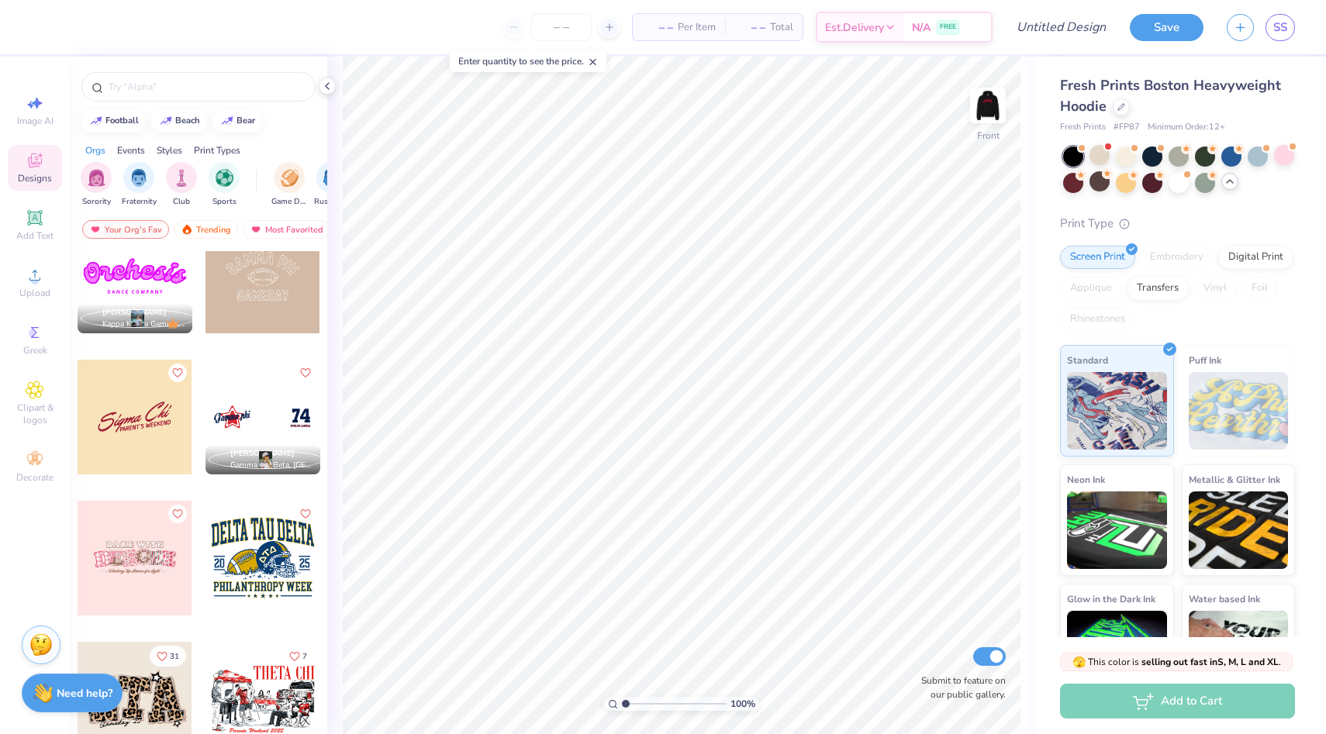
click at [253, 420] on div at bounding box center [262, 417] width 115 height 115
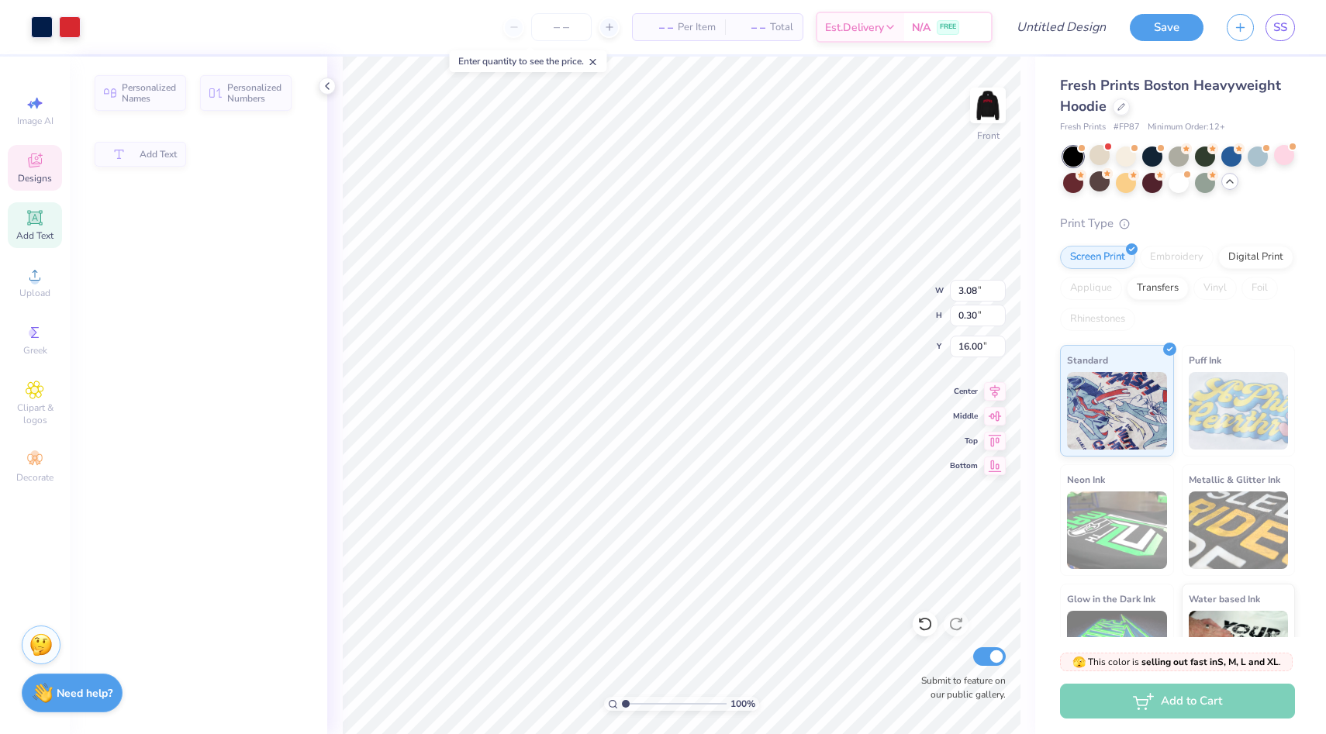
type input "3.08"
type input "0.30"
type input "16.00"
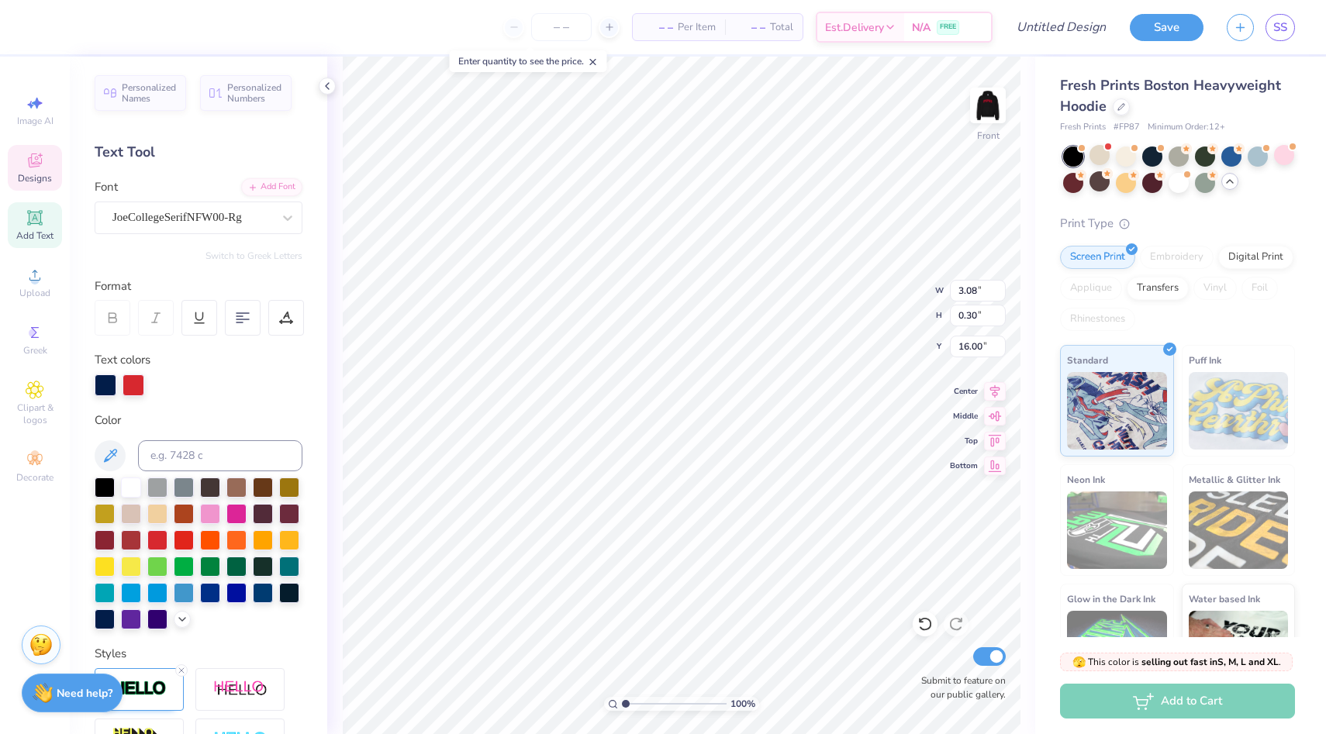
scroll to position [0, 2]
type textarea "EPSIL LAMBDA"
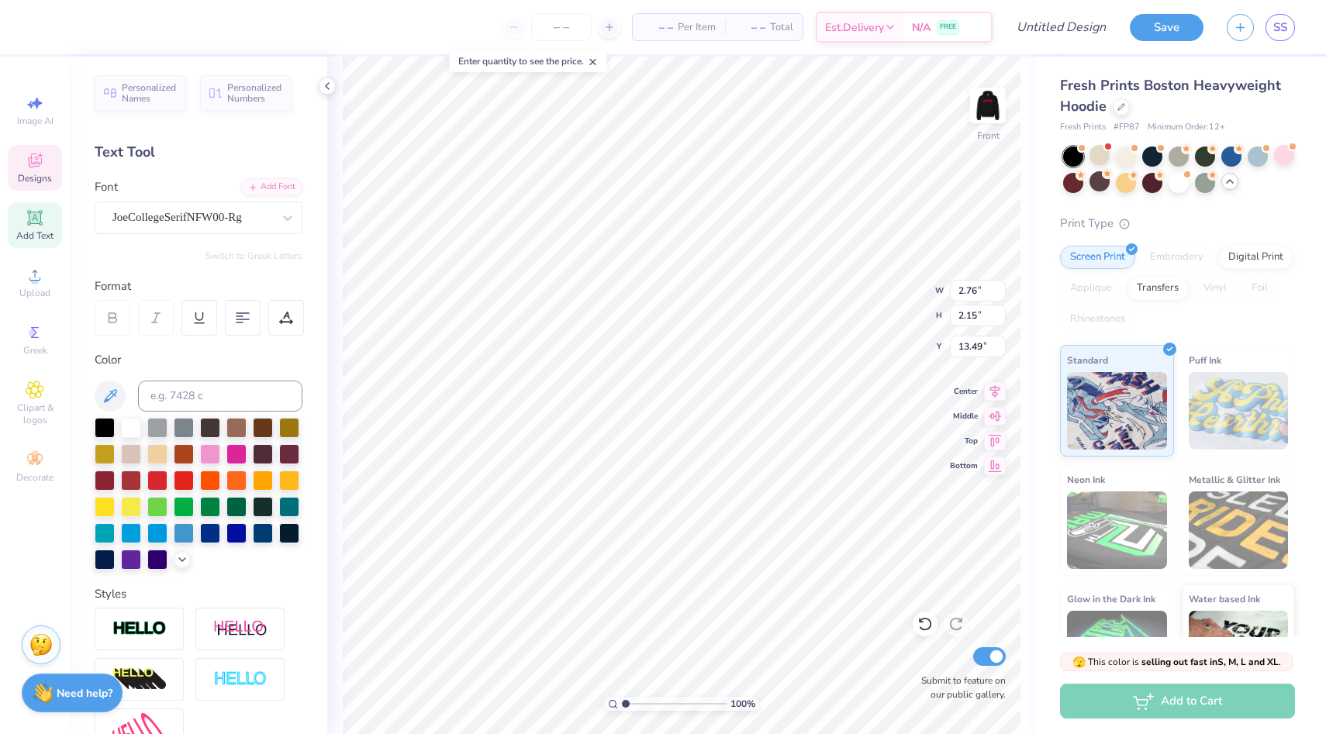
type input "8.05"
type input "11.96"
type input "9.32"
type input "8.00"
type textarea "67"
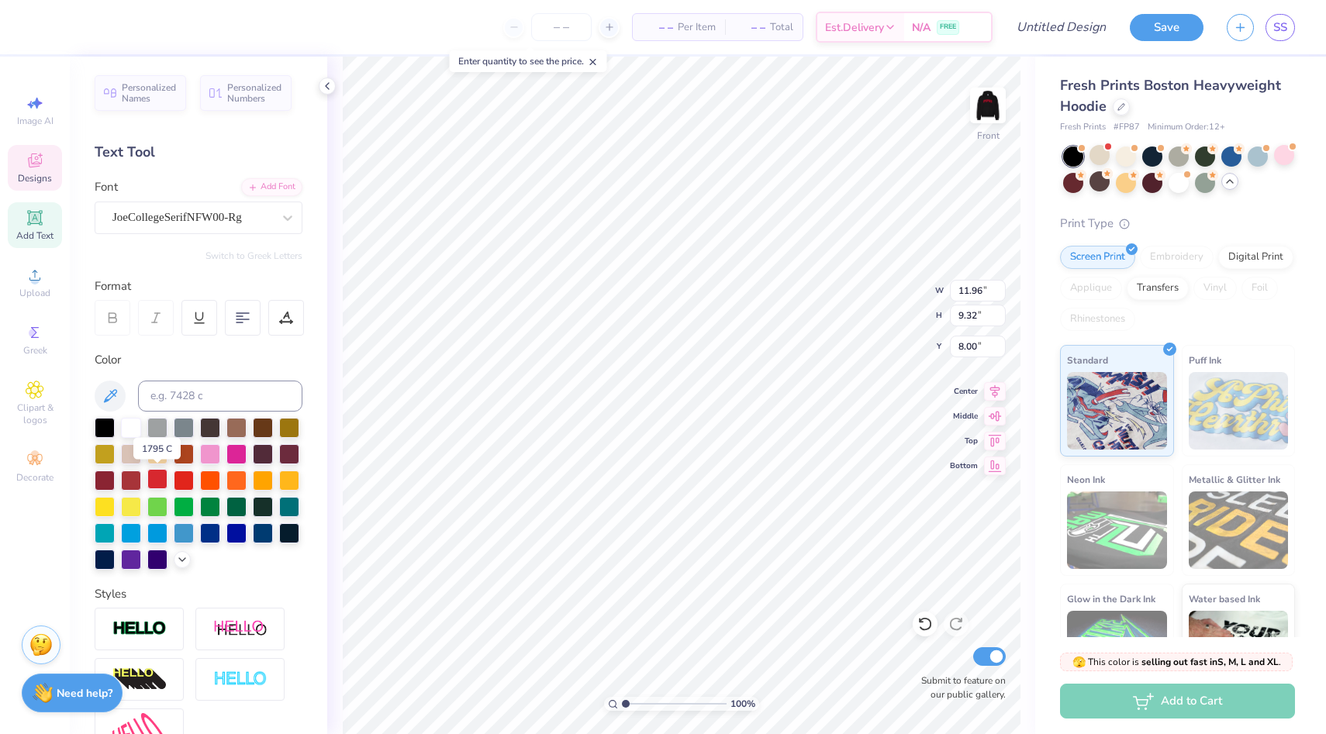
click at [163, 485] on div at bounding box center [157, 479] width 20 height 20
click at [177, 556] on icon at bounding box center [182, 558] width 12 height 12
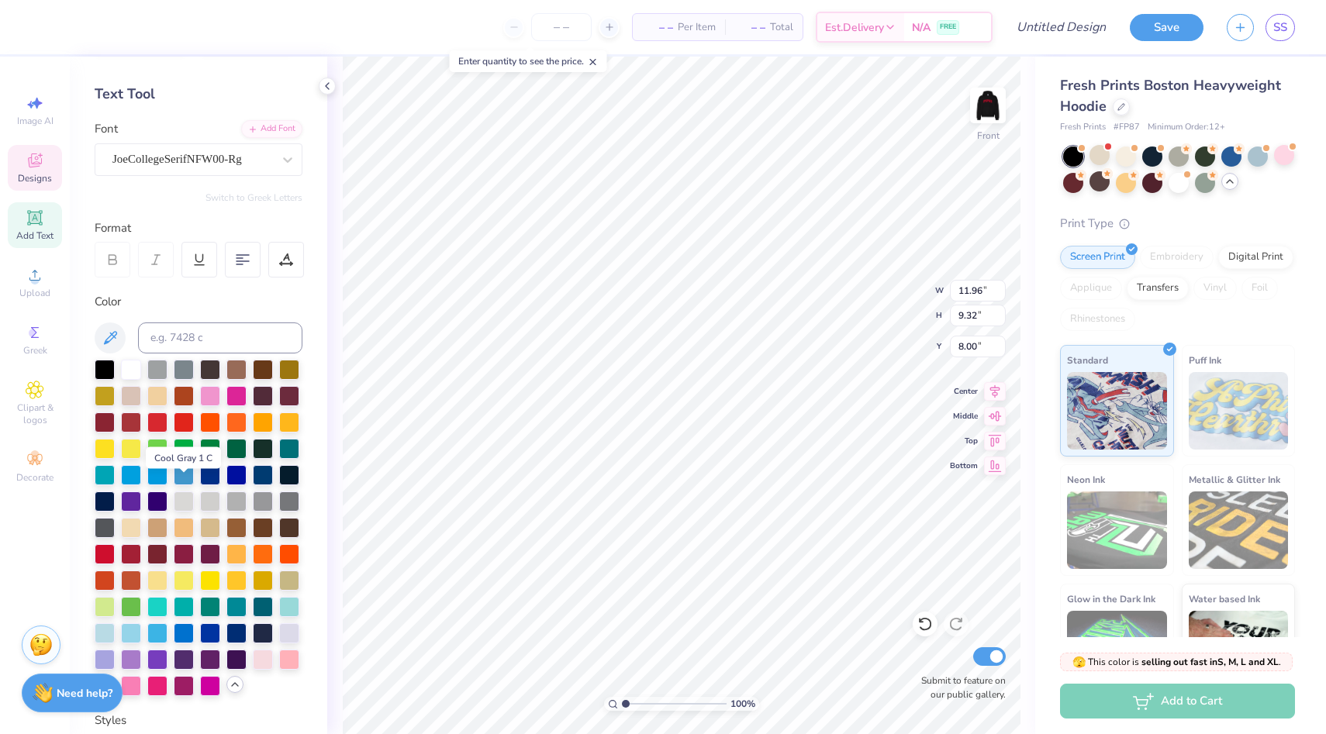
scroll to position [73, 0]
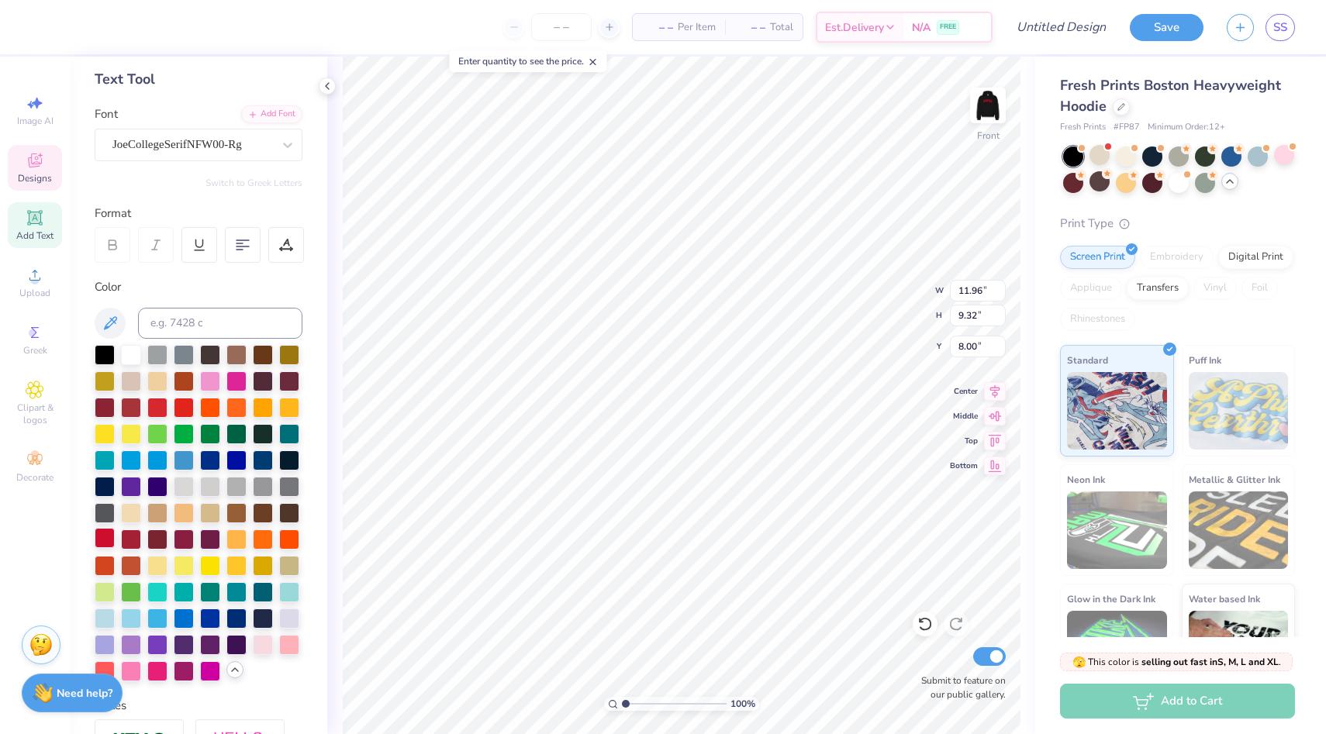
click at [114, 545] on div at bounding box center [105, 538] width 20 height 20
click at [108, 544] on div at bounding box center [105, 538] width 20 height 20
click at [106, 543] on div at bounding box center [105, 538] width 20 height 20
click at [100, 541] on div at bounding box center [105, 538] width 20 height 20
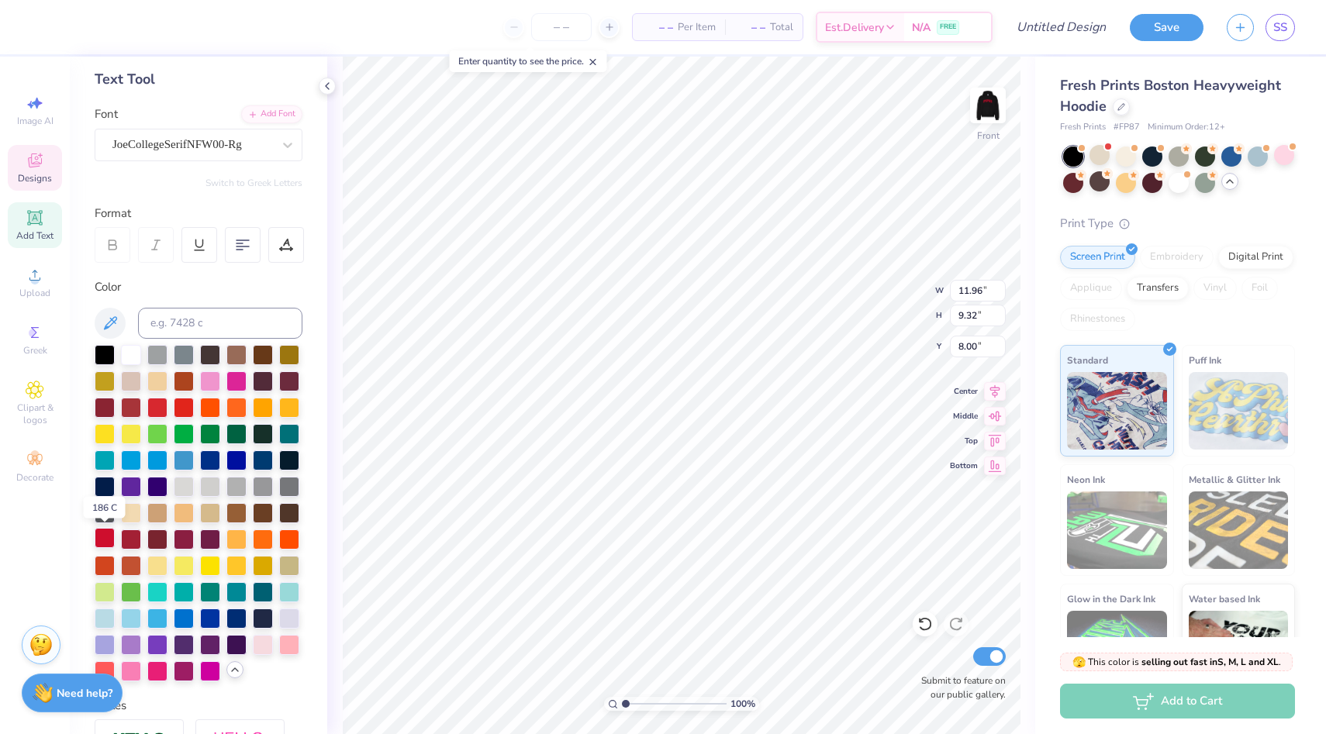
click at [98, 540] on div at bounding box center [105, 538] width 20 height 20
click at [102, 538] on div at bounding box center [105, 538] width 20 height 20
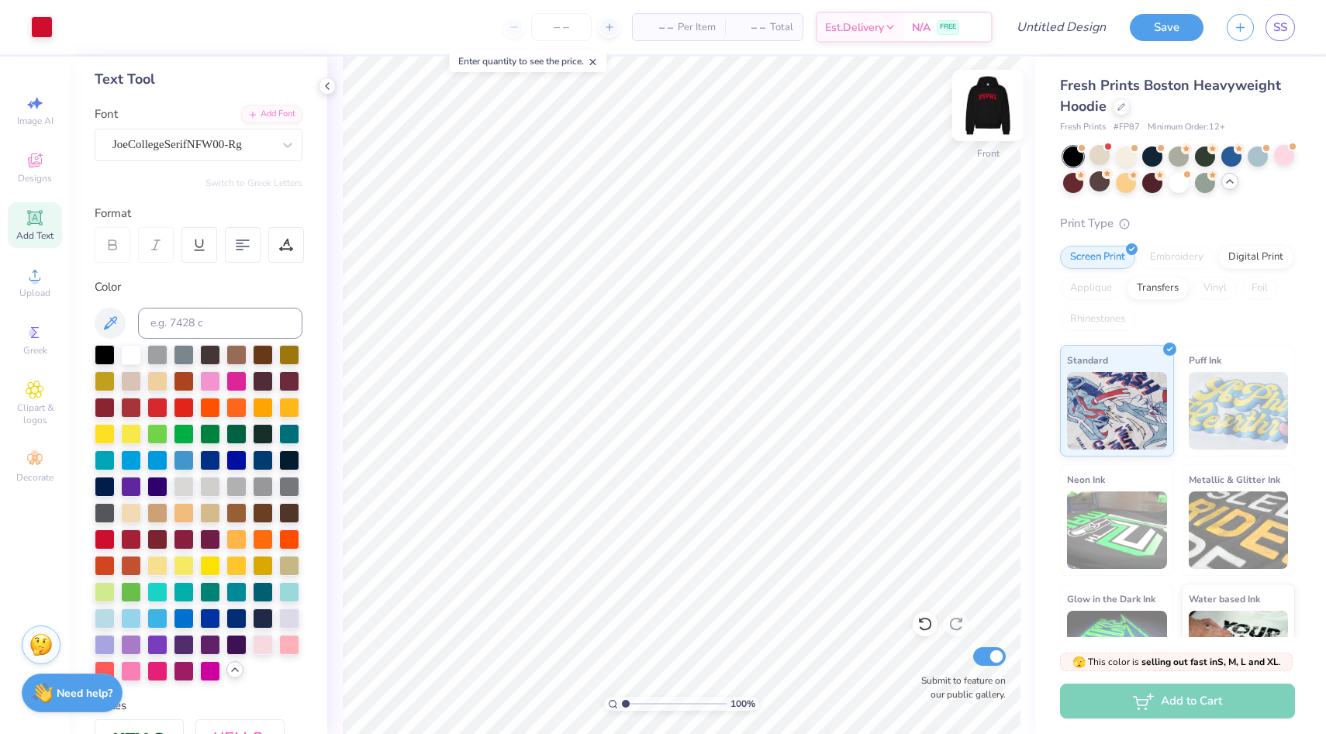
click at [994, 105] on img at bounding box center [988, 105] width 62 height 62
click at [994, 105] on img at bounding box center [987, 105] width 31 height 31
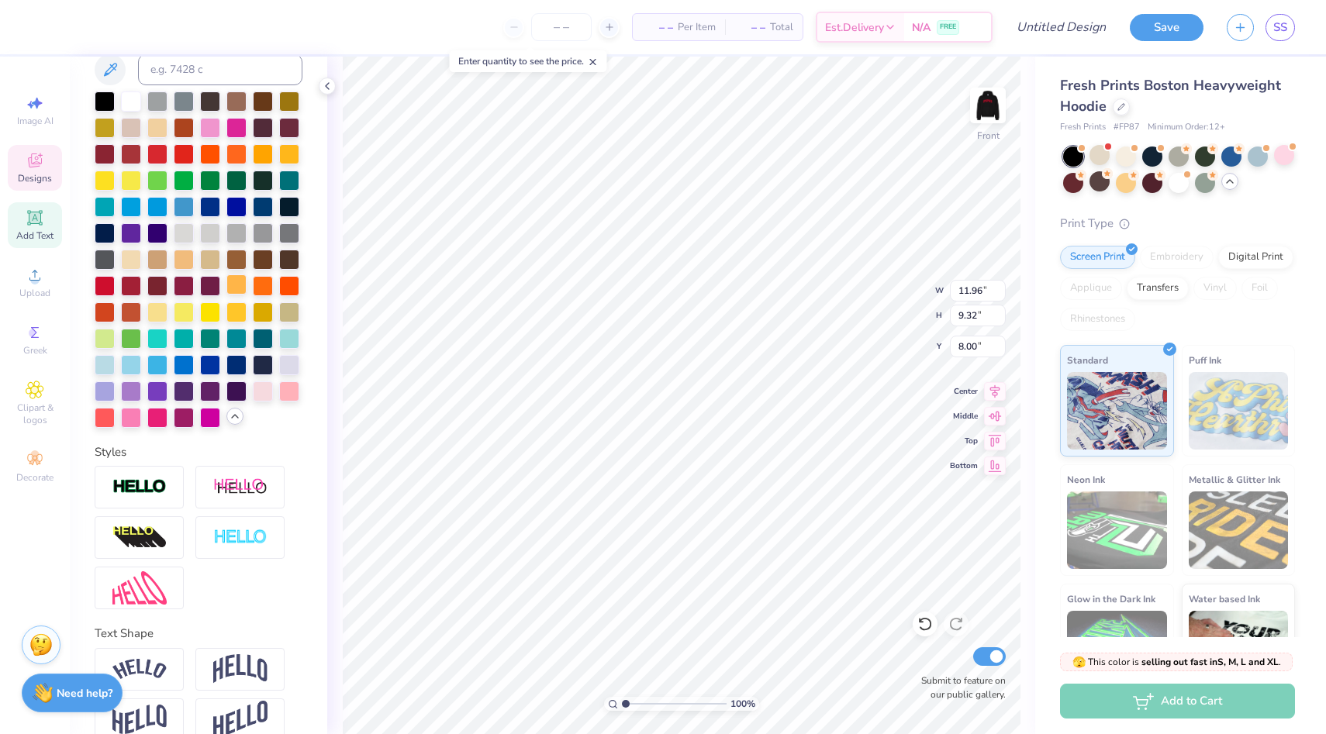
scroll to position [351, 0]
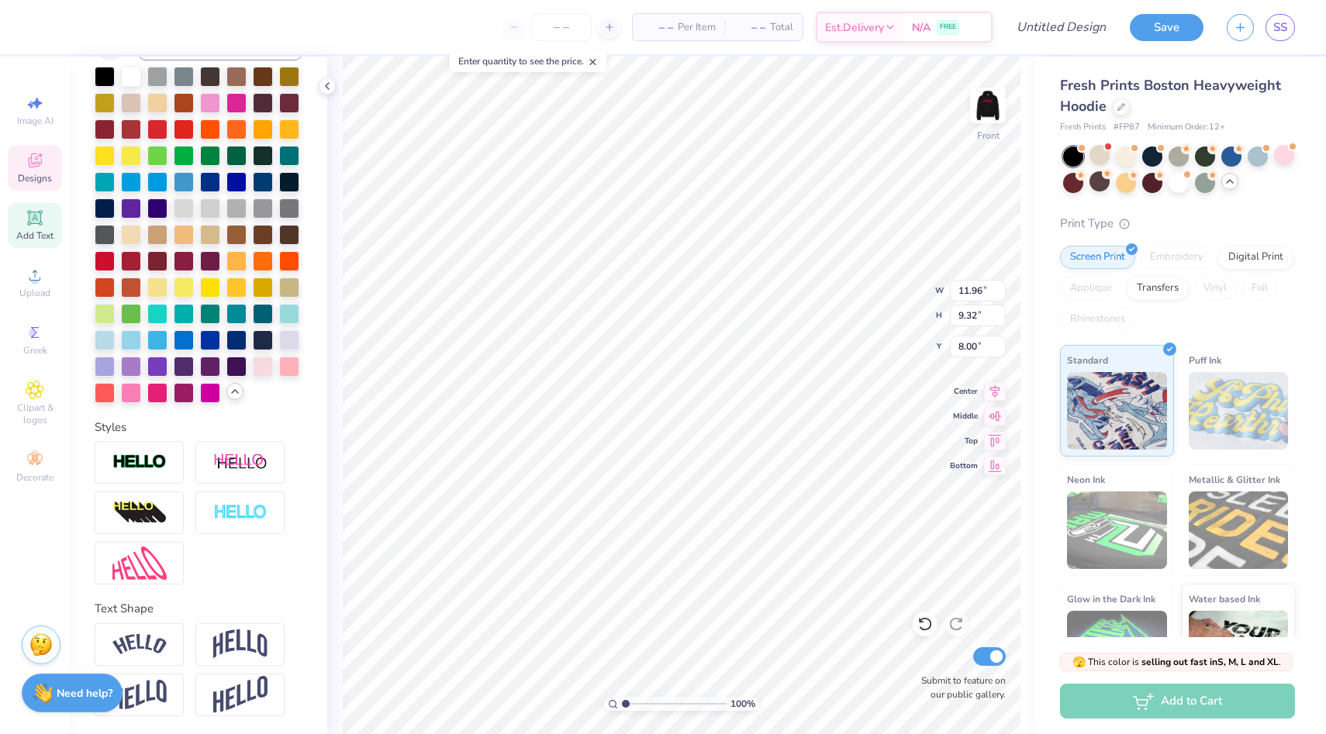
type input "10.52"
type input "8.20"
click at [991, 102] on img at bounding box center [988, 105] width 62 height 62
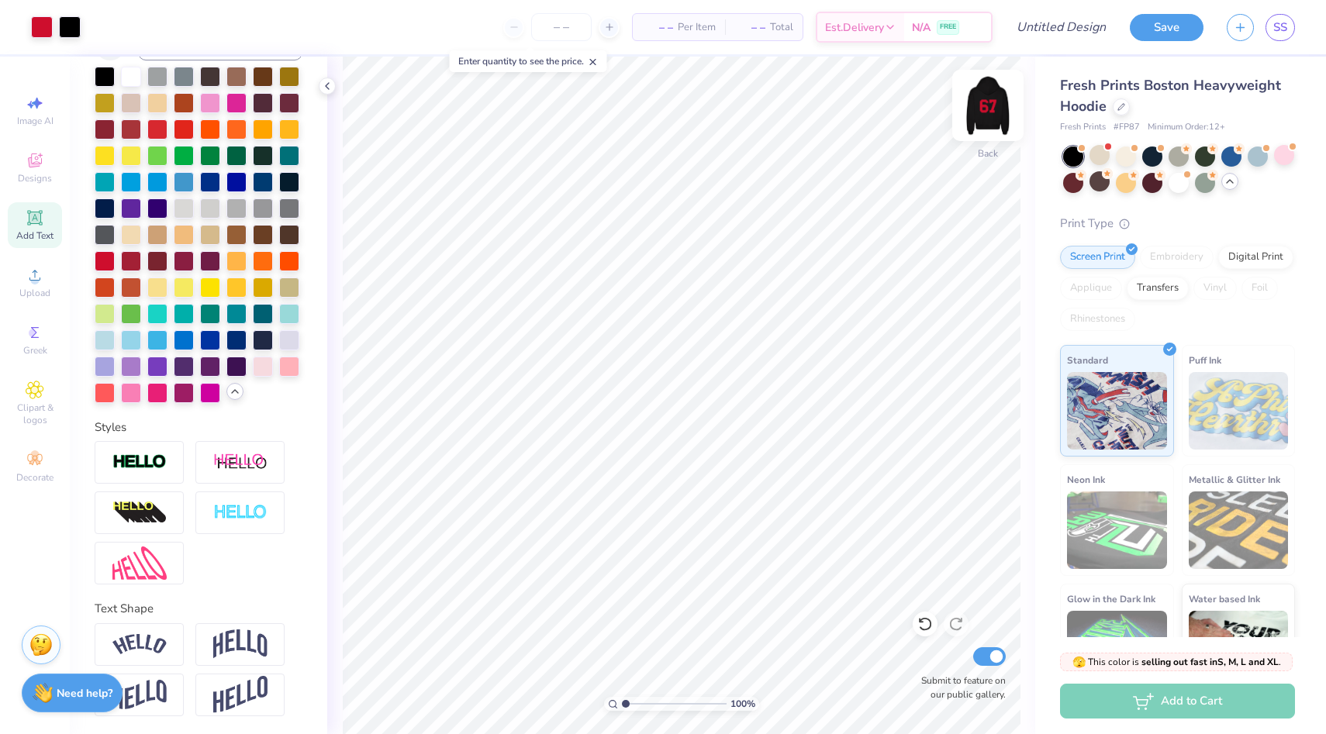
click at [989, 113] on img at bounding box center [988, 105] width 62 height 62
type input "8.01"
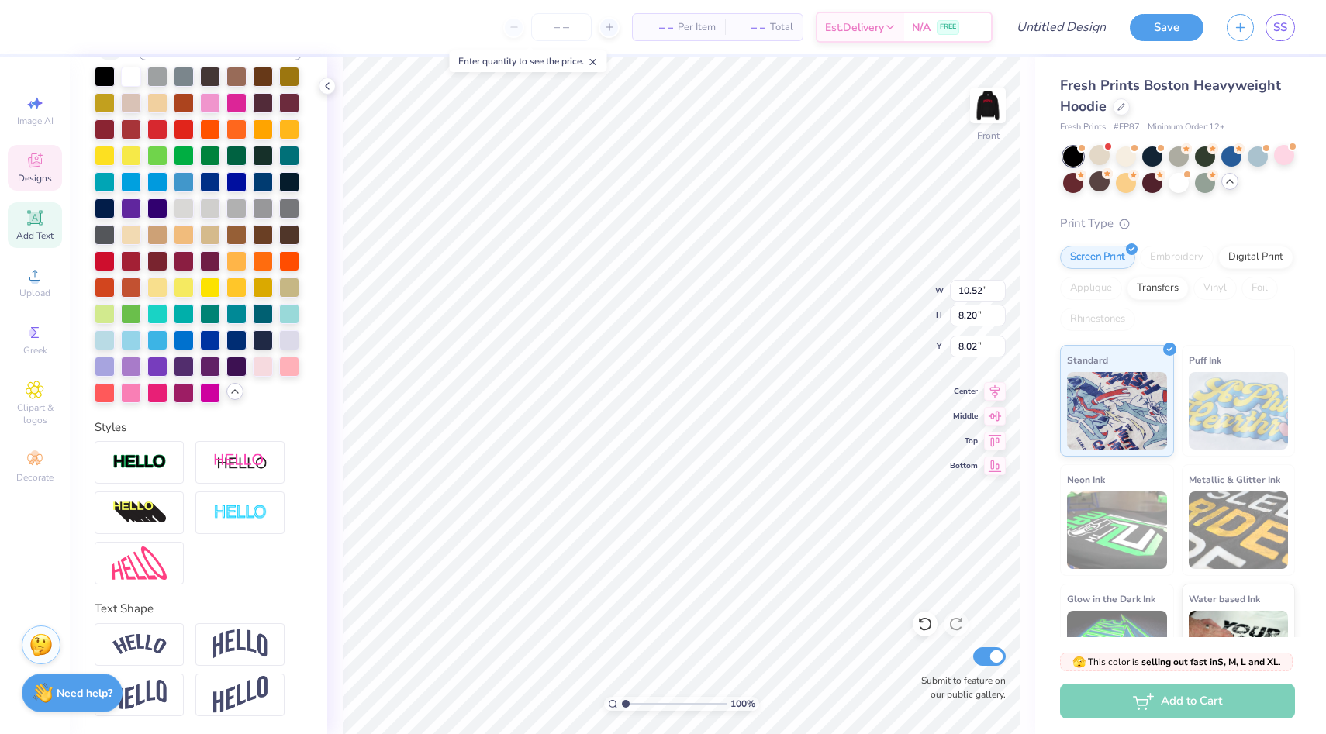
type textarea "1867"
type input "10.97"
type input "4.42"
type input "5.00"
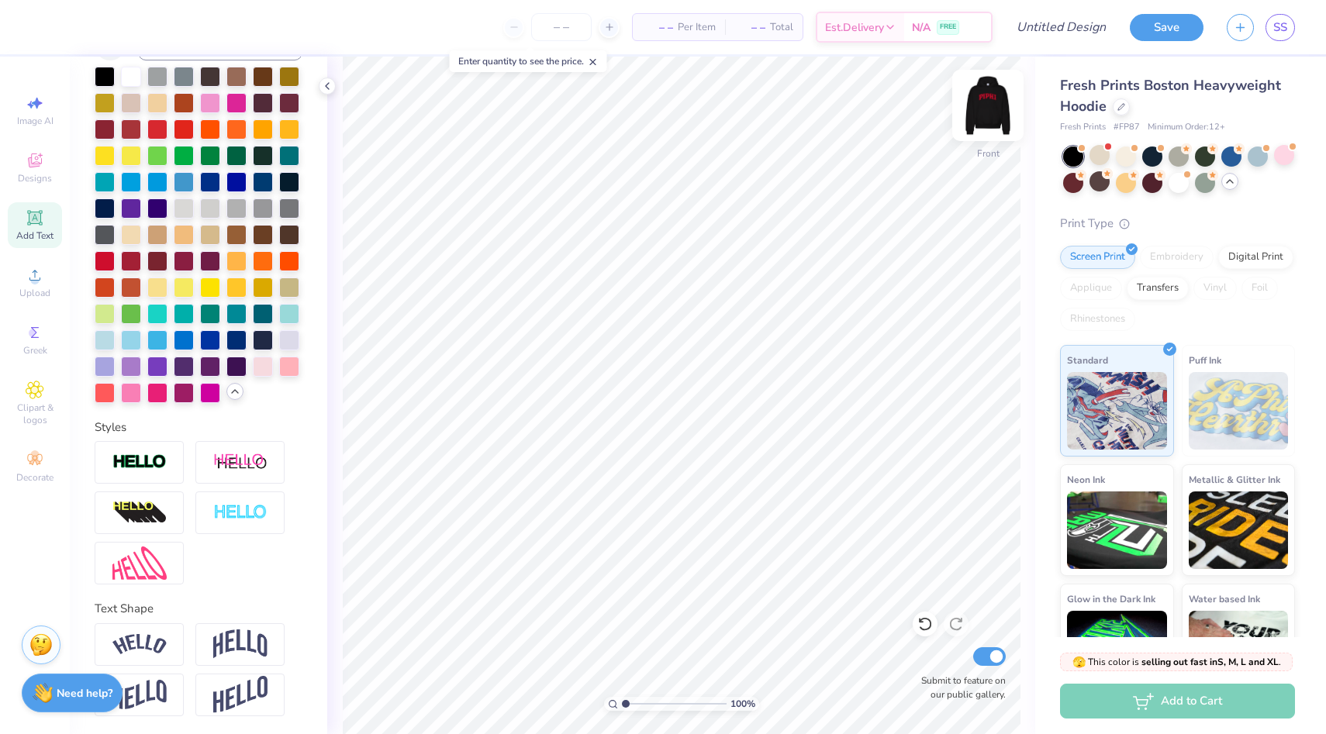
click at [995, 104] on img at bounding box center [988, 105] width 62 height 62
click at [1176, 189] on div at bounding box center [1179, 181] width 20 height 20
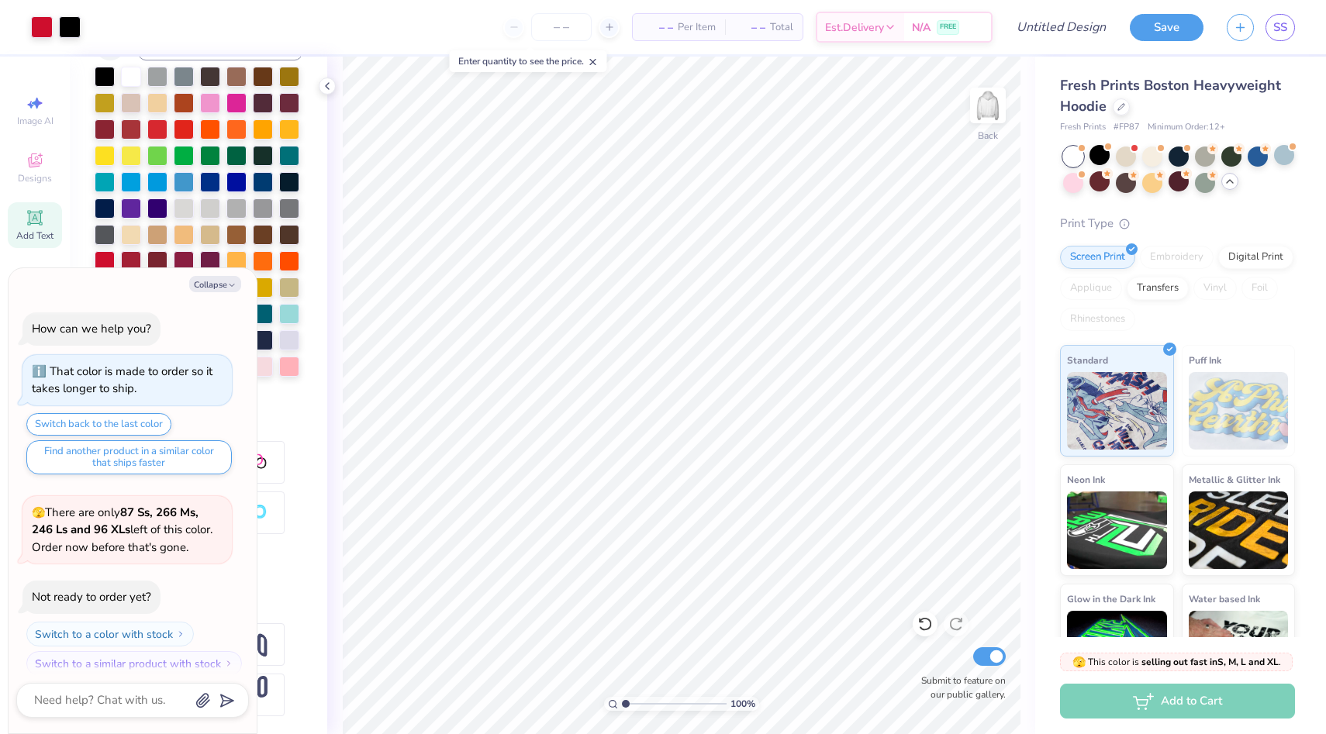
scroll to position [1102, 0]
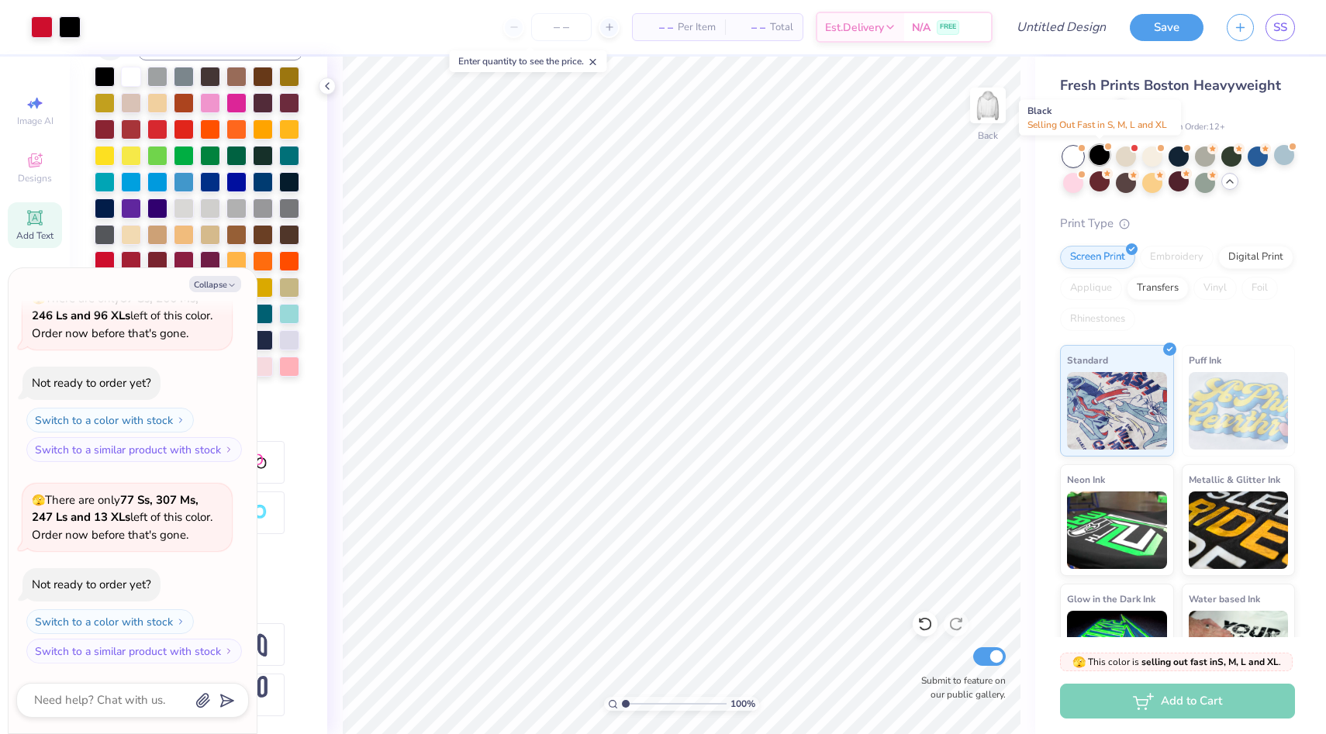
click at [1099, 154] on div at bounding box center [1099, 155] width 20 height 20
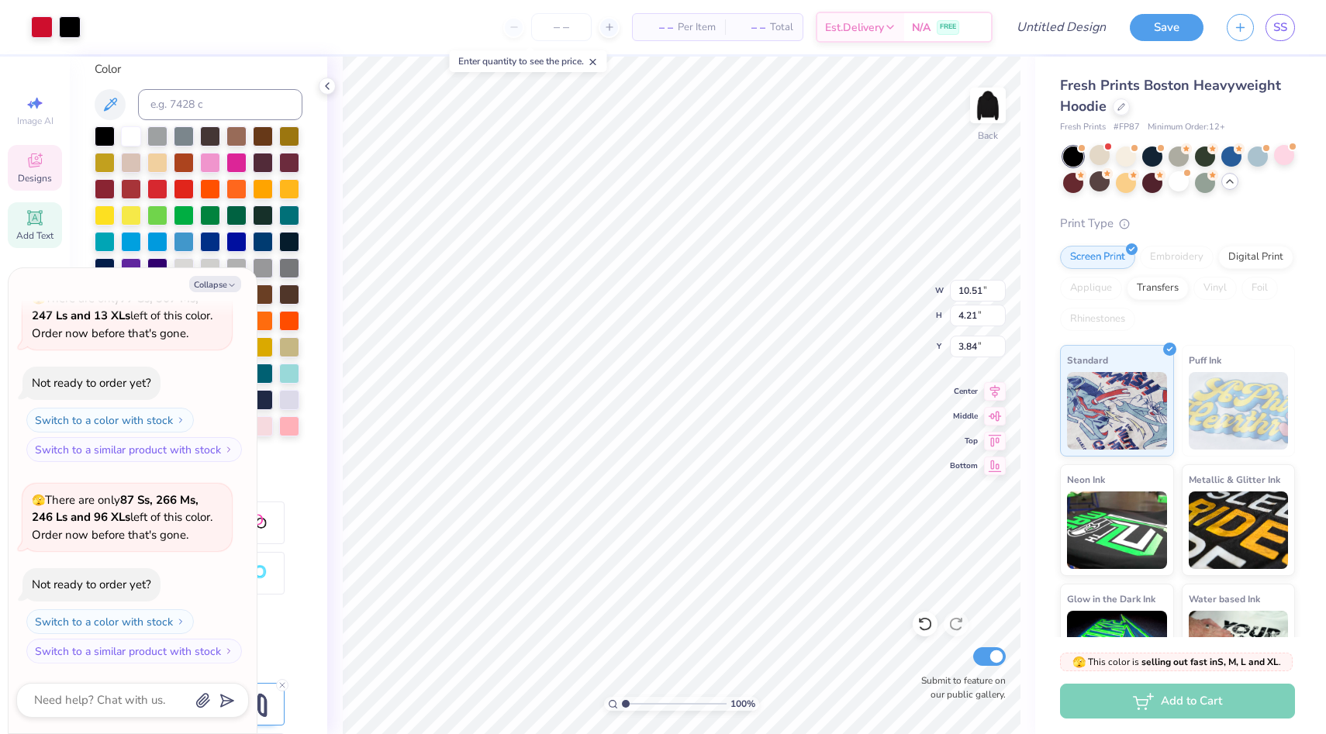
scroll to position [412, 0]
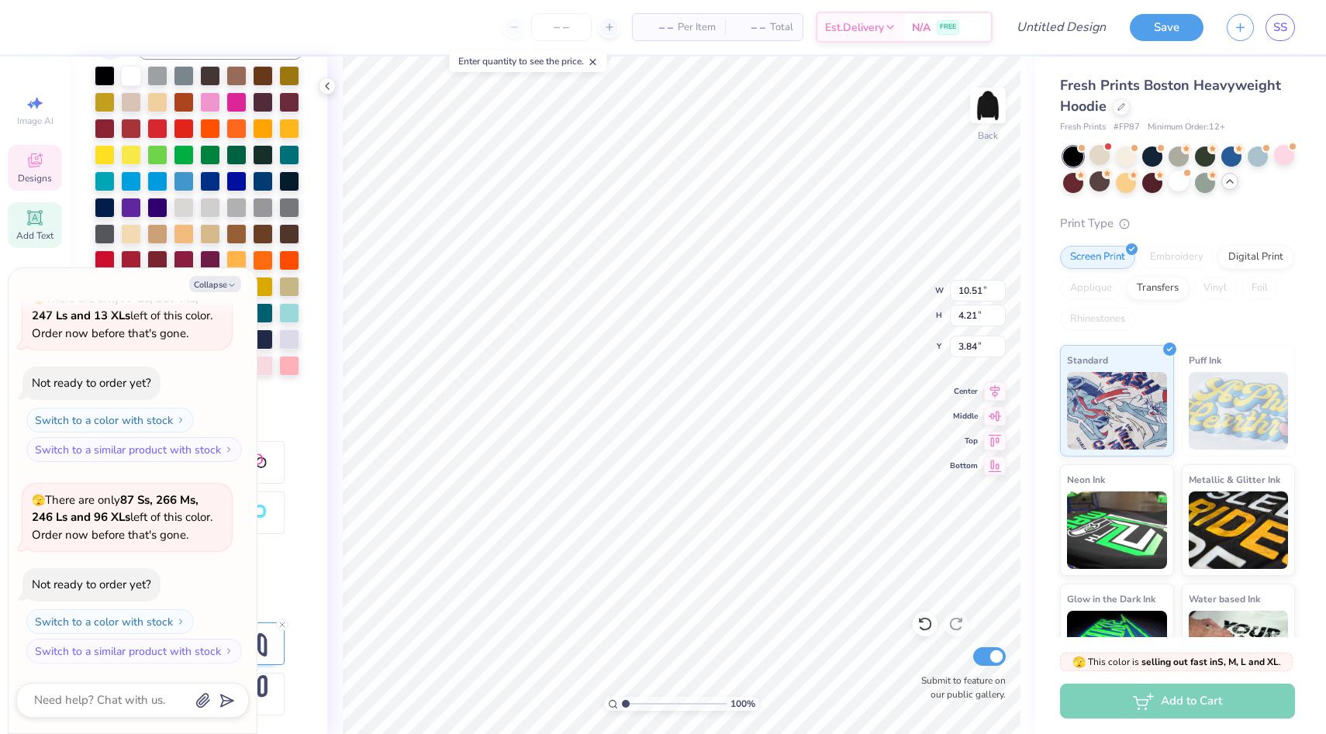
type textarea "x"
type input "11.60"
type input "4.65"
type textarea "x"
type input "3.00"
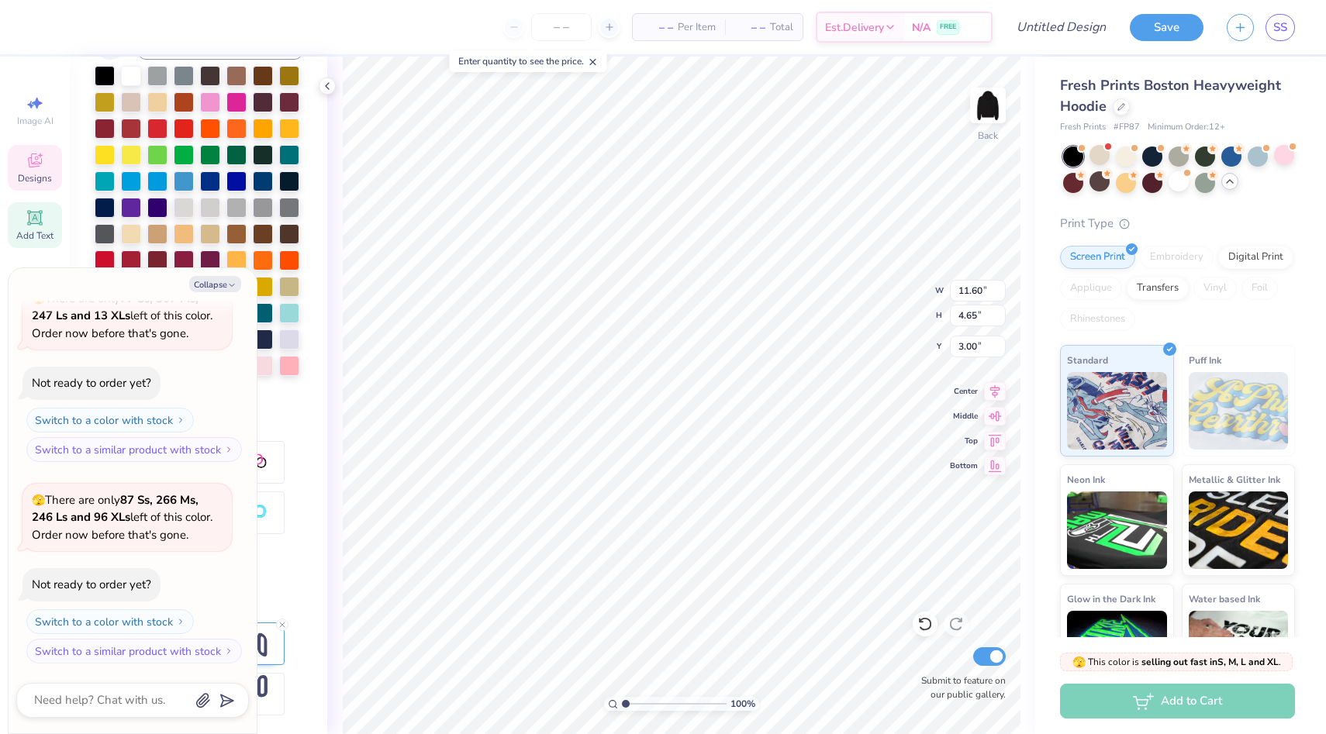
type textarea "x"
type input "3.30"
click at [223, 291] on button "Collapse" at bounding box center [215, 284] width 52 height 16
type textarea "x"
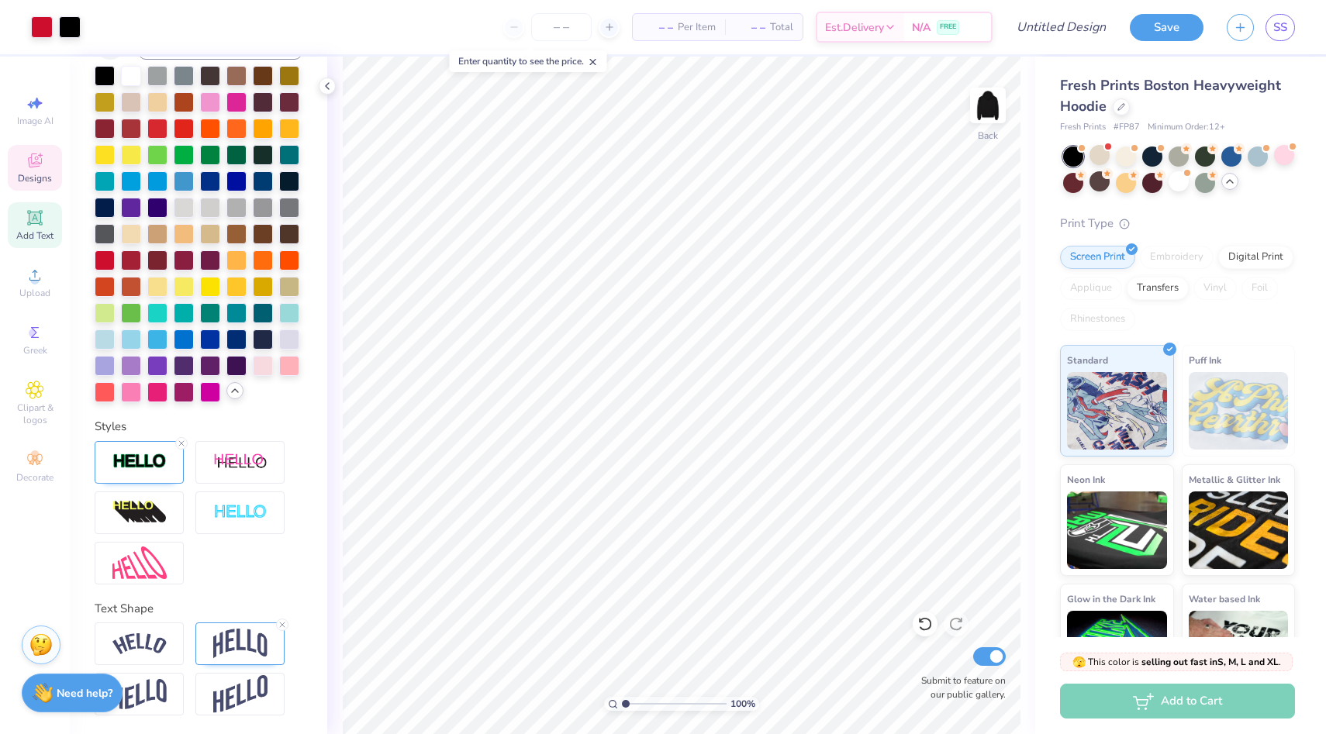
click at [40, 164] on icon at bounding box center [35, 160] width 19 height 19
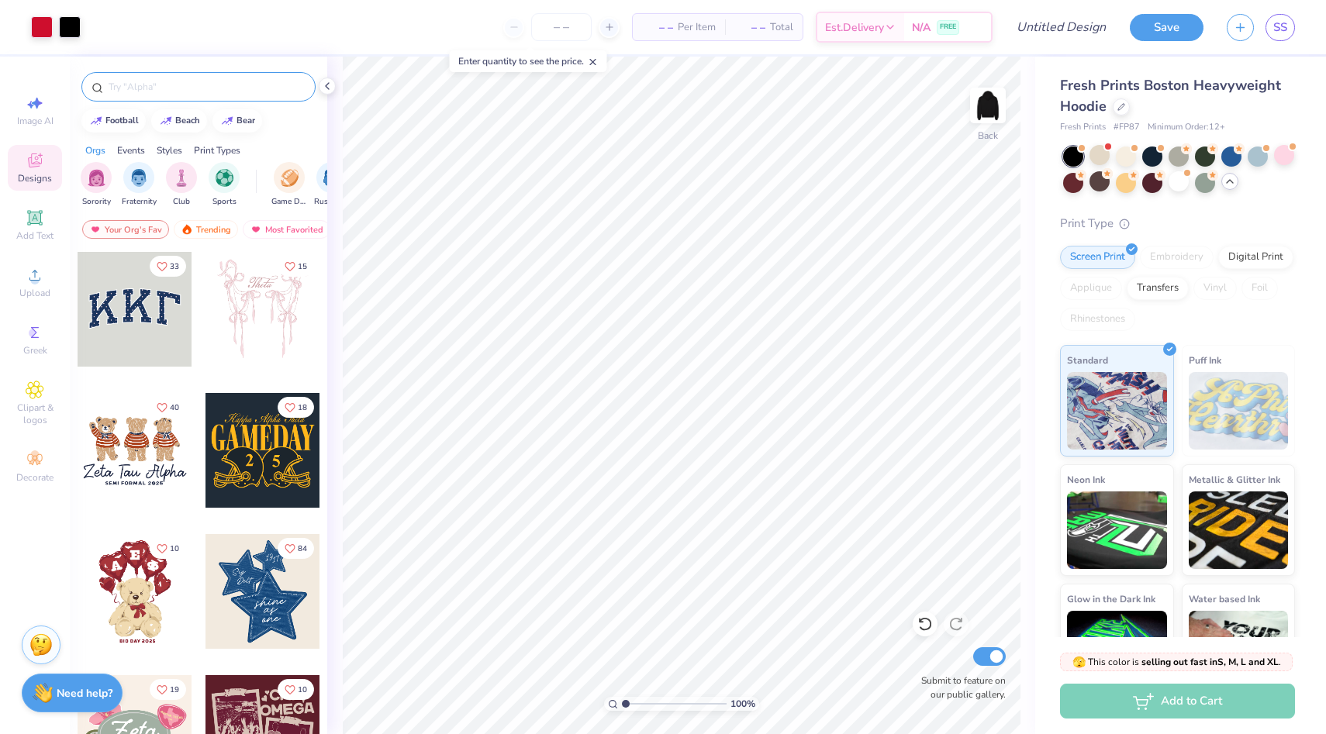
click at [165, 91] on input "text" at bounding box center [206, 87] width 199 height 16
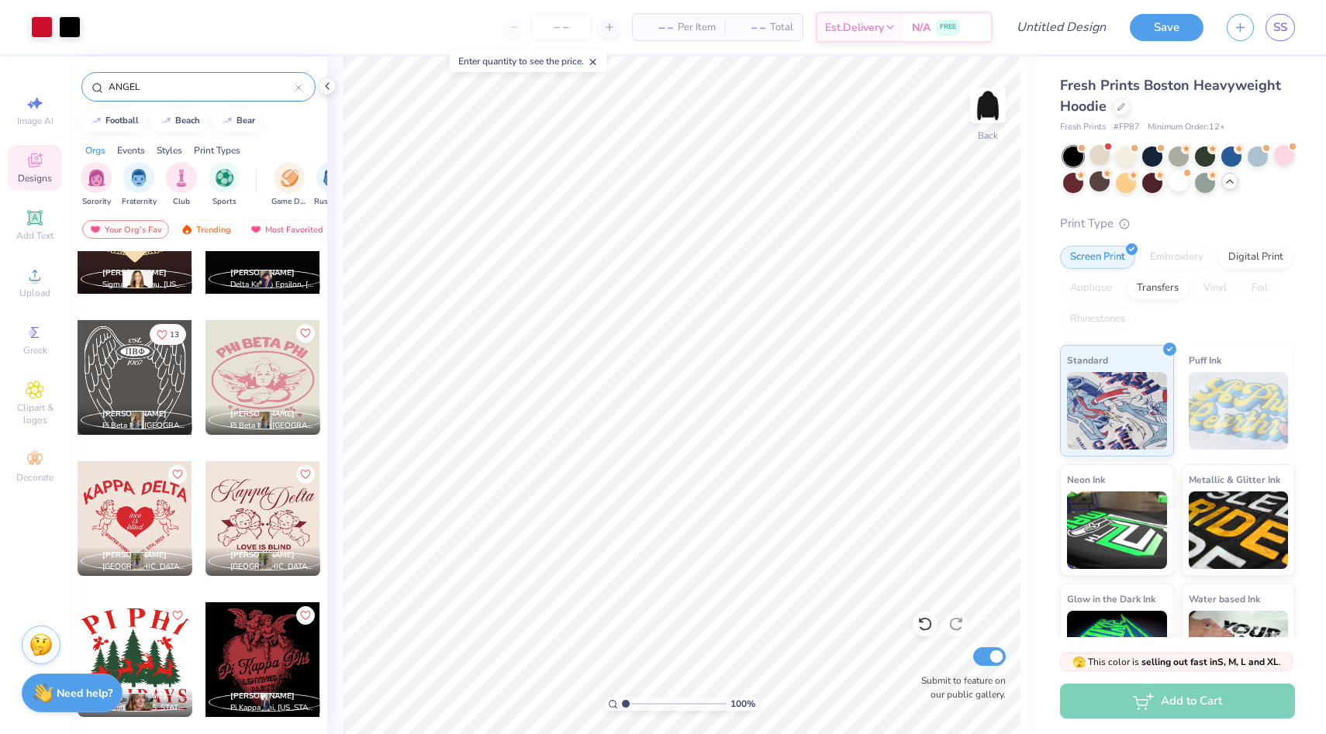
scroll to position [635, 0]
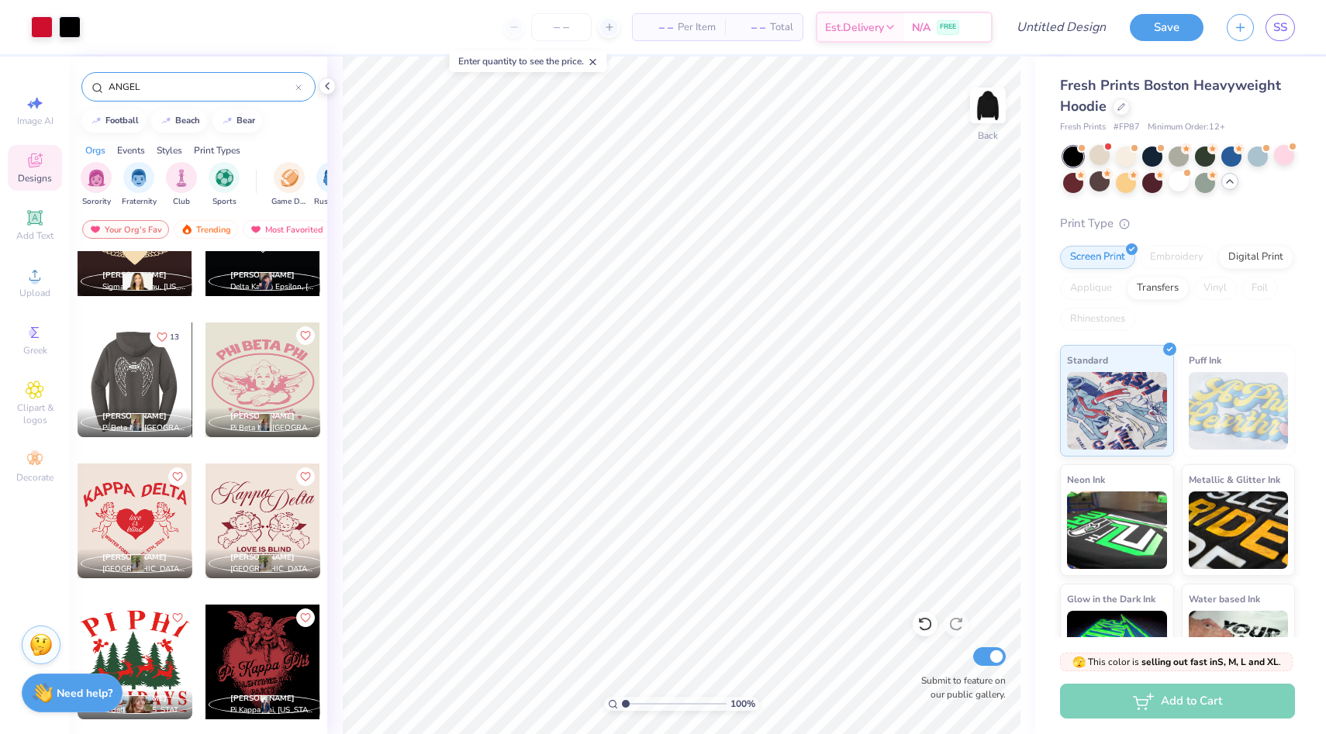
type input "ANGEL"
click at [153, 379] on div at bounding box center [134, 380] width 115 height 115
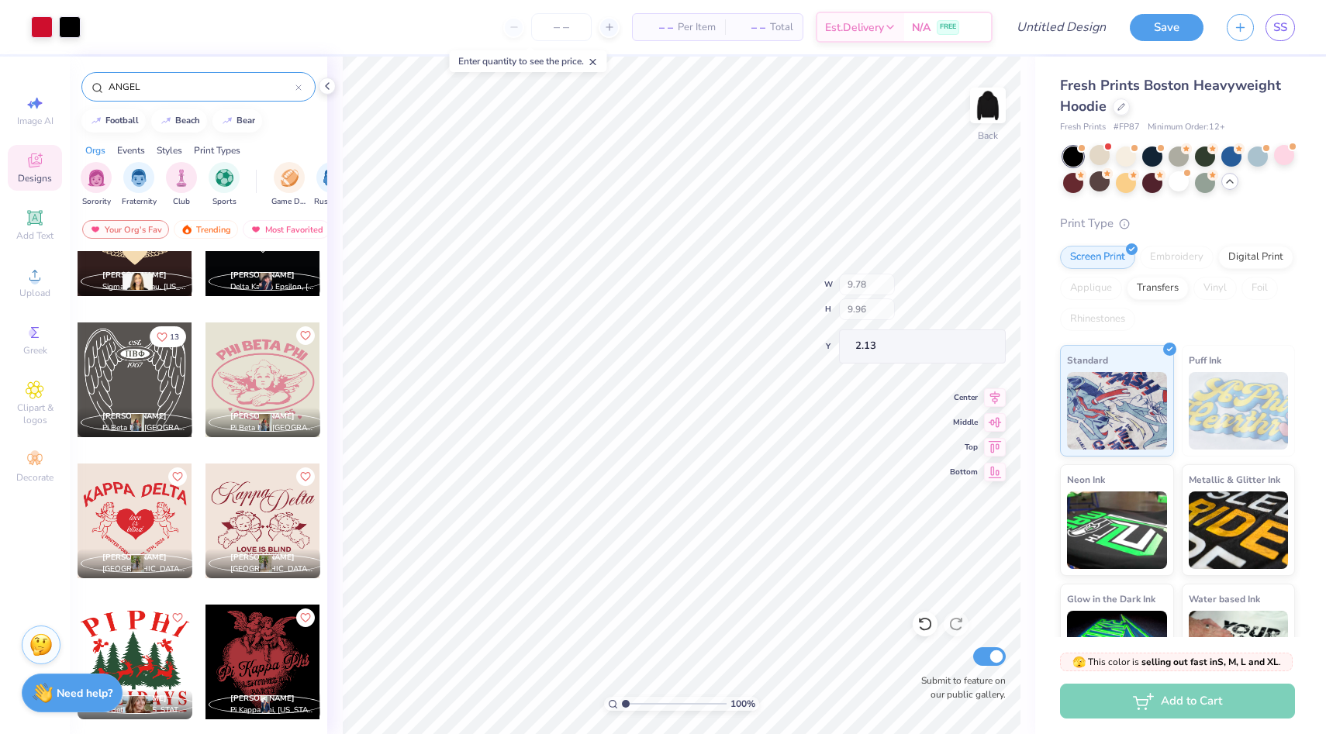
type input "3.00"
click at [991, 119] on img at bounding box center [988, 105] width 62 height 62
type input "13.80"
type input "14.05"
type input "5.00"
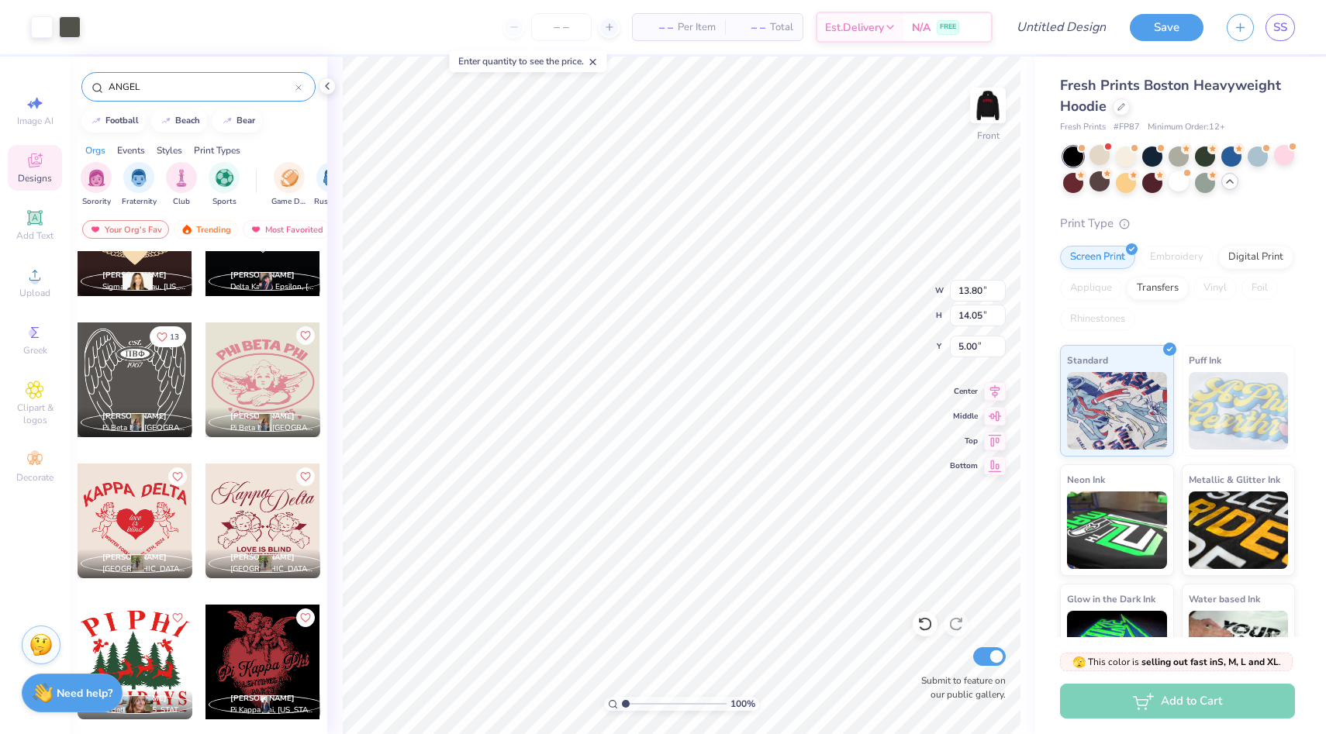
click at [301, 88] on icon at bounding box center [298, 88] width 6 height 6
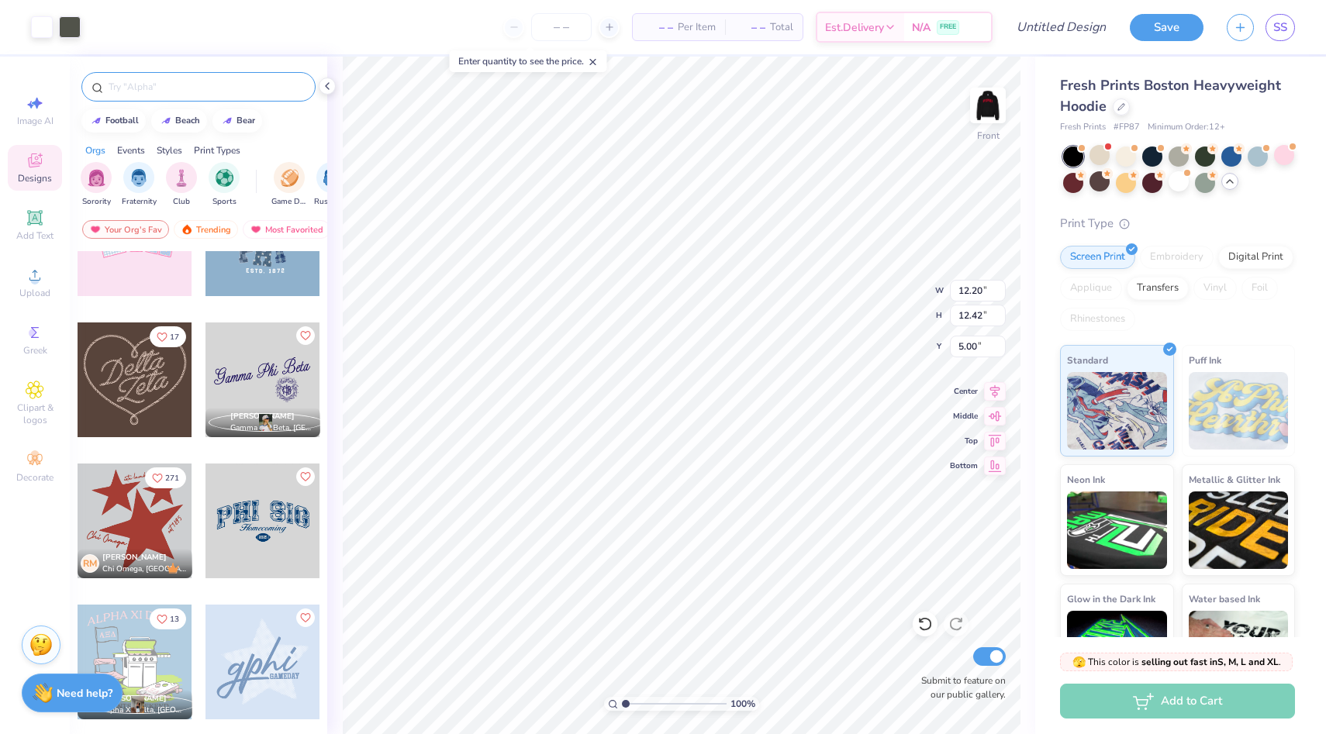
type input "12.20"
type input "12.42"
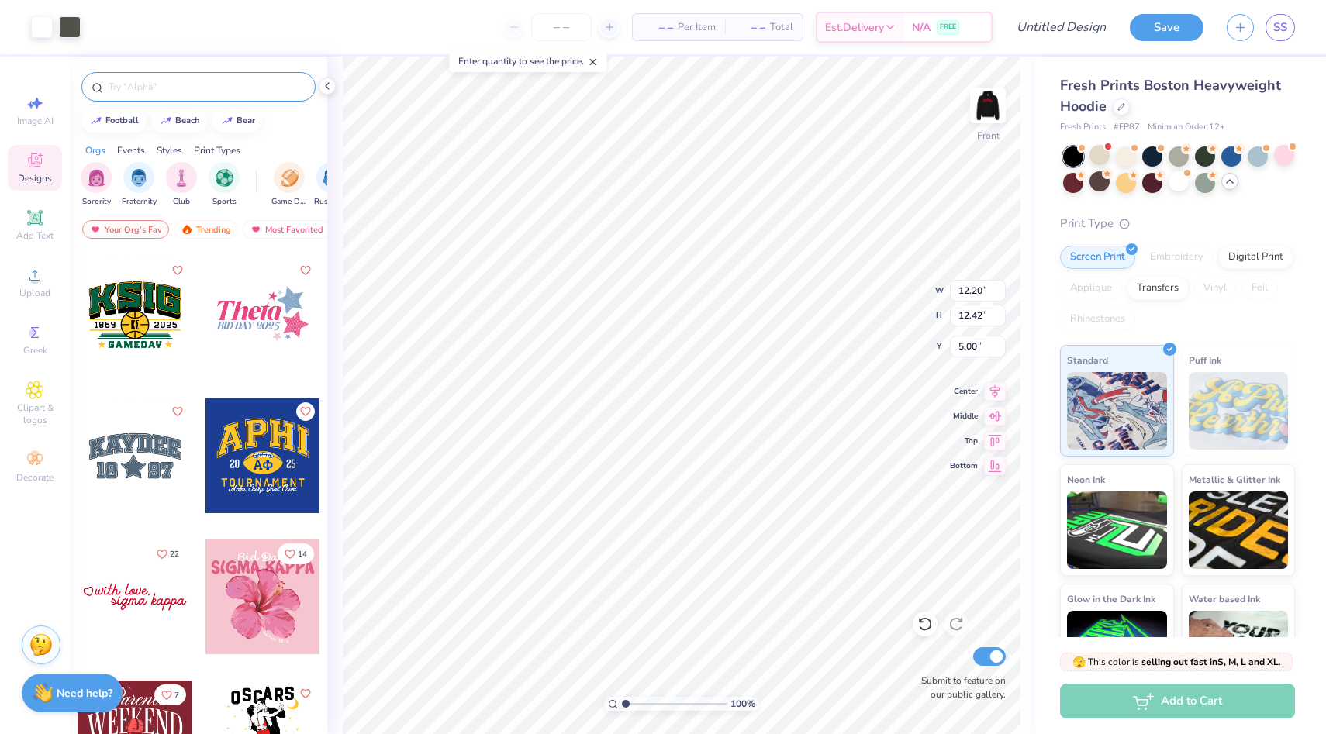
scroll to position [5211, 0]
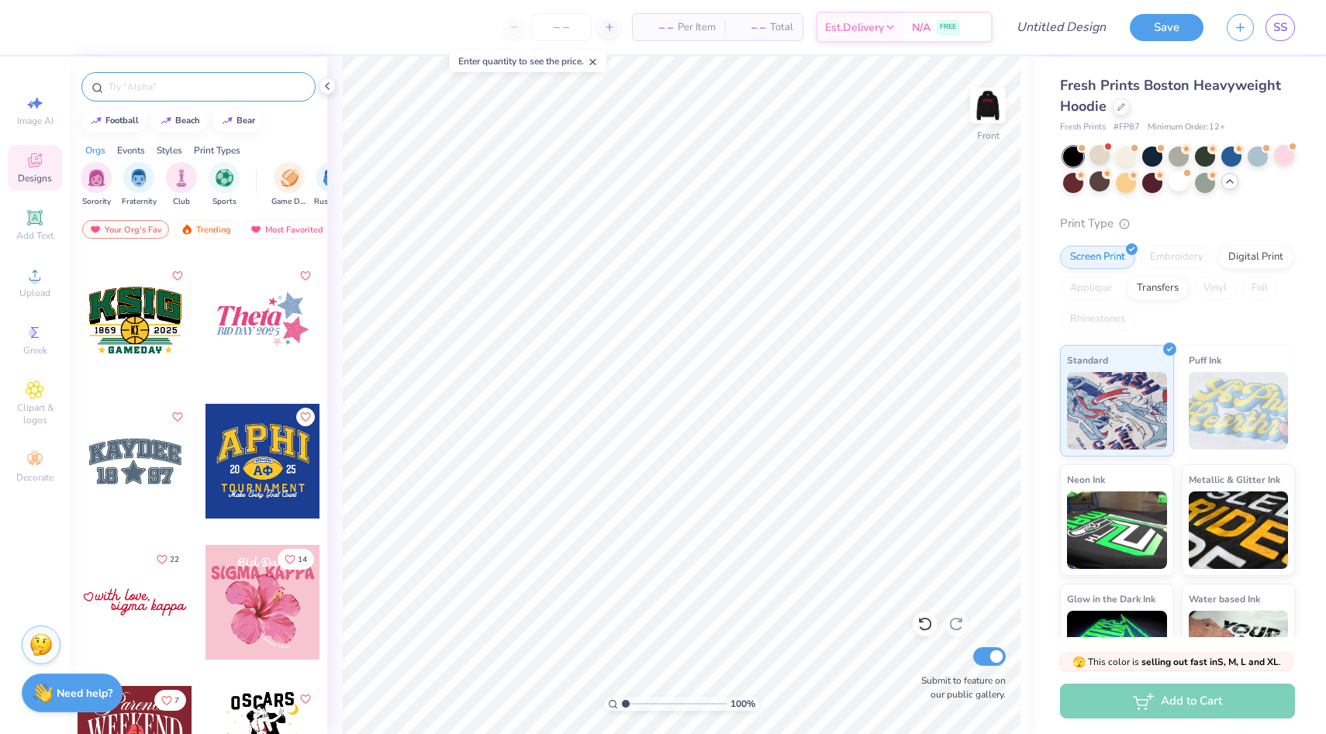
click at [112, 469] on div at bounding box center [135, 461] width 115 height 115
type input "5.00"
type input "5.92"
click at [989, 106] on img at bounding box center [988, 105] width 62 height 62
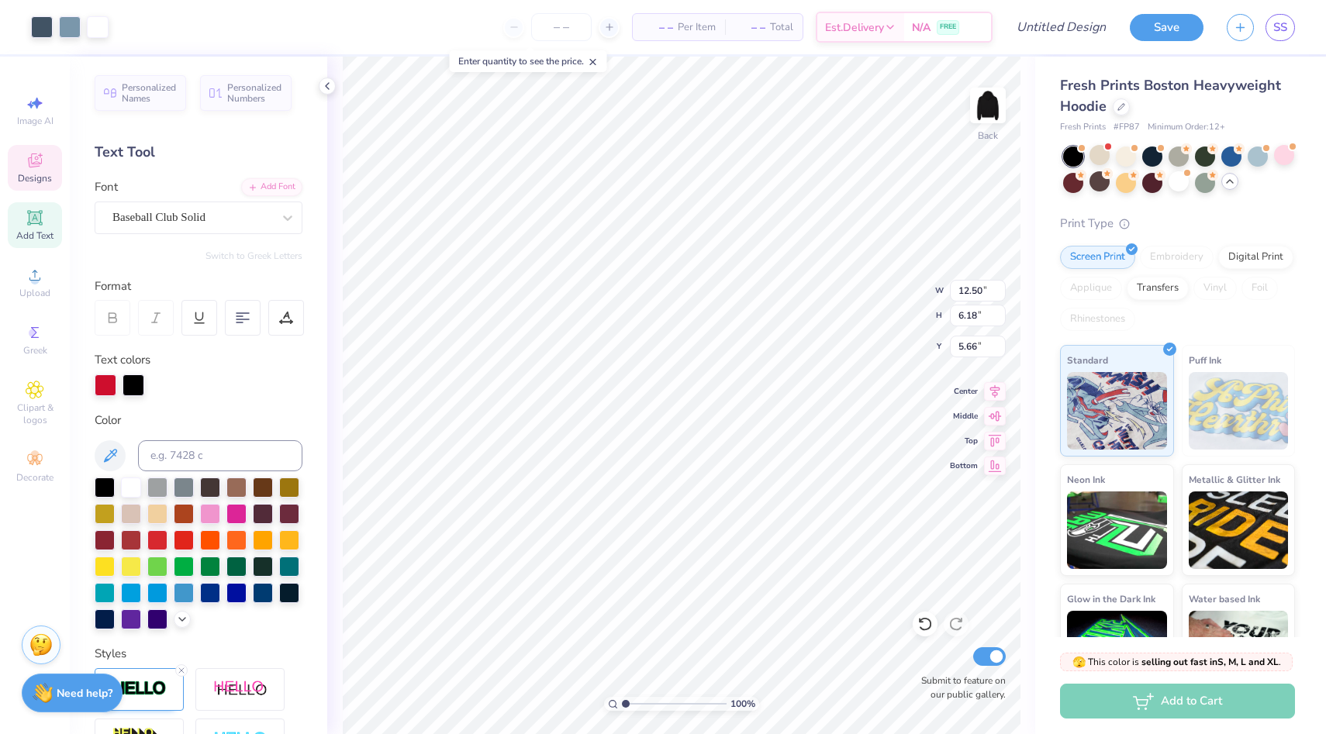
type input "12.50"
type input "6.18"
type input "5.66"
type input "11.60"
type input "4.65"
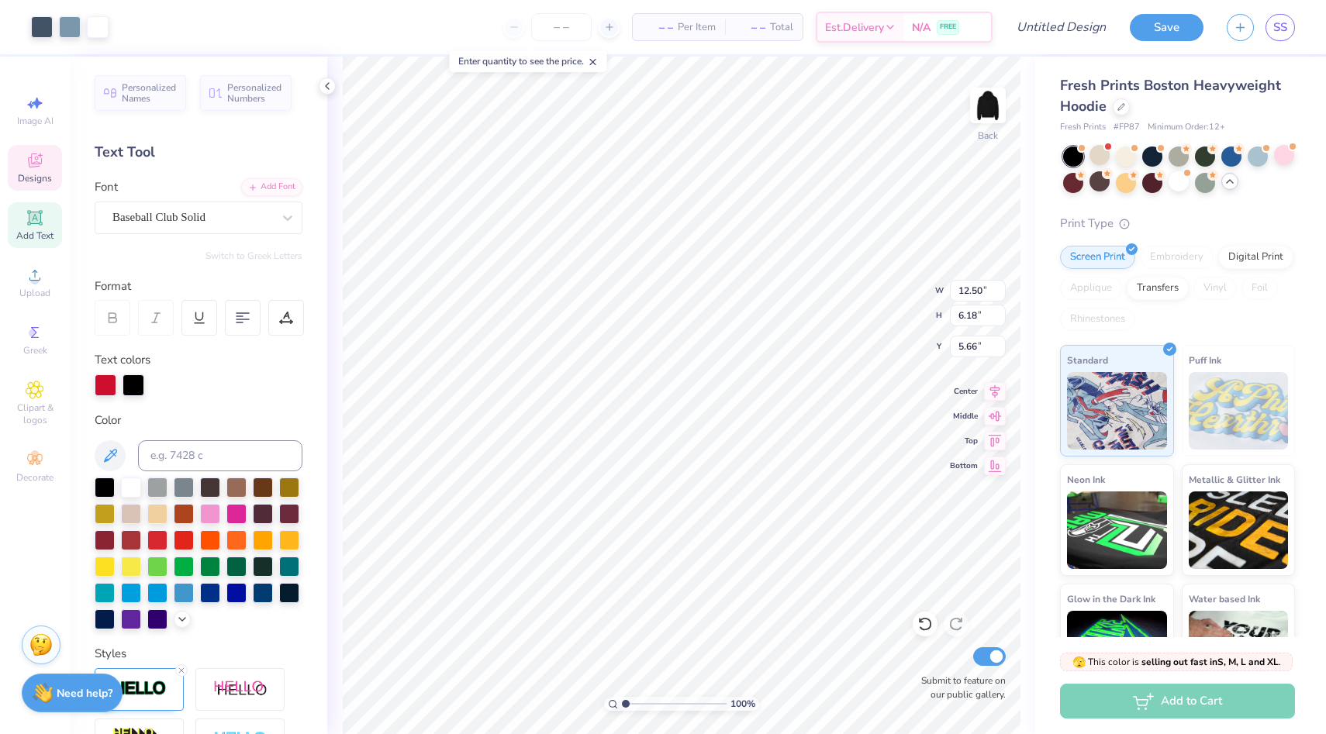
type input "3.30"
type input "3.00"
click at [594, 61] on icon at bounding box center [593, 62] width 11 height 11
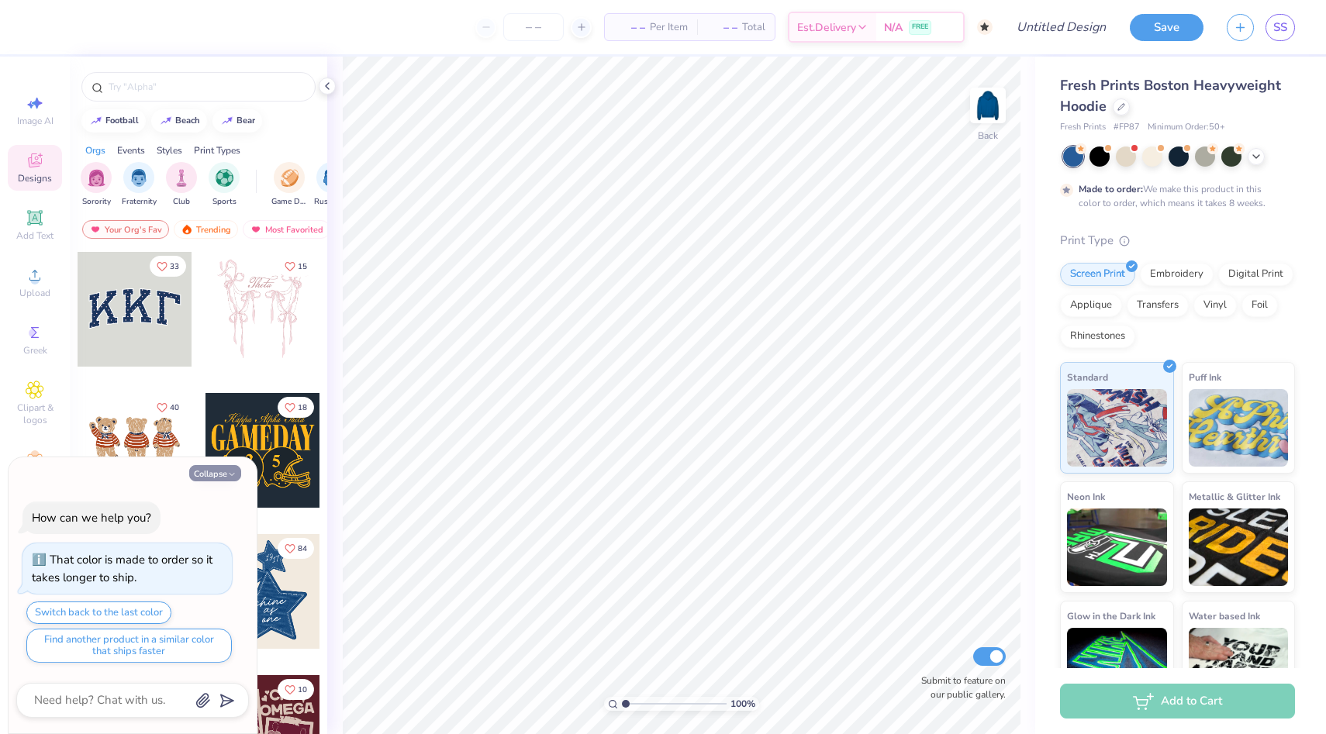
click at [233, 475] on polyline "button" at bounding box center [232, 474] width 5 height 2
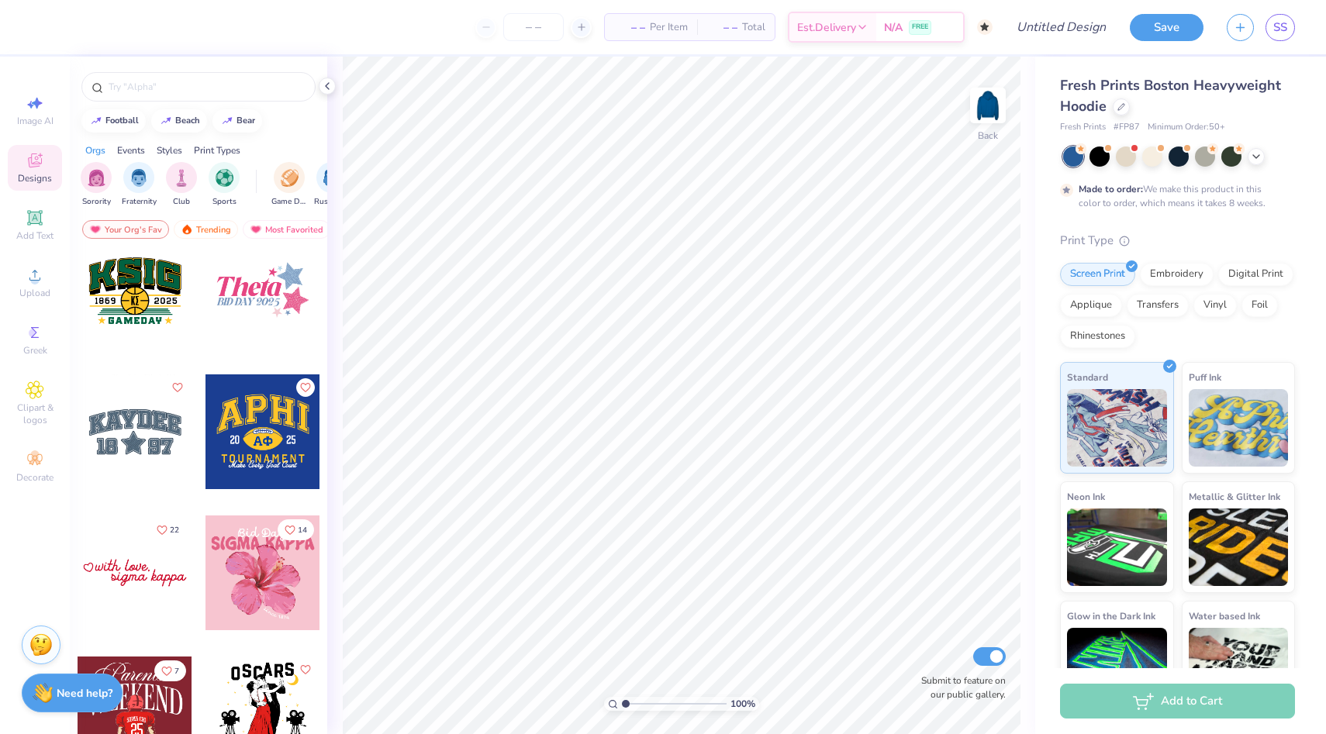
scroll to position [5241, 0]
click at [158, 438] on div at bounding box center [135, 431] width 115 height 115
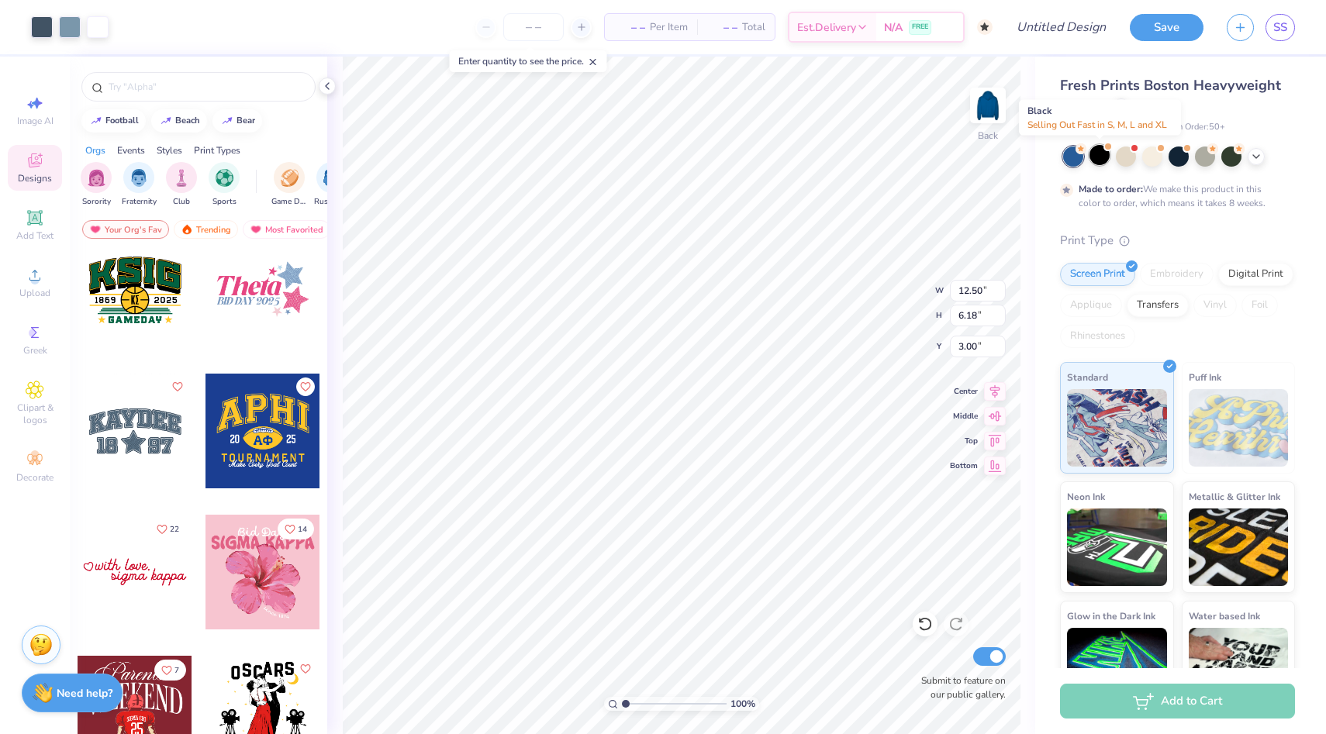
click at [1100, 159] on div at bounding box center [1099, 155] width 20 height 20
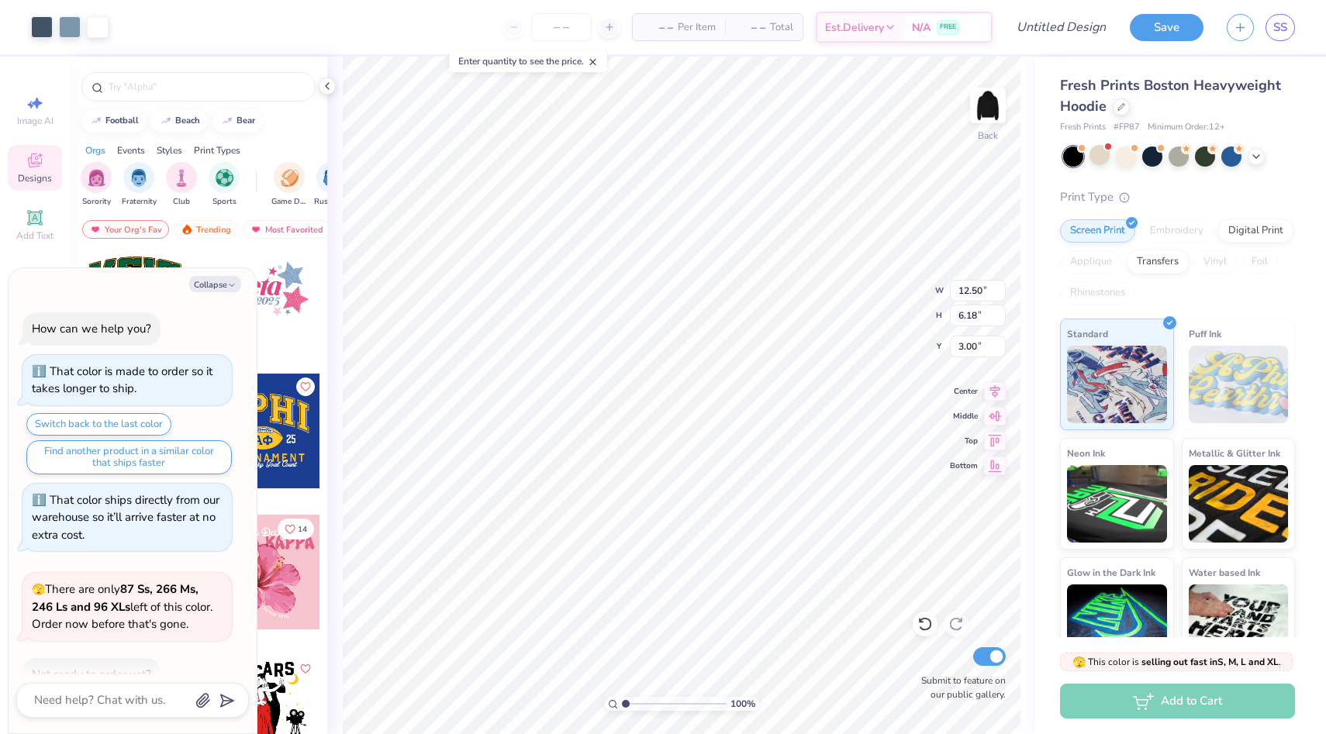
scroll to position [292, 0]
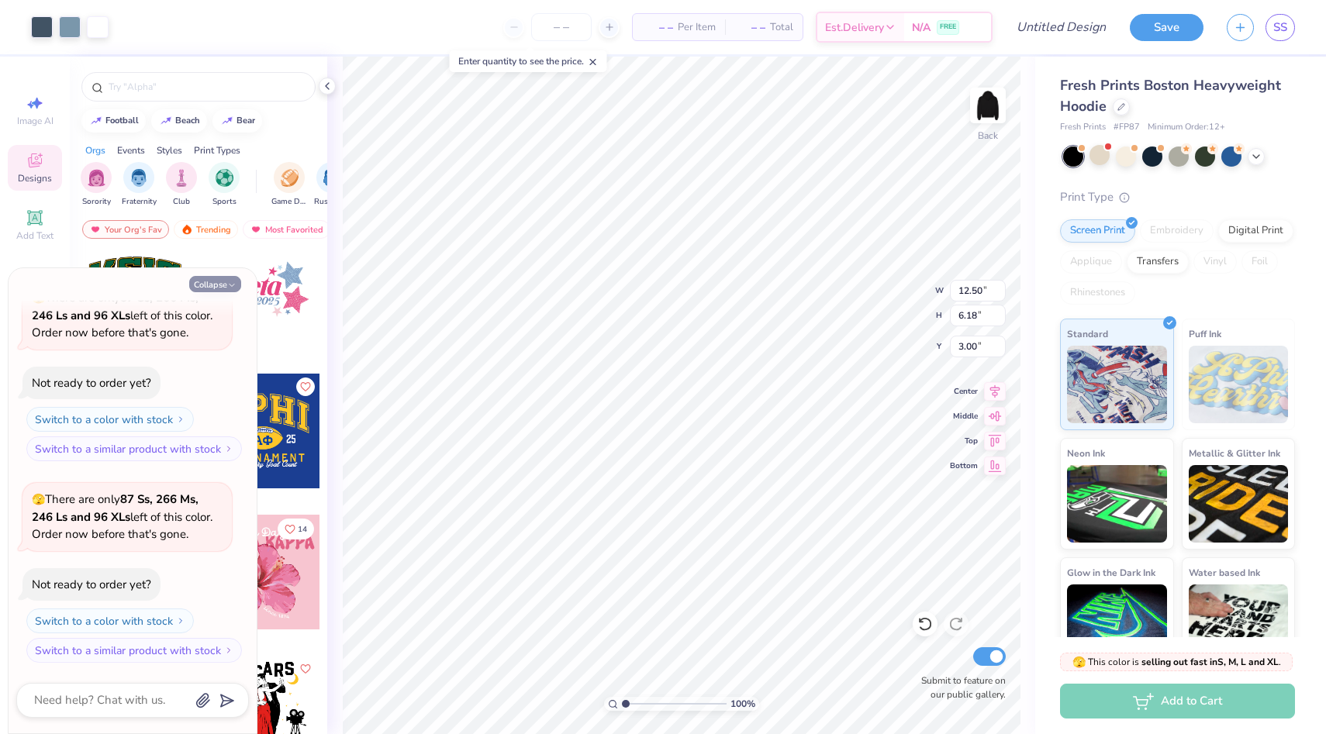
click at [217, 289] on button "Collapse" at bounding box center [215, 284] width 52 height 16
type textarea "x"
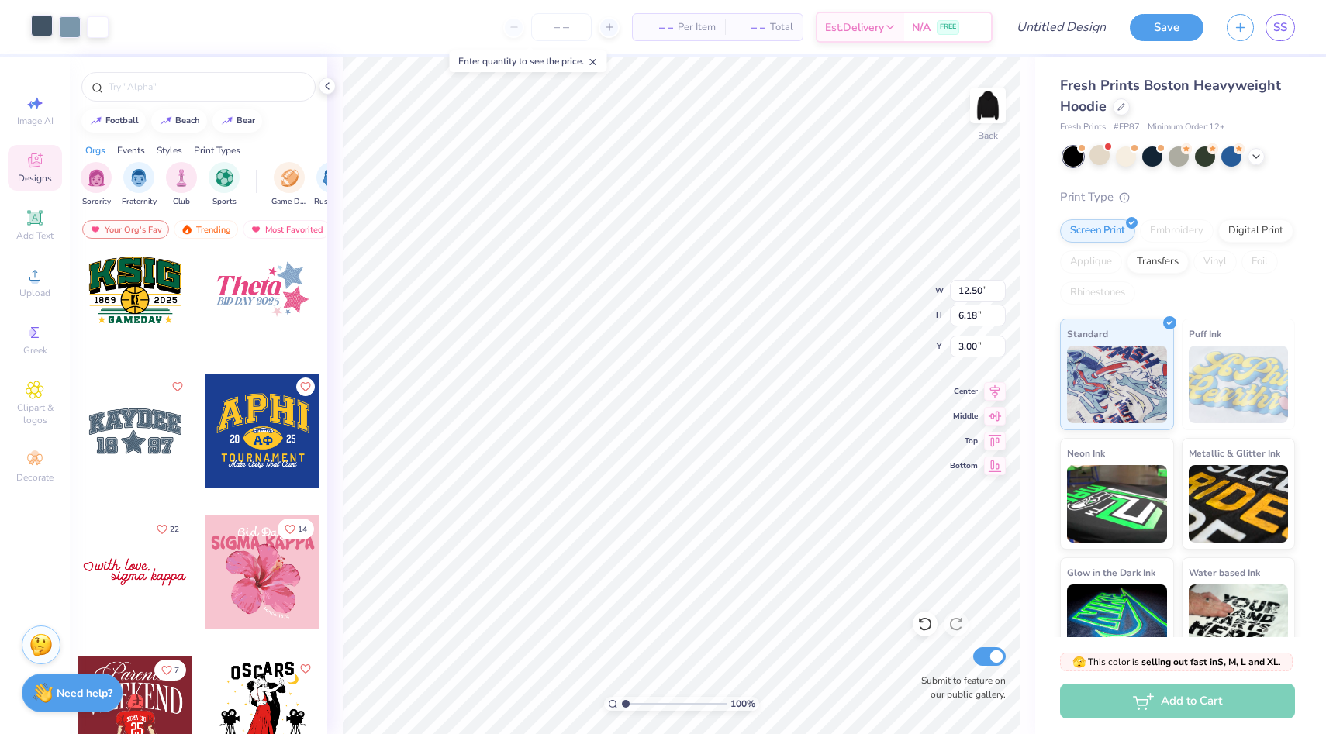
click at [38, 29] on div at bounding box center [42, 26] width 22 height 22
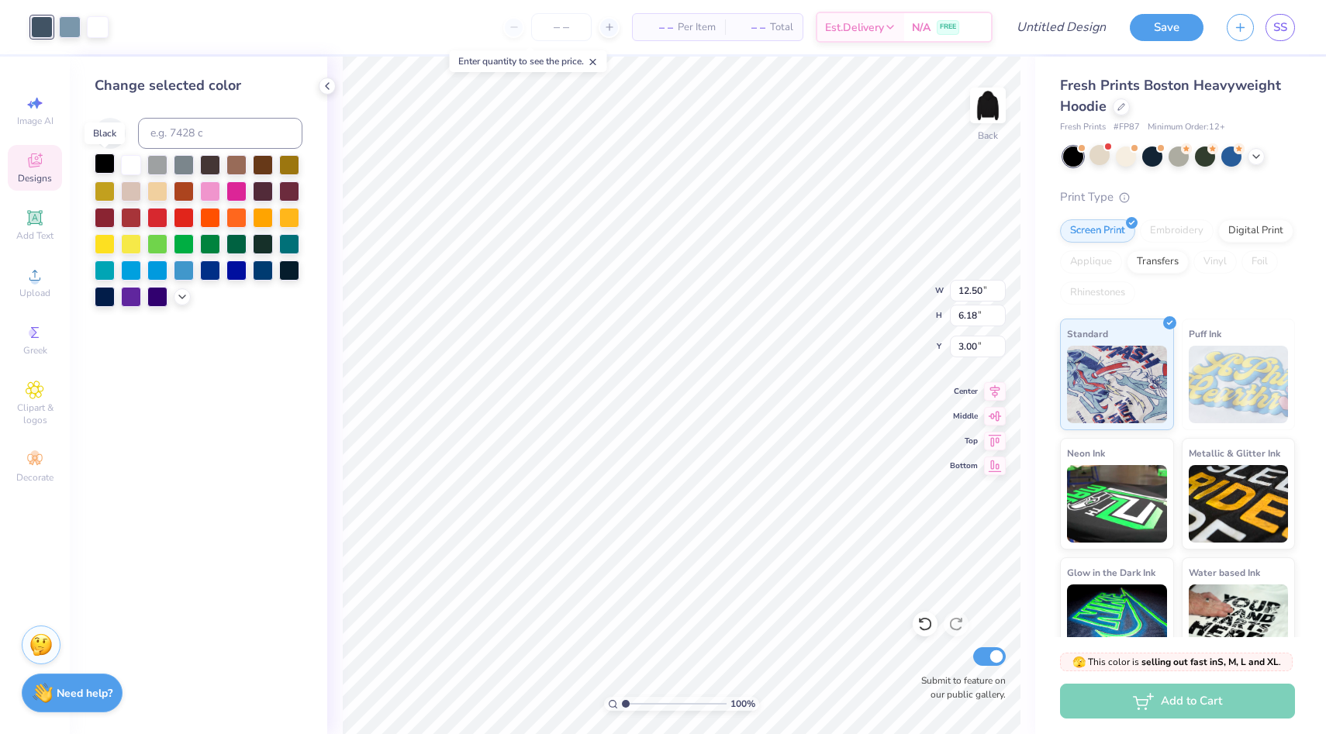
click at [105, 168] on div at bounding box center [105, 164] width 20 height 20
click at [209, 185] on div at bounding box center [210, 190] width 20 height 20
click at [126, 169] on div at bounding box center [131, 164] width 20 height 20
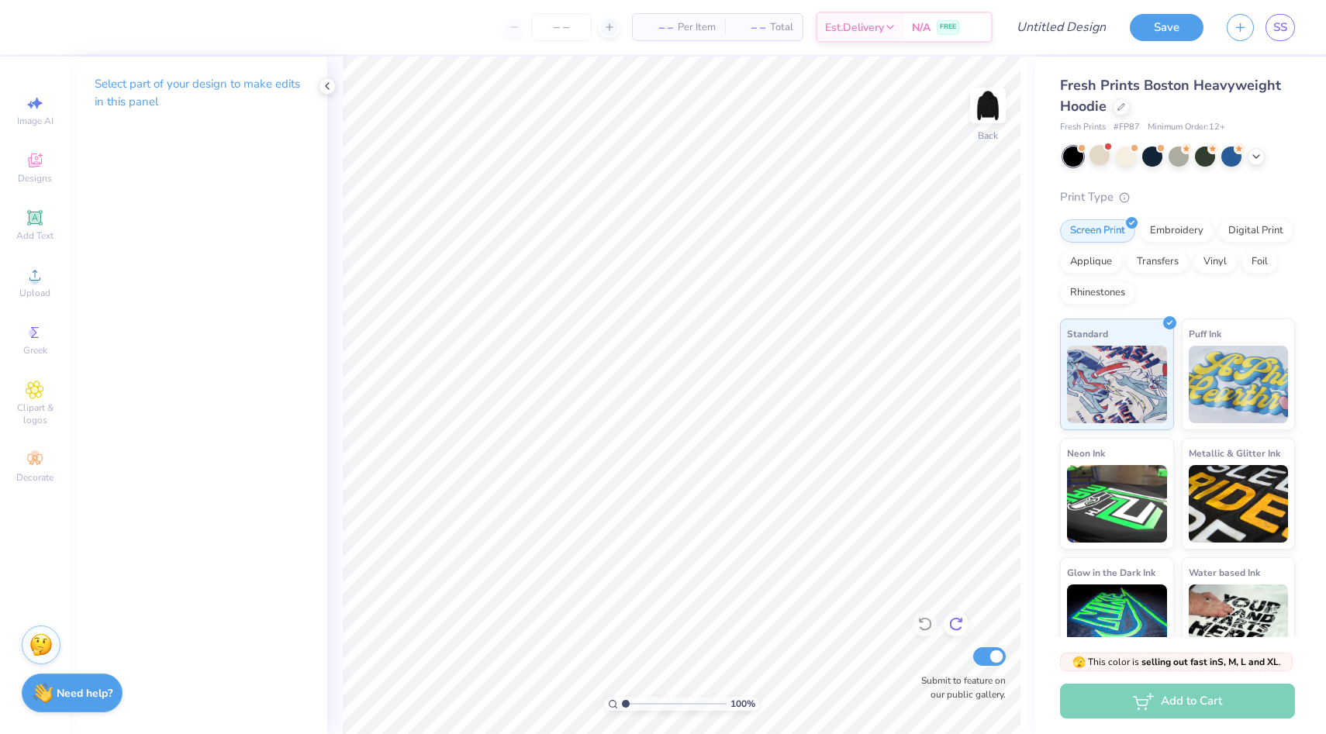
click at [951, 629] on icon at bounding box center [956, 624] width 16 height 16
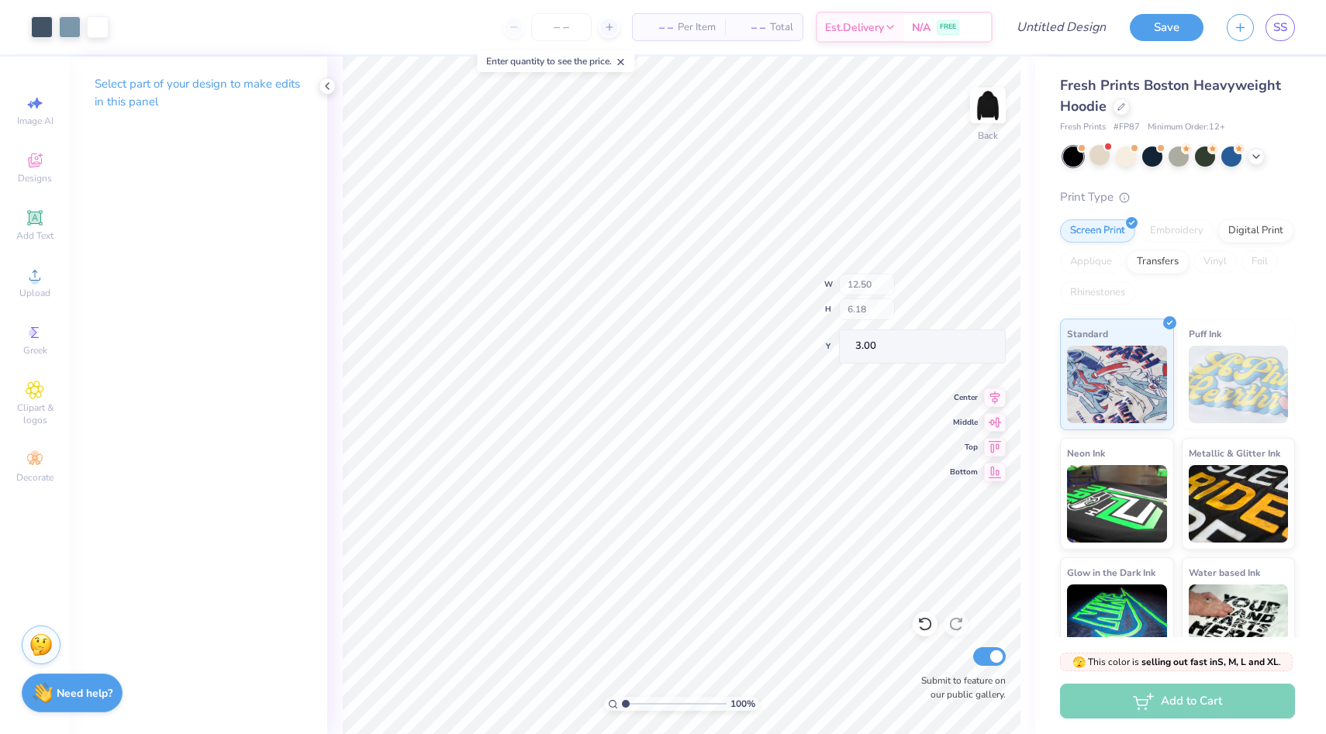
click at [328, 85] on icon at bounding box center [327, 86] width 12 height 12
click at [625, 59] on icon at bounding box center [621, 62] width 11 height 11
click at [324, 88] on div "Select part of your design to make edits in this panel" at bounding box center [198, 99] width 257 height 85
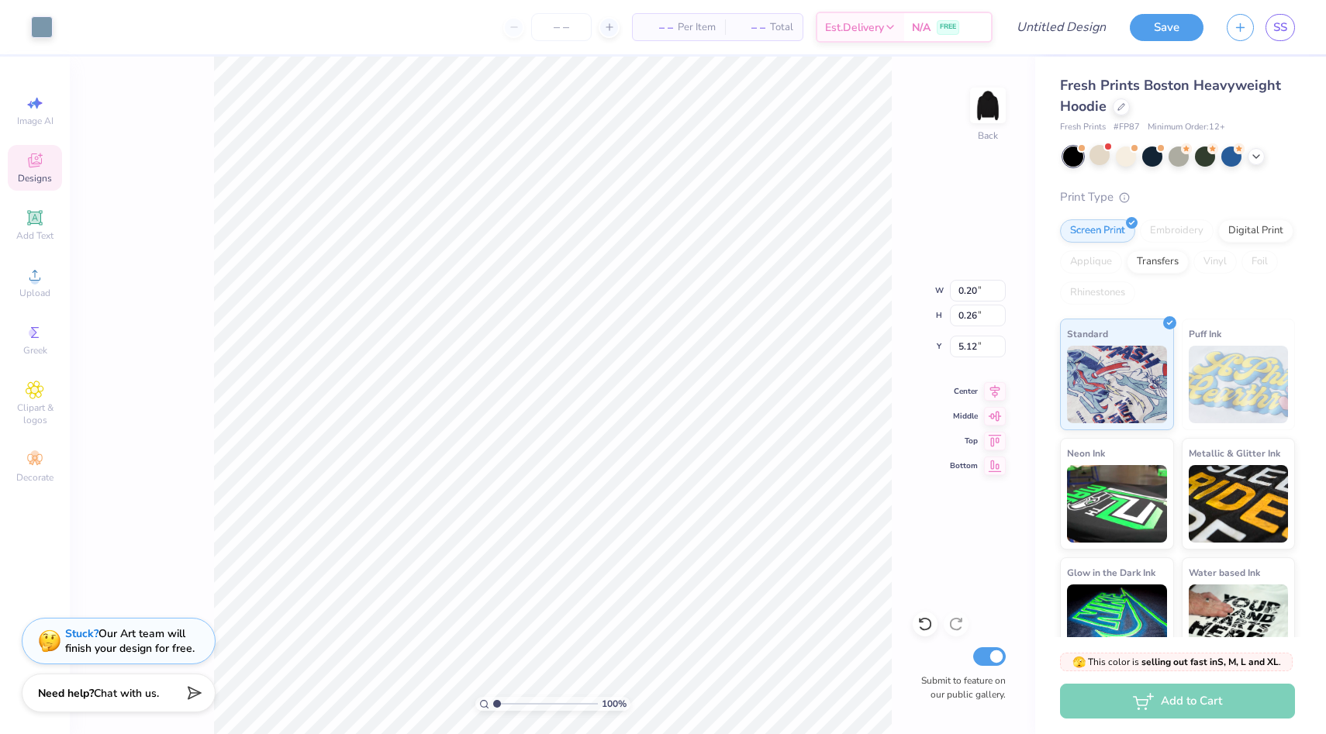
type input "12.50"
type input "3.61"
type input "3.00"
type input "0.06"
type input "0.03"
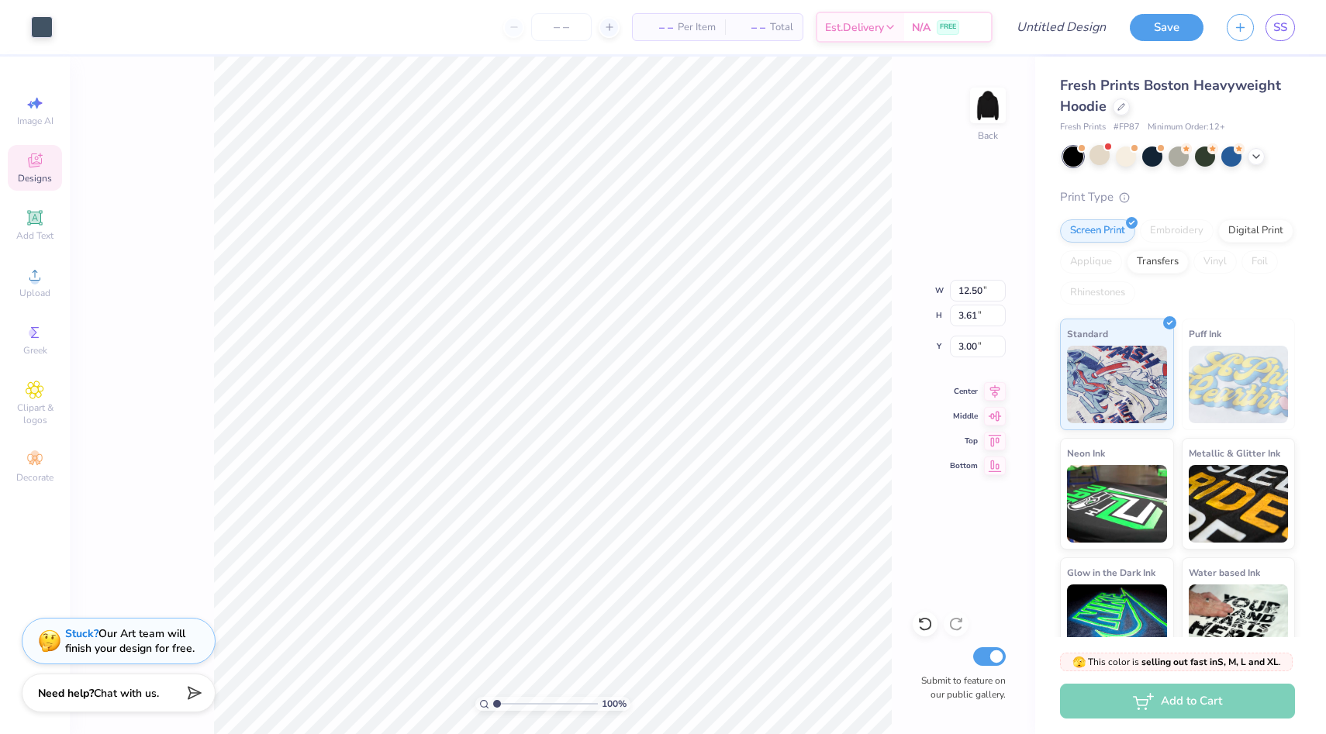
type input "4.53"
type input "0.48"
type input "0.64"
type input "4.22"
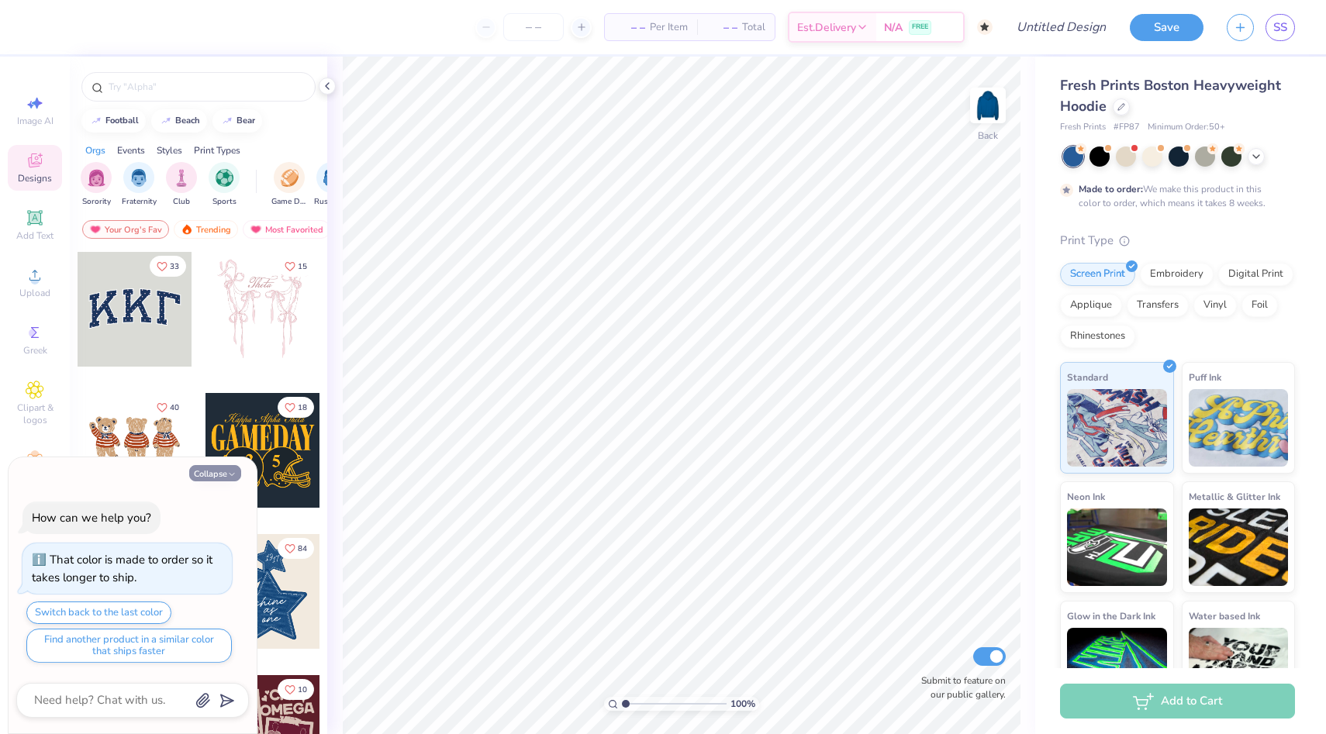
click at [211, 477] on button "Collapse" at bounding box center [215, 473] width 52 height 16
type textarea "x"
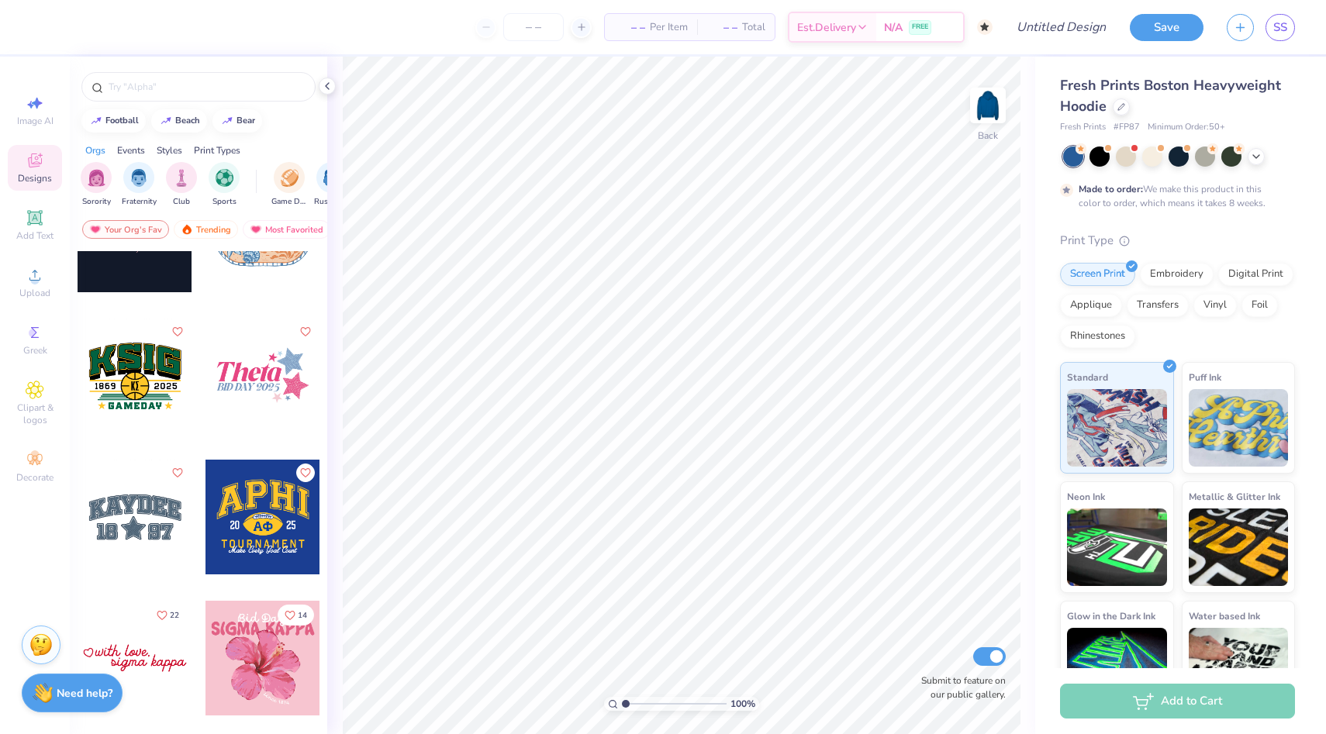
scroll to position [5289, 0]
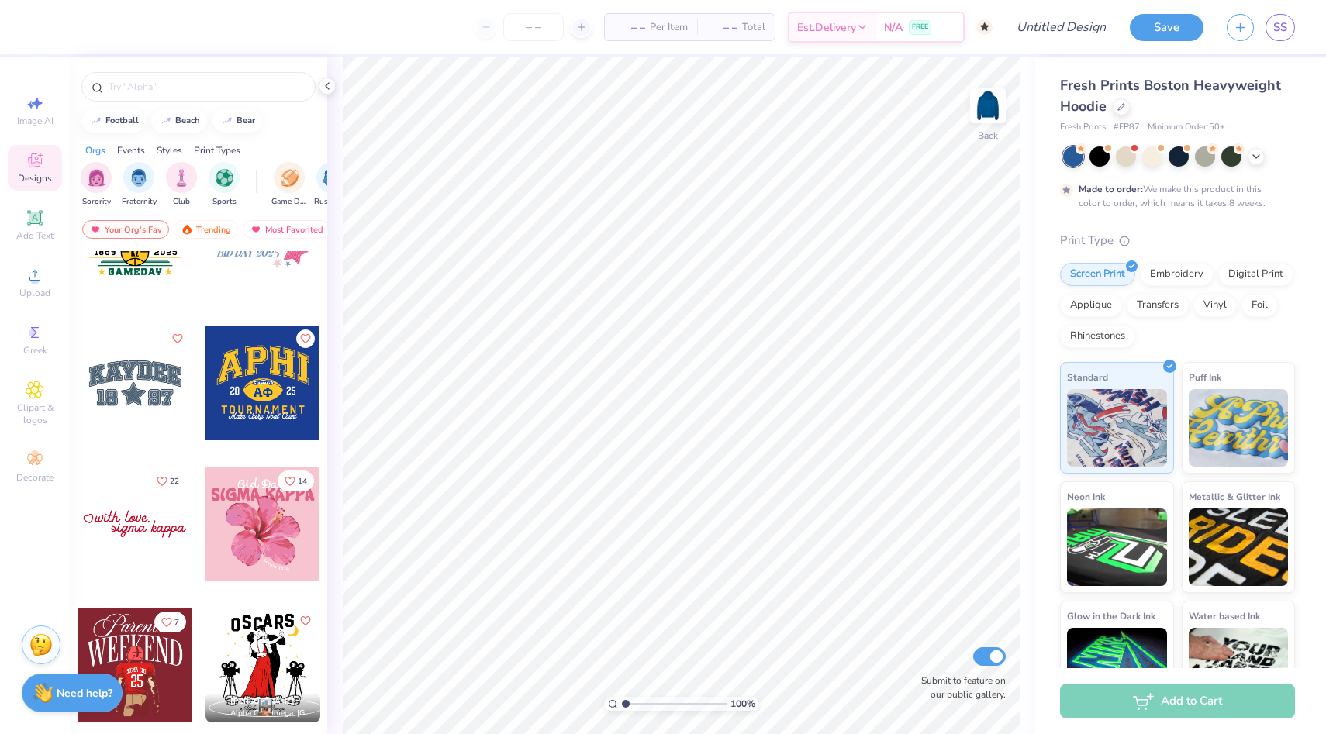
click at [171, 388] on div at bounding box center [135, 383] width 115 height 115
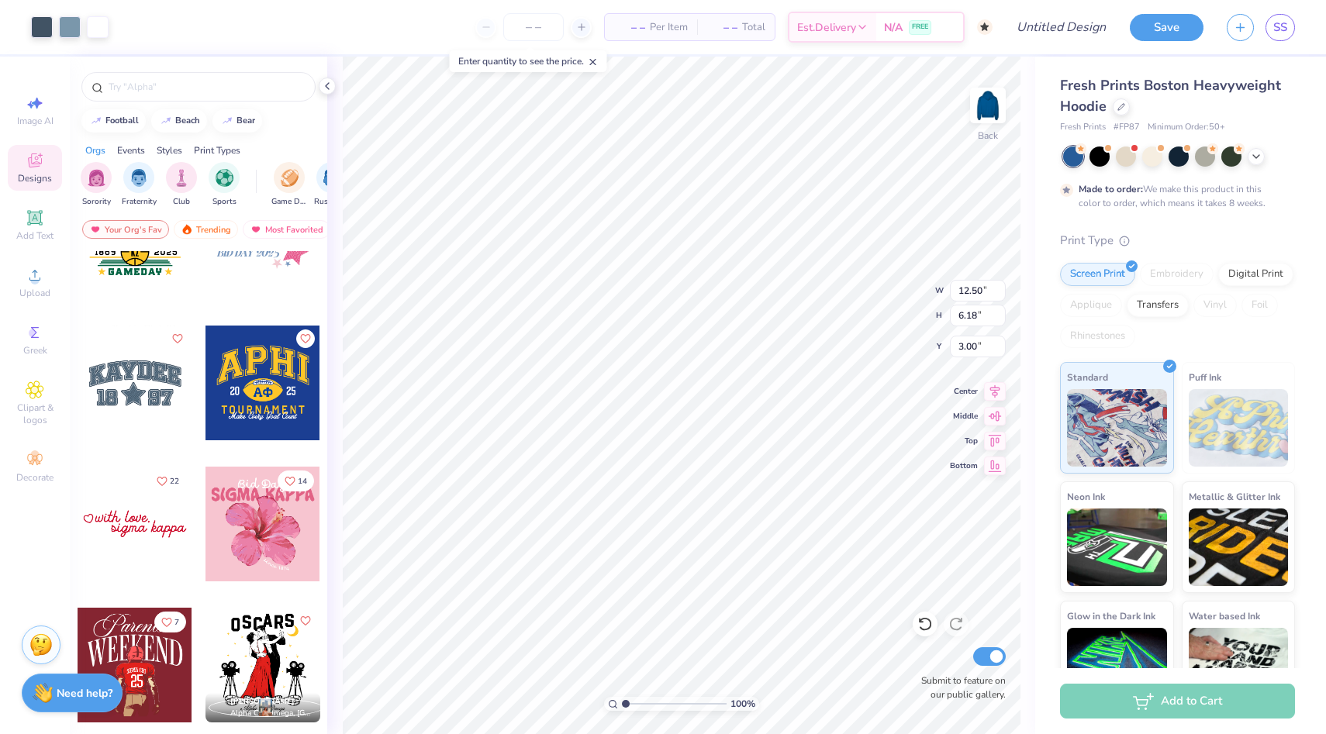
type input "3.31"
click at [71, 26] on div at bounding box center [70, 26] width 22 height 22
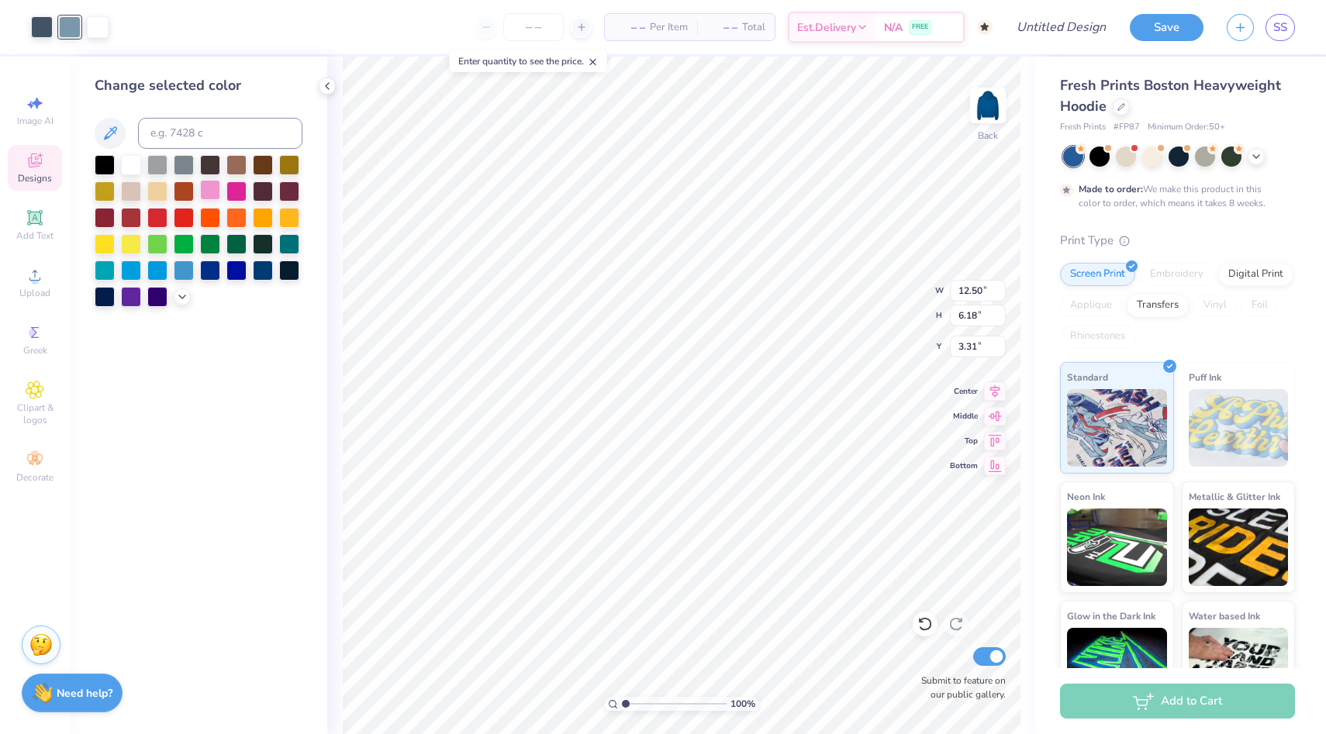
click at [211, 193] on div at bounding box center [210, 190] width 20 height 20
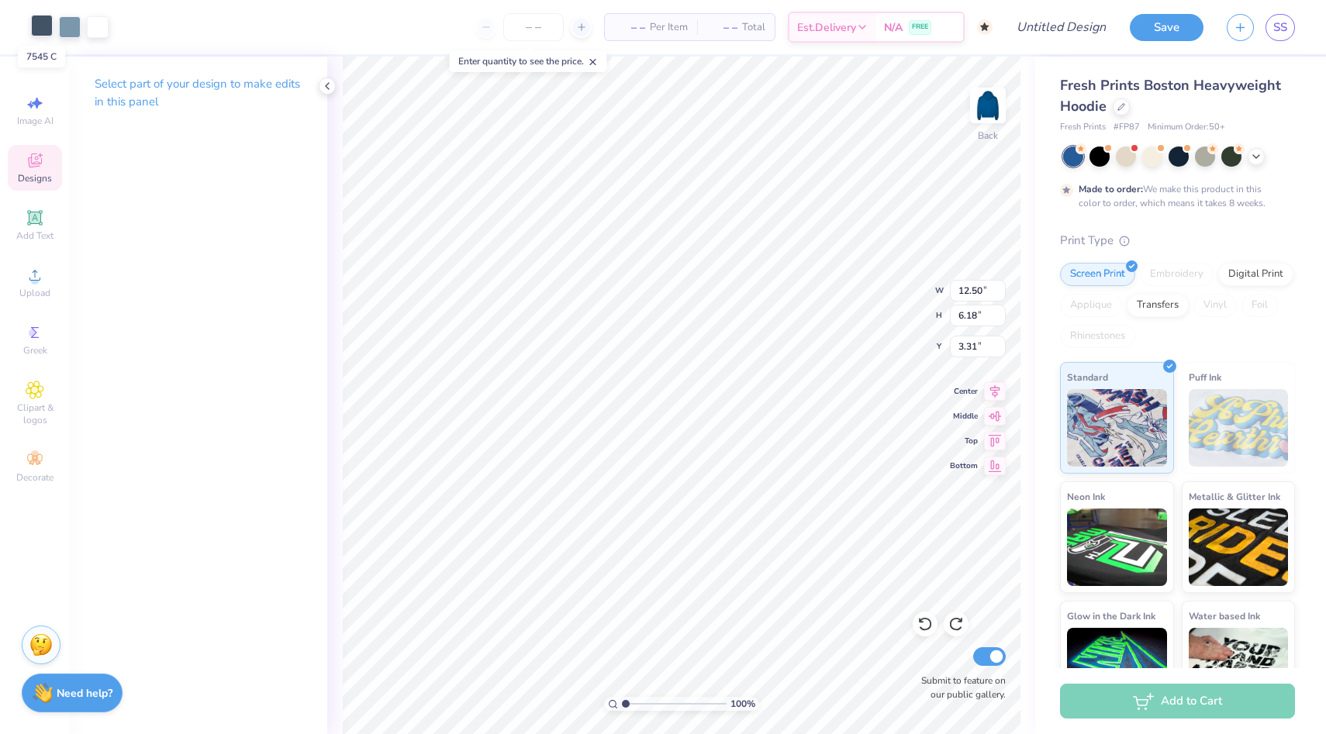
click at [40, 22] on div at bounding box center [42, 26] width 22 height 22
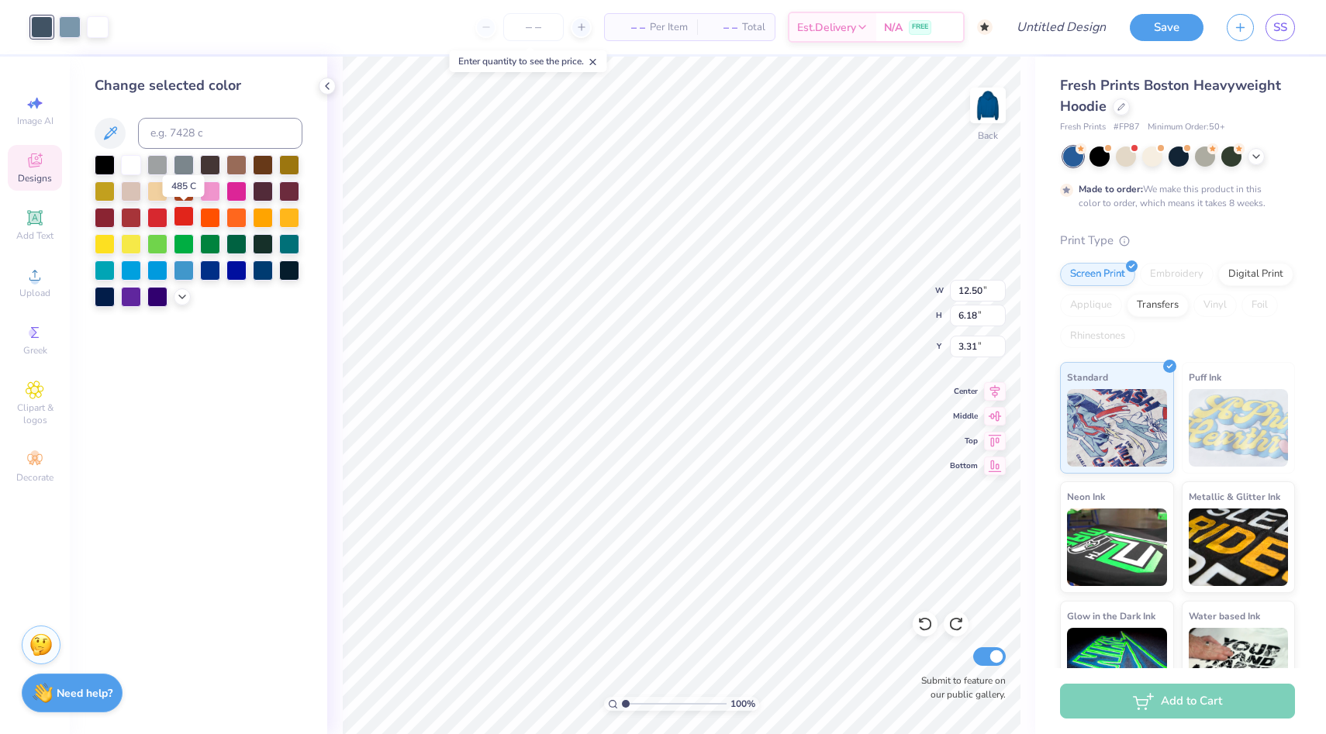
click at [177, 217] on div at bounding box center [184, 216] width 20 height 20
click at [134, 164] on div at bounding box center [131, 164] width 20 height 20
click at [106, 270] on div at bounding box center [105, 269] width 20 height 20
click at [926, 630] on icon at bounding box center [924, 625] width 13 height 14
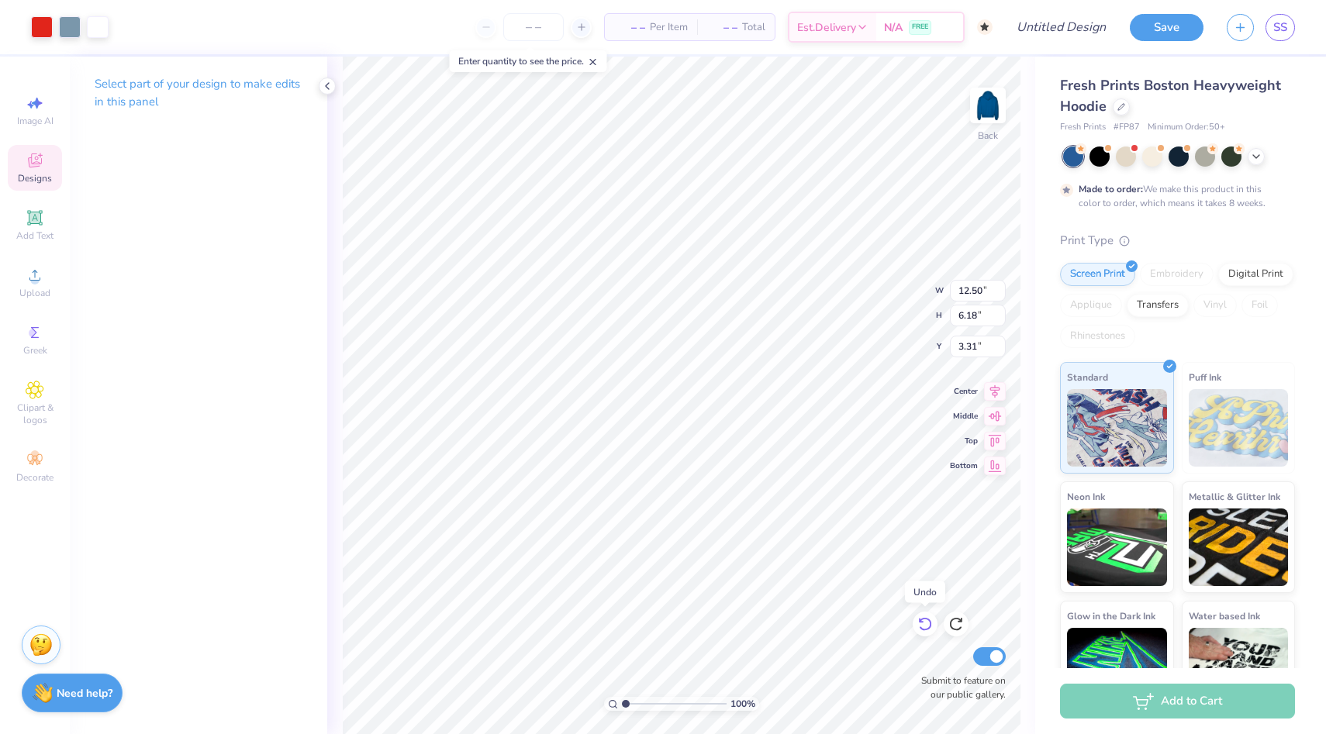
click at [924, 627] on icon at bounding box center [925, 624] width 16 height 16
click at [1100, 156] on div at bounding box center [1099, 155] width 20 height 20
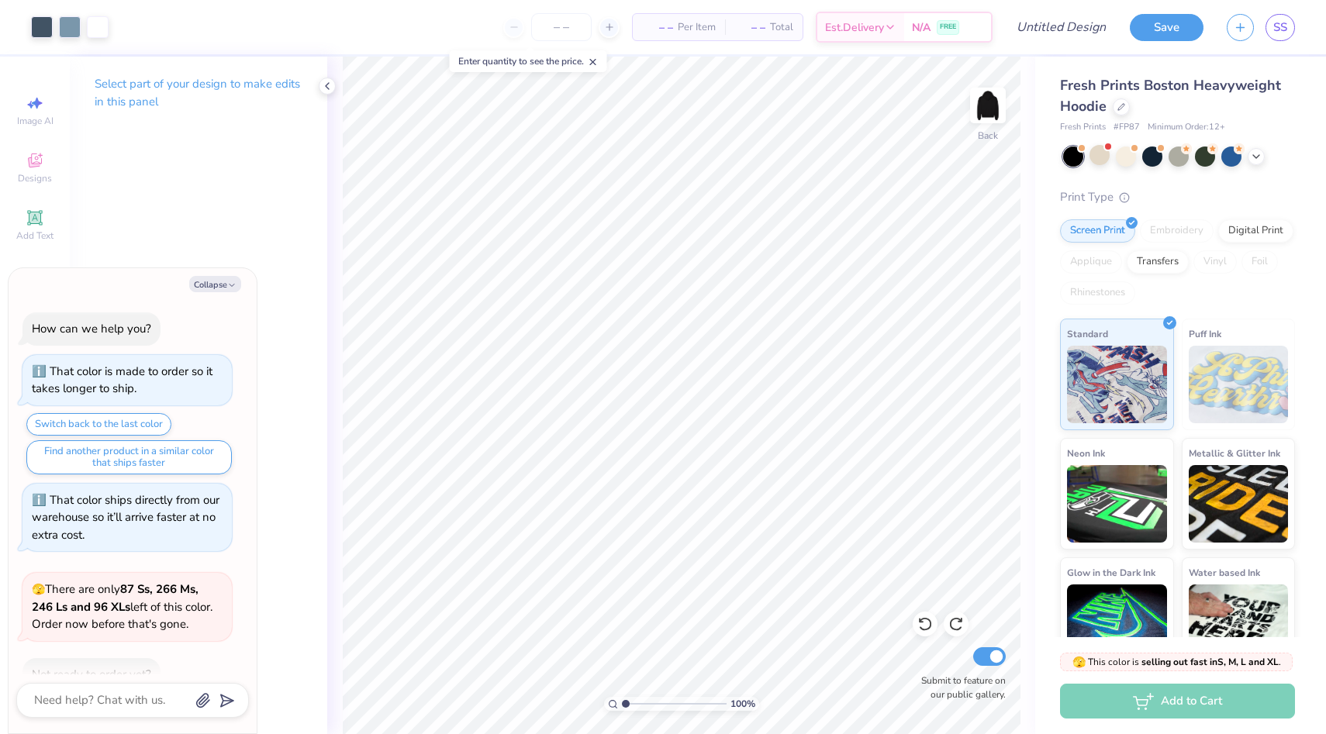
scroll to position [292, 0]
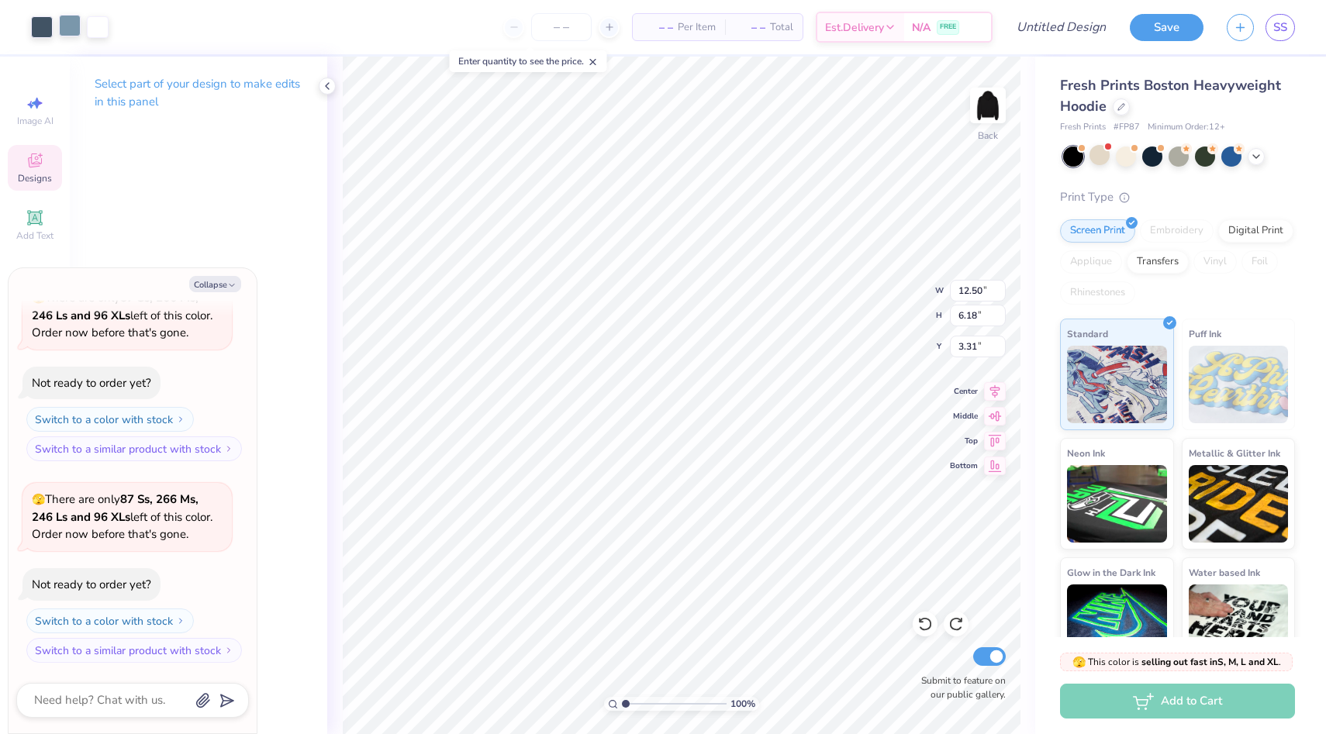
click at [68, 27] on div at bounding box center [70, 26] width 22 height 22
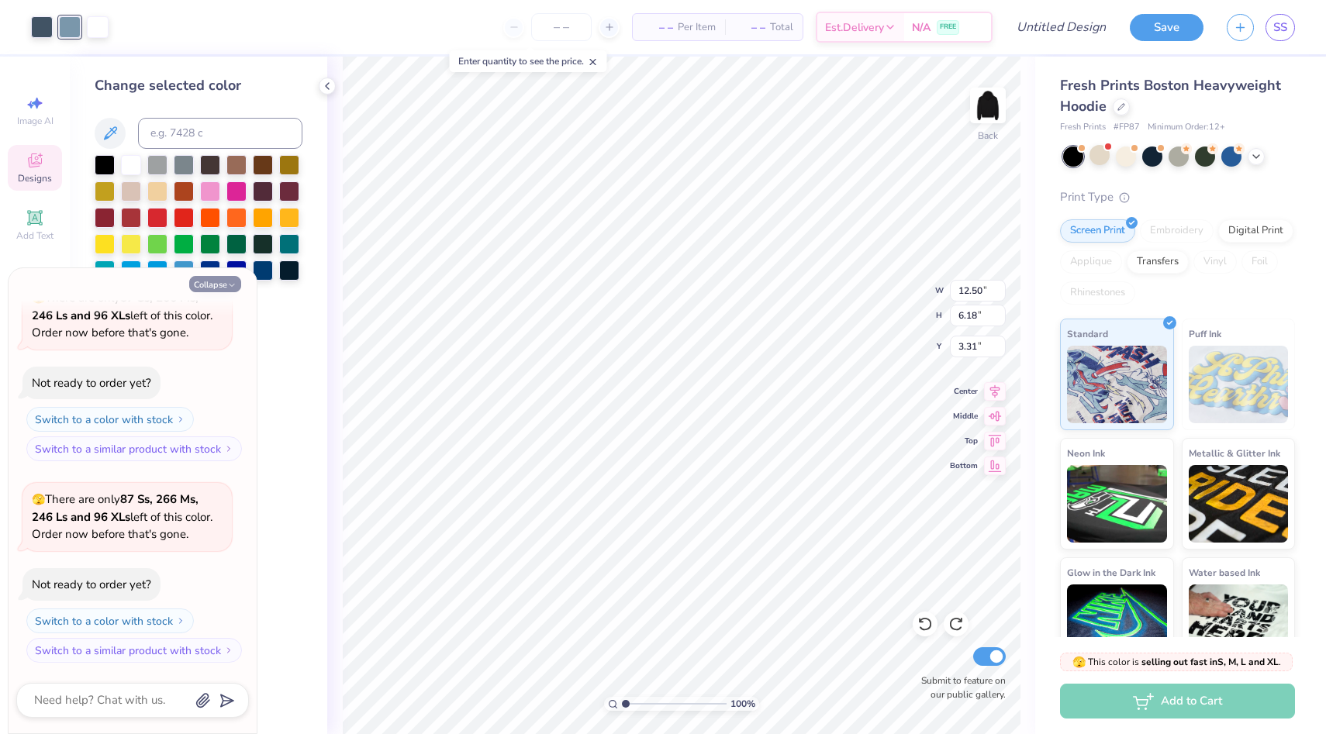
click at [223, 288] on button "Collapse" at bounding box center [215, 284] width 52 height 16
type textarea "x"
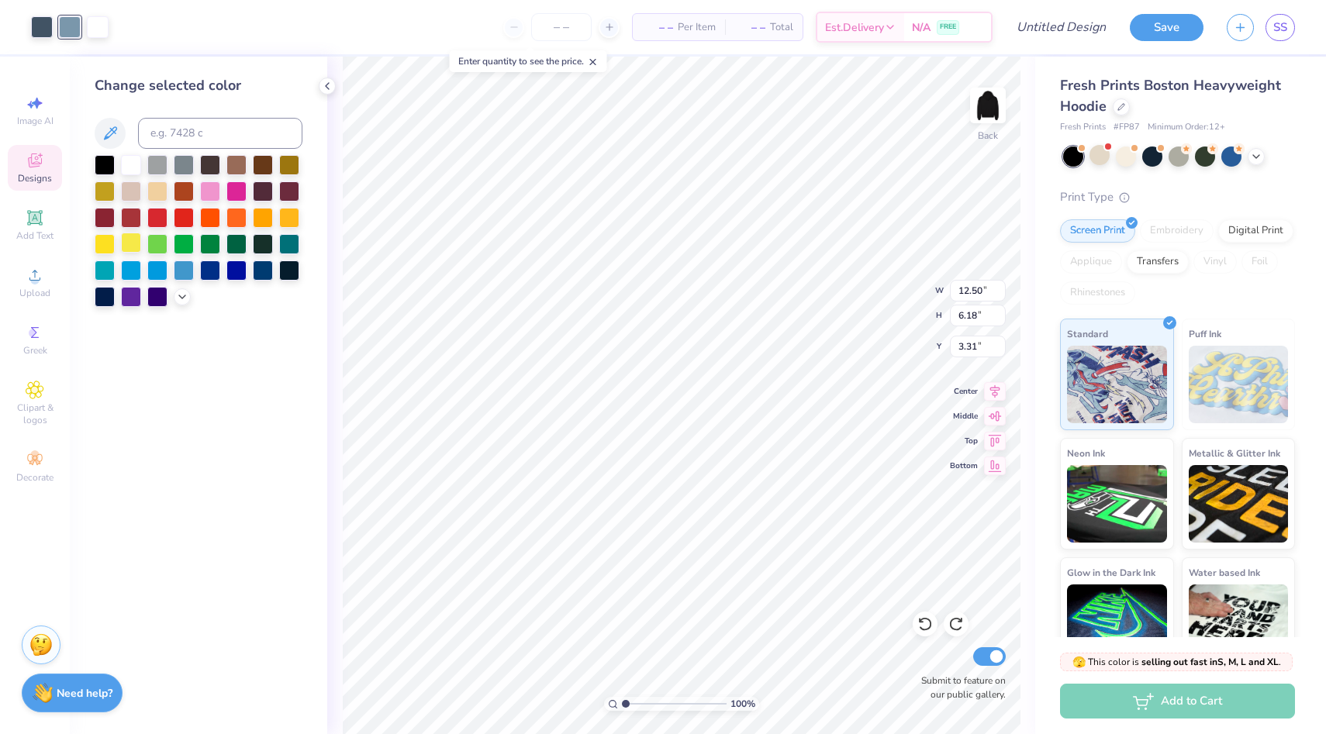
click at [126, 243] on div at bounding box center [131, 243] width 20 height 20
click at [185, 214] on div at bounding box center [184, 216] width 20 height 20
click at [181, 291] on icon at bounding box center [182, 295] width 12 height 12
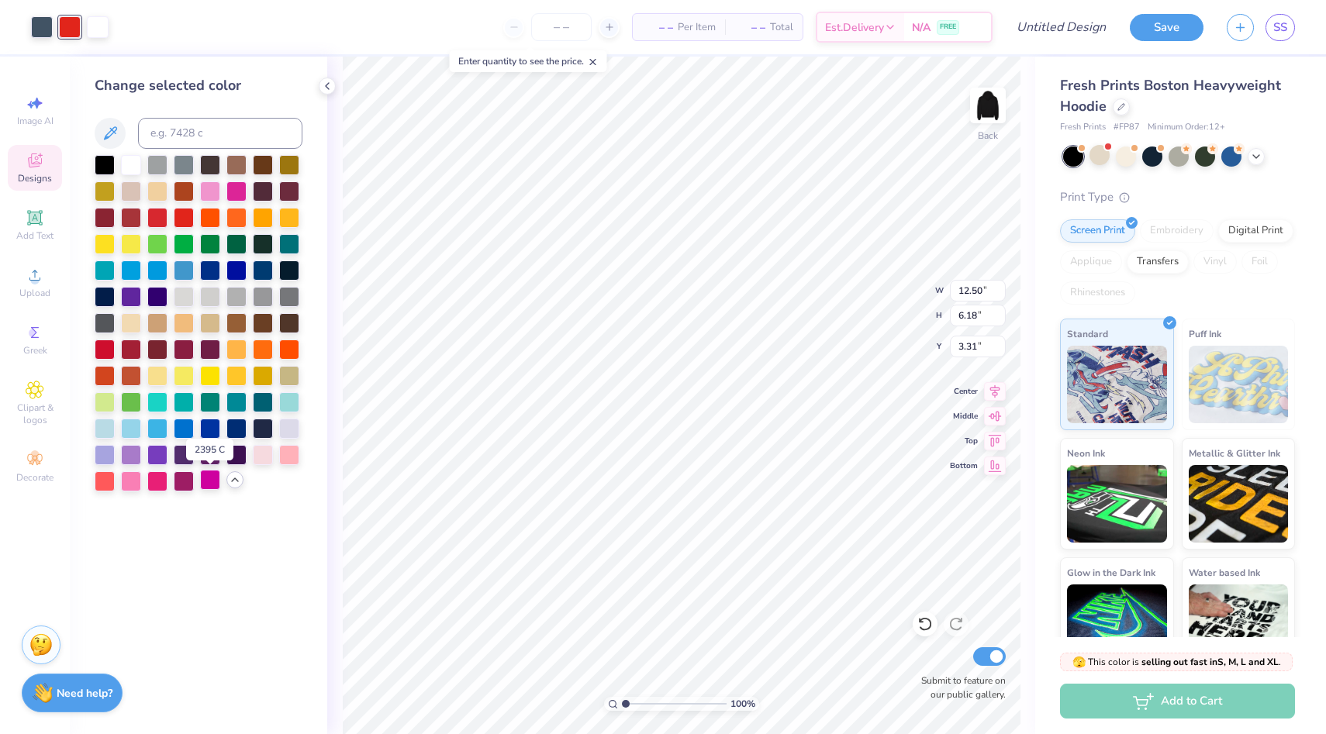
click at [204, 484] on div at bounding box center [210, 480] width 20 height 20
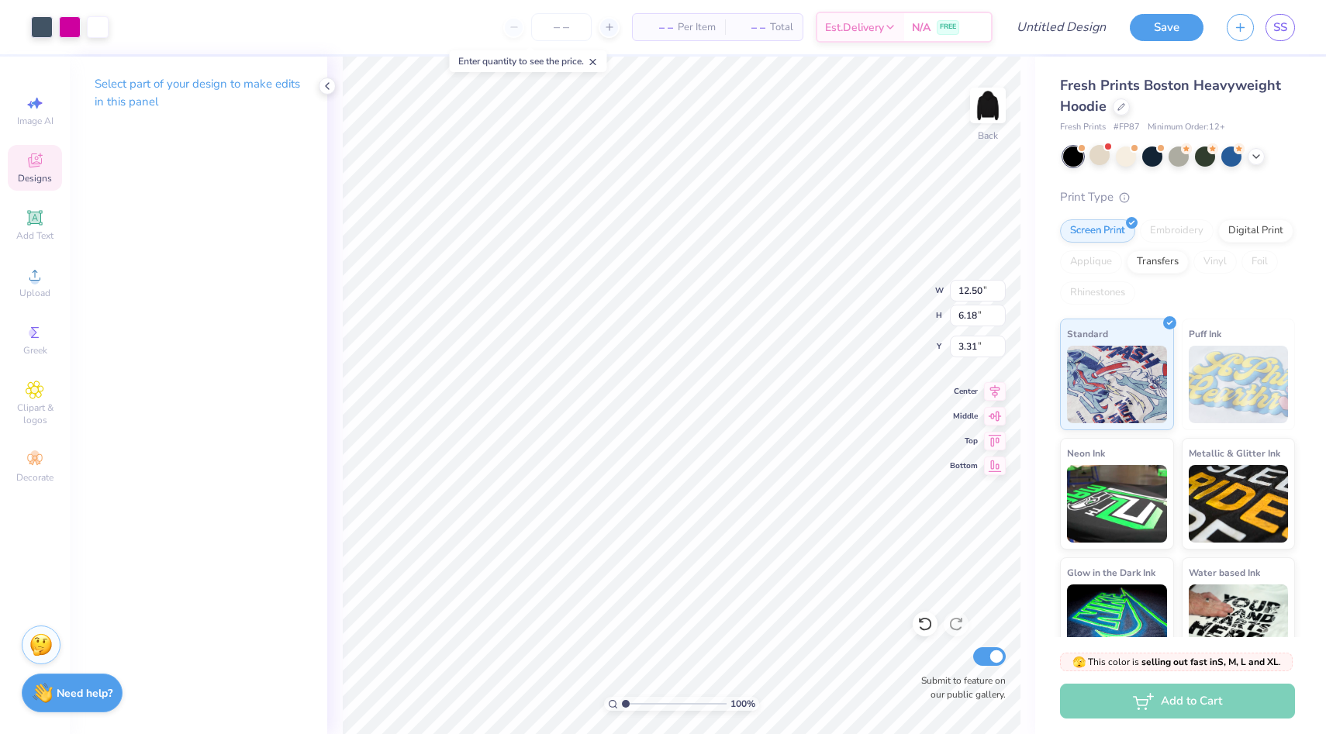
click at [82, 28] on div at bounding box center [70, 27] width 78 height 22
click at [91, 28] on div at bounding box center [98, 26] width 22 height 22
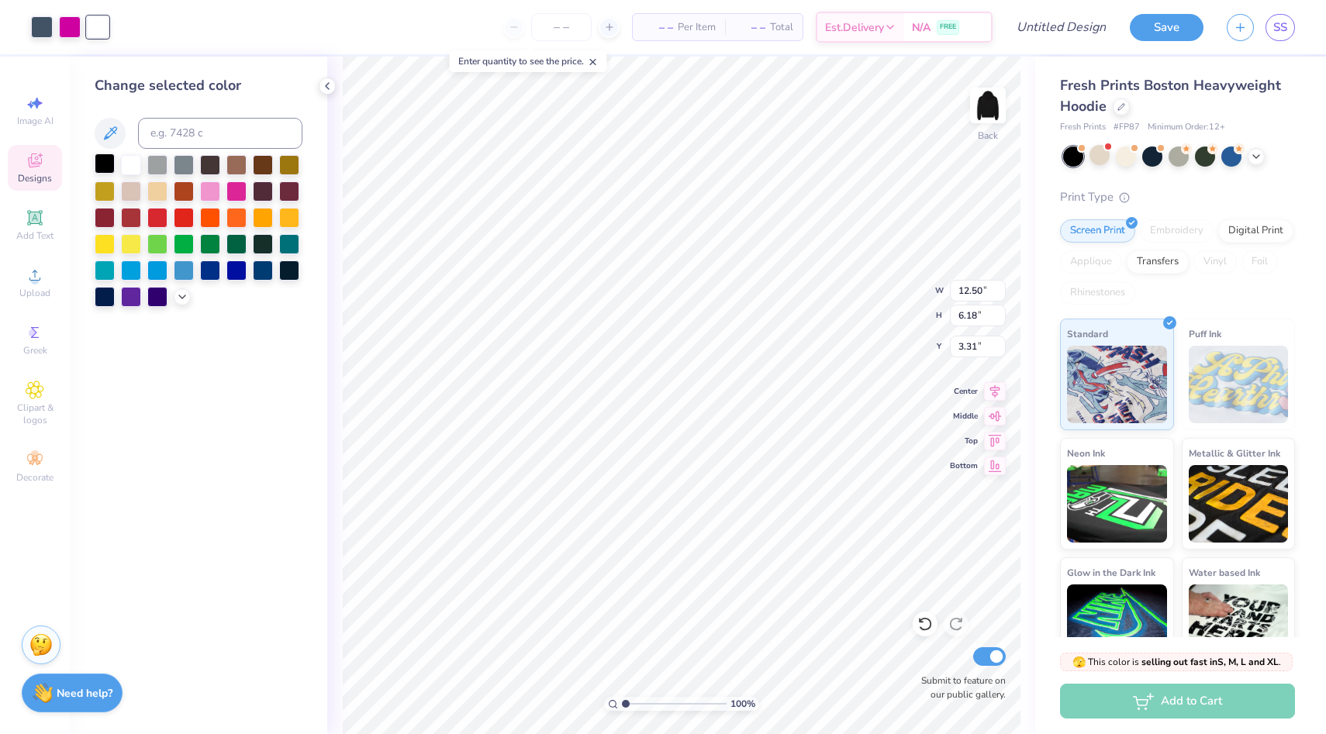
click at [103, 166] on div at bounding box center [105, 164] width 20 height 20
click at [178, 299] on icon at bounding box center [182, 295] width 12 height 12
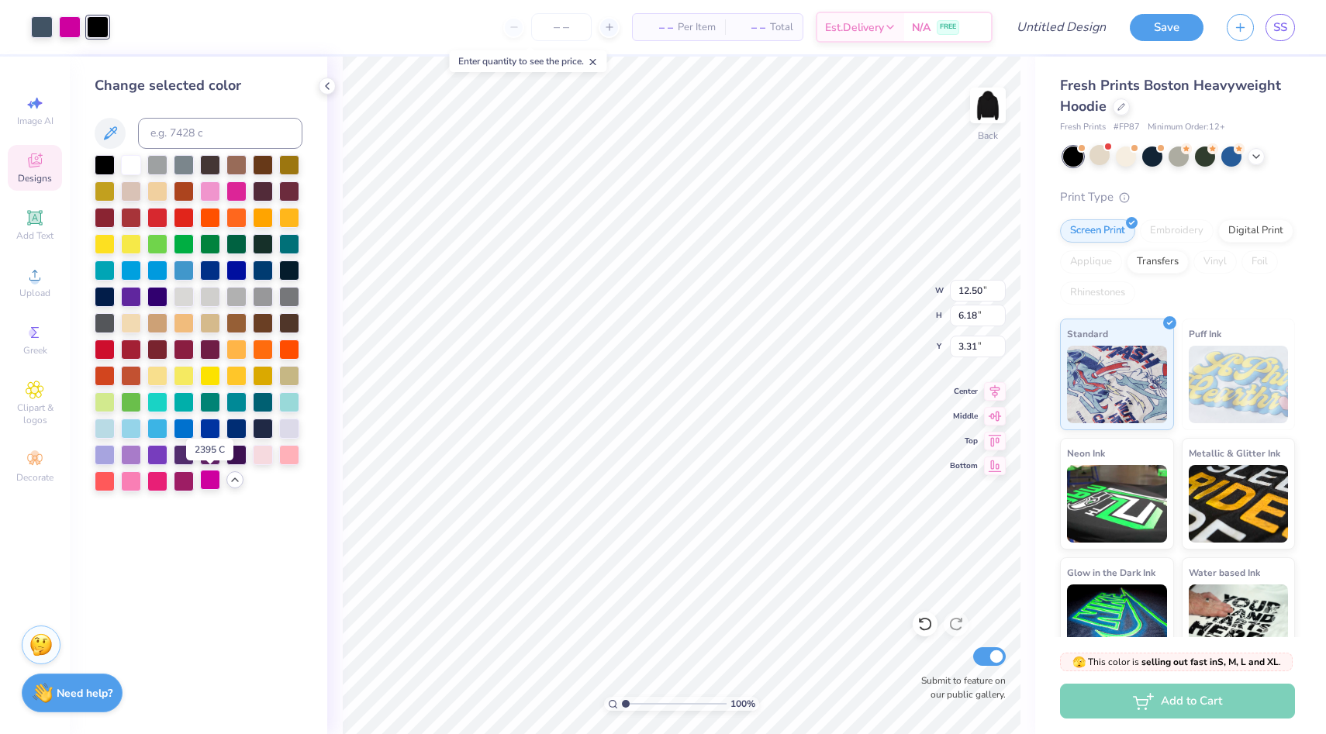
click at [212, 481] on div at bounding box center [210, 480] width 20 height 20
click at [129, 162] on div at bounding box center [131, 164] width 20 height 20
click at [924, 629] on icon at bounding box center [924, 625] width 13 height 14
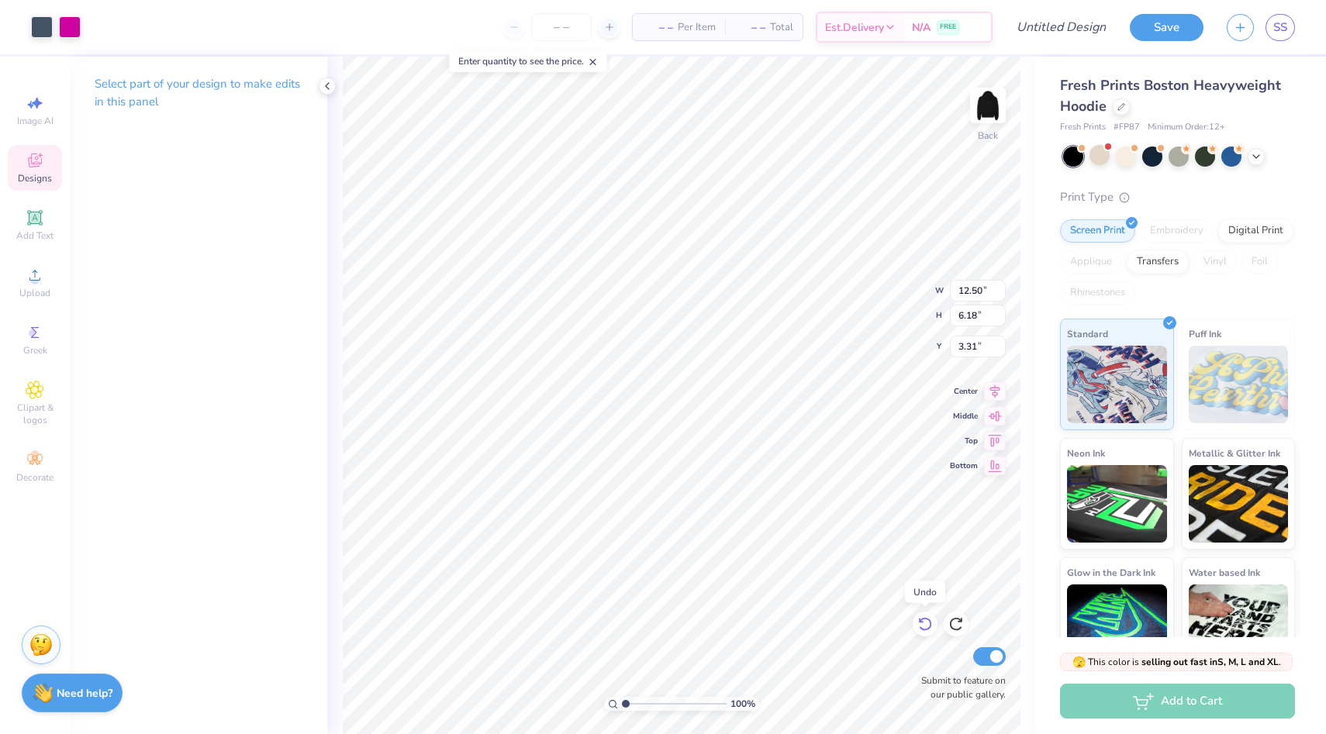
click at [924, 629] on icon at bounding box center [924, 625] width 13 height 14
click at [922, 628] on icon at bounding box center [925, 624] width 16 height 16
